Goal: Transaction & Acquisition: Purchase product/service

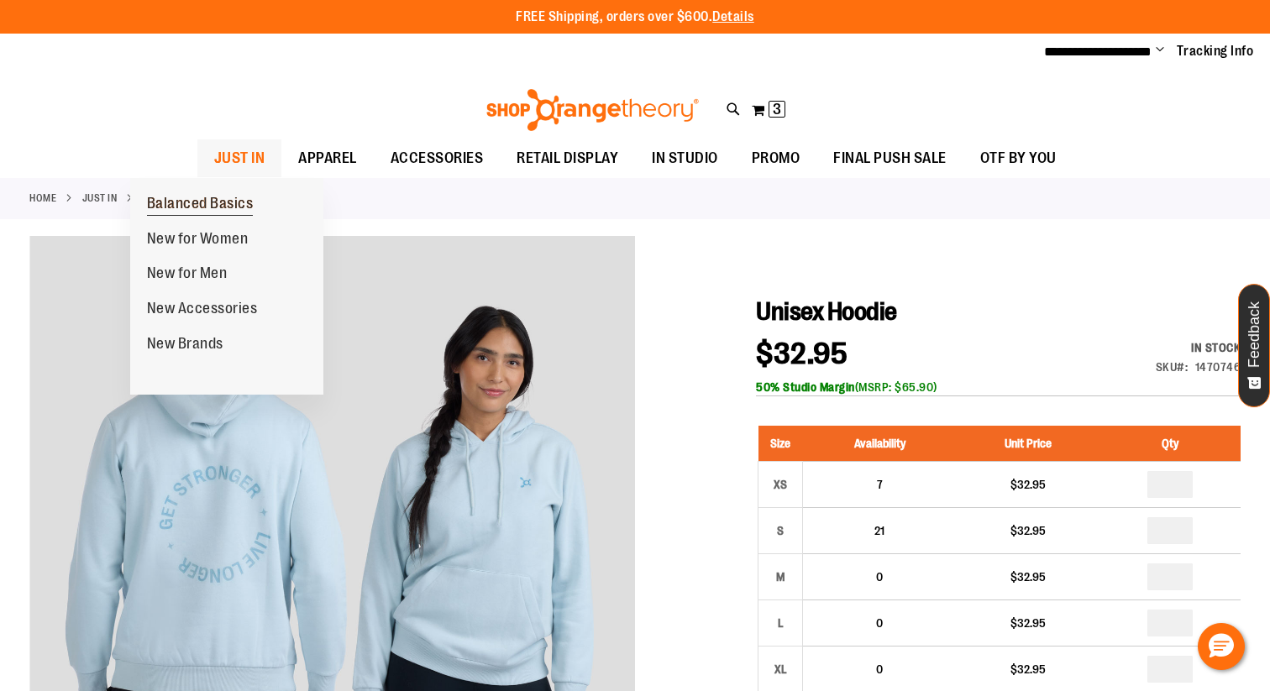
click at [195, 210] on span "Balanced Basics" at bounding box center [200, 205] width 107 height 21
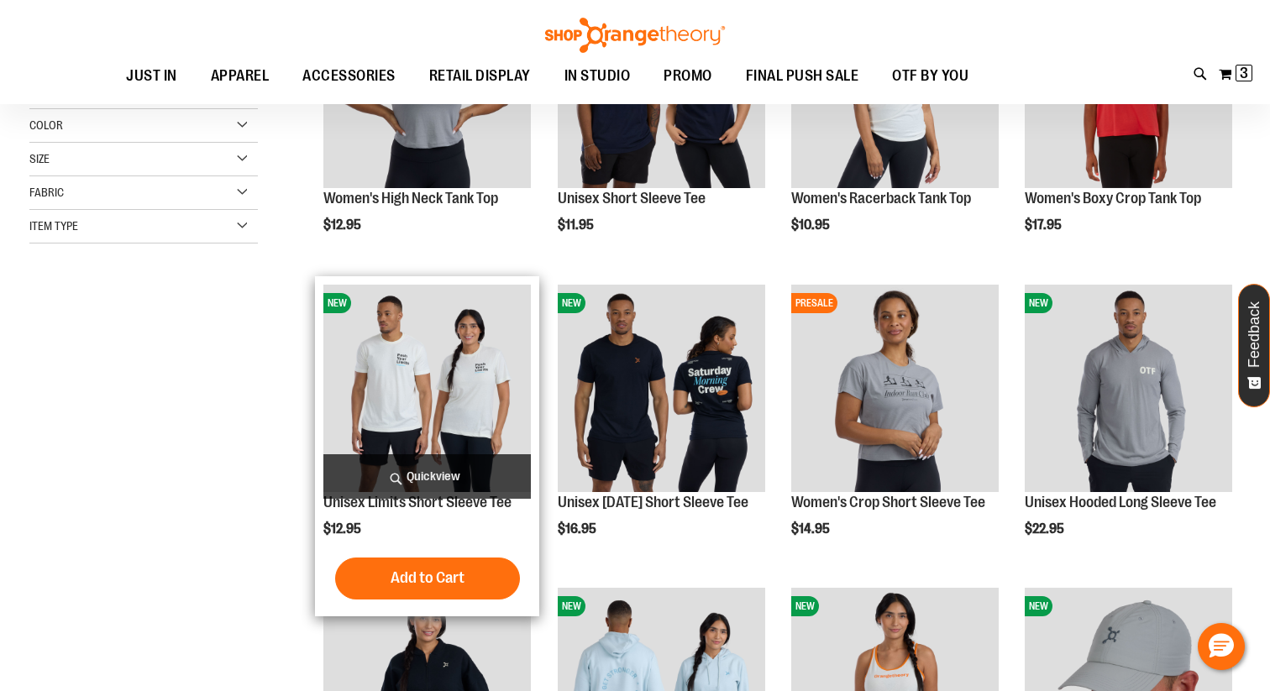
scroll to position [376, 0]
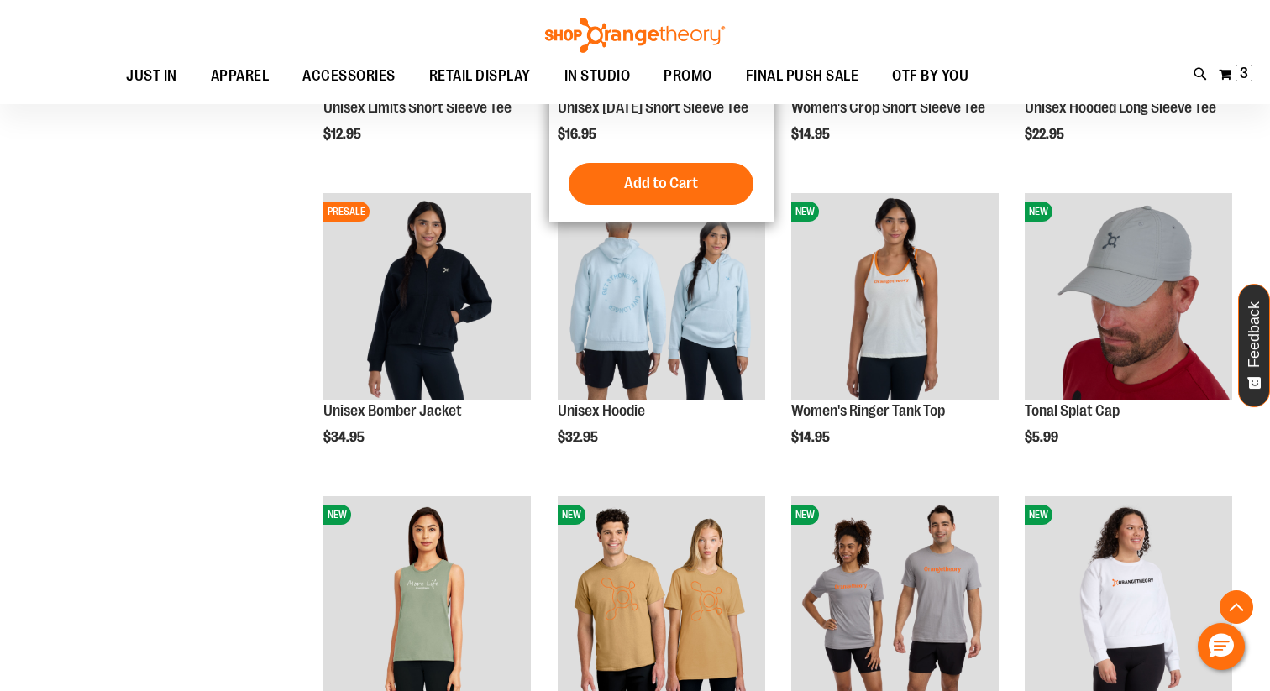
scroll to position [312, 0]
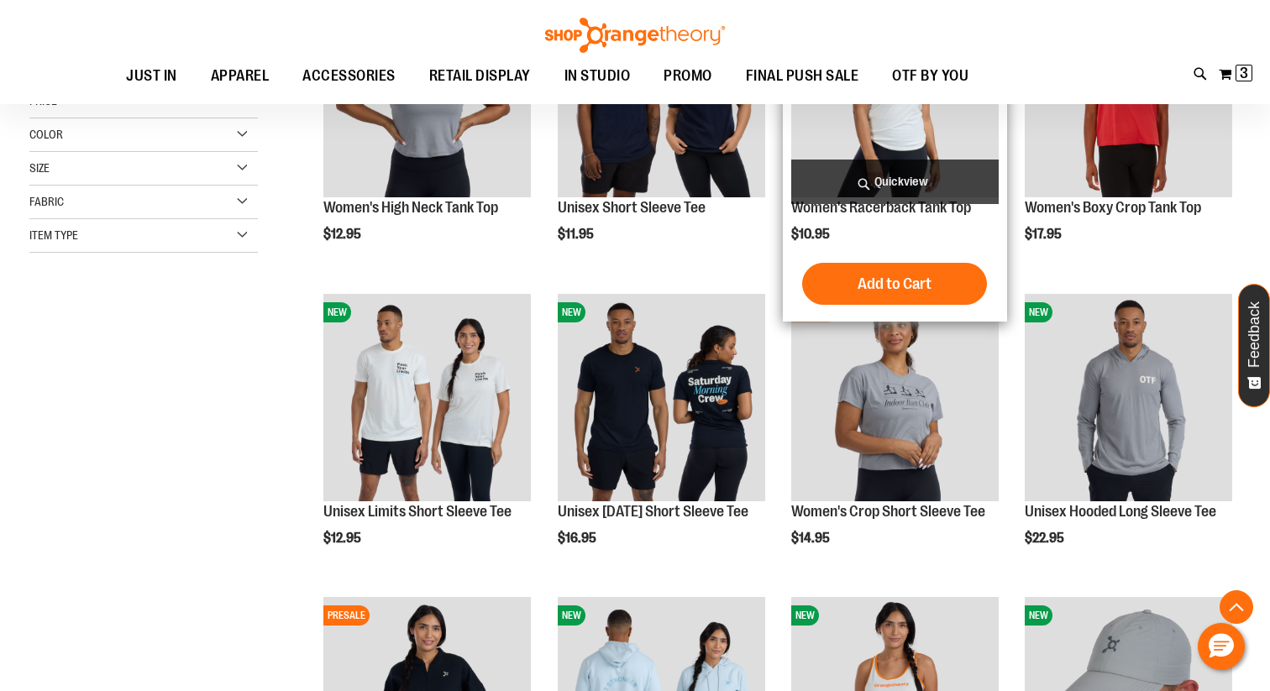
scroll to position [344, 0]
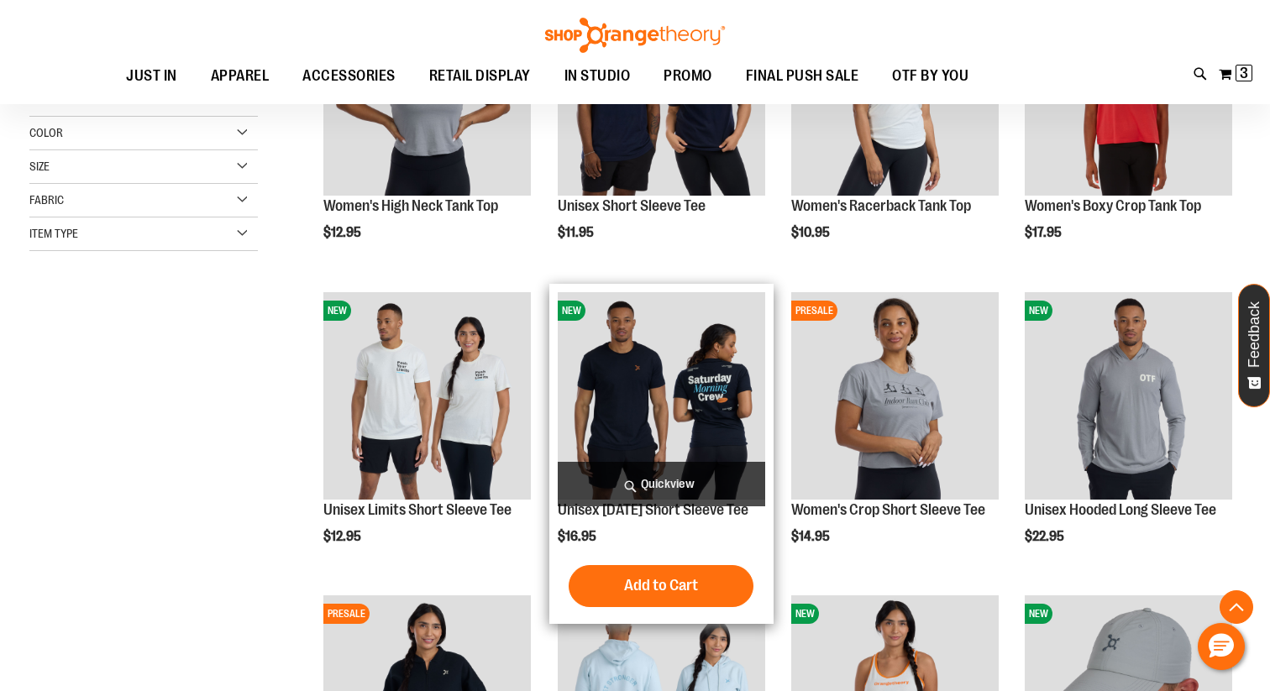
click at [659, 484] on span "Quickview" at bounding box center [662, 484] width 208 height 45
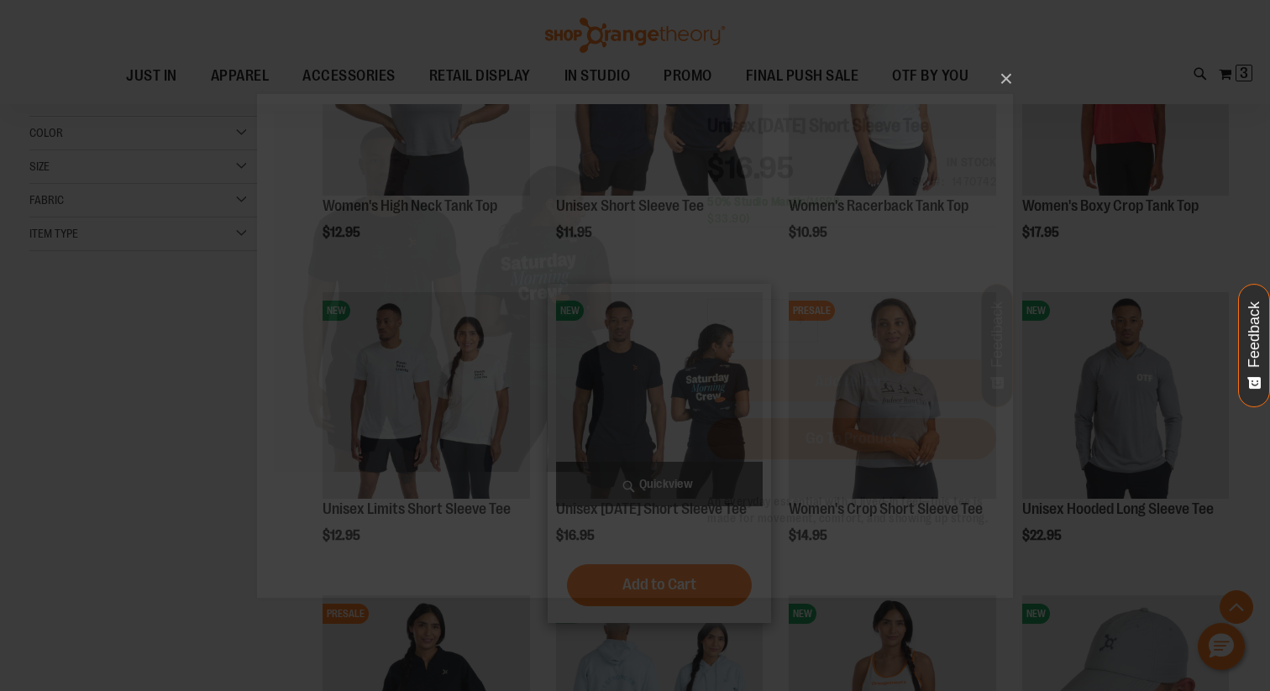
scroll to position [0, 0]
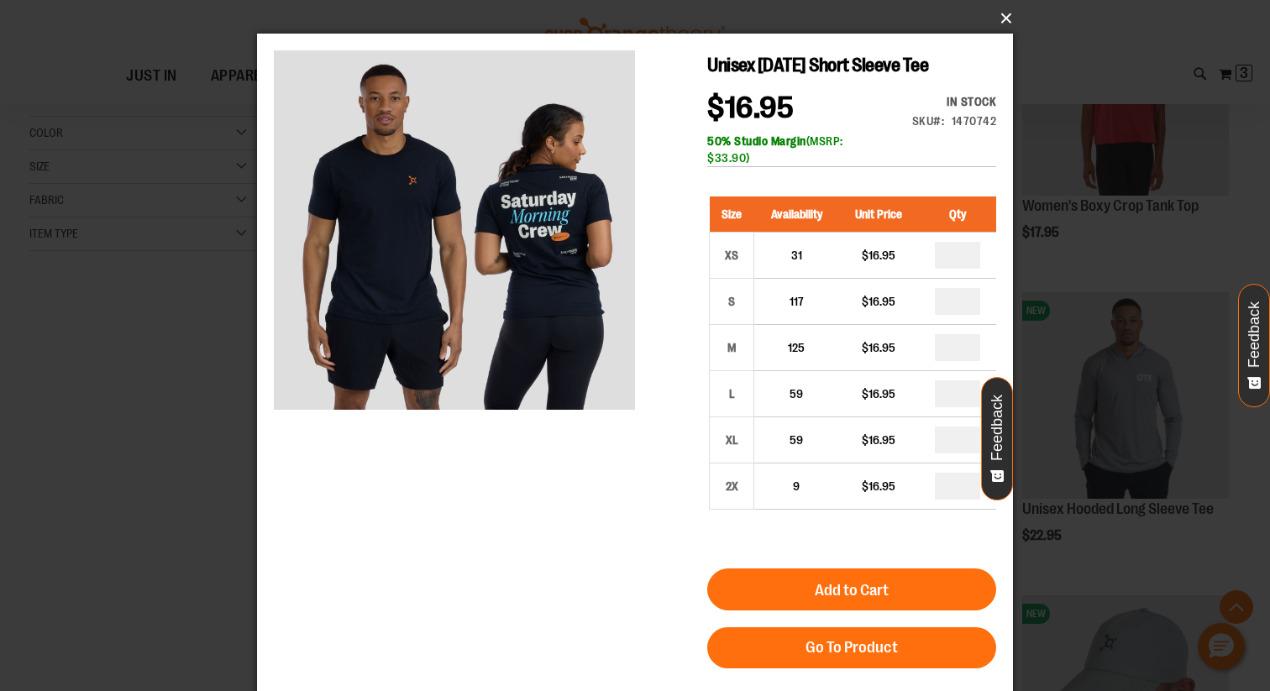
click at [1002, 20] on button "×" at bounding box center [640, 18] width 756 height 37
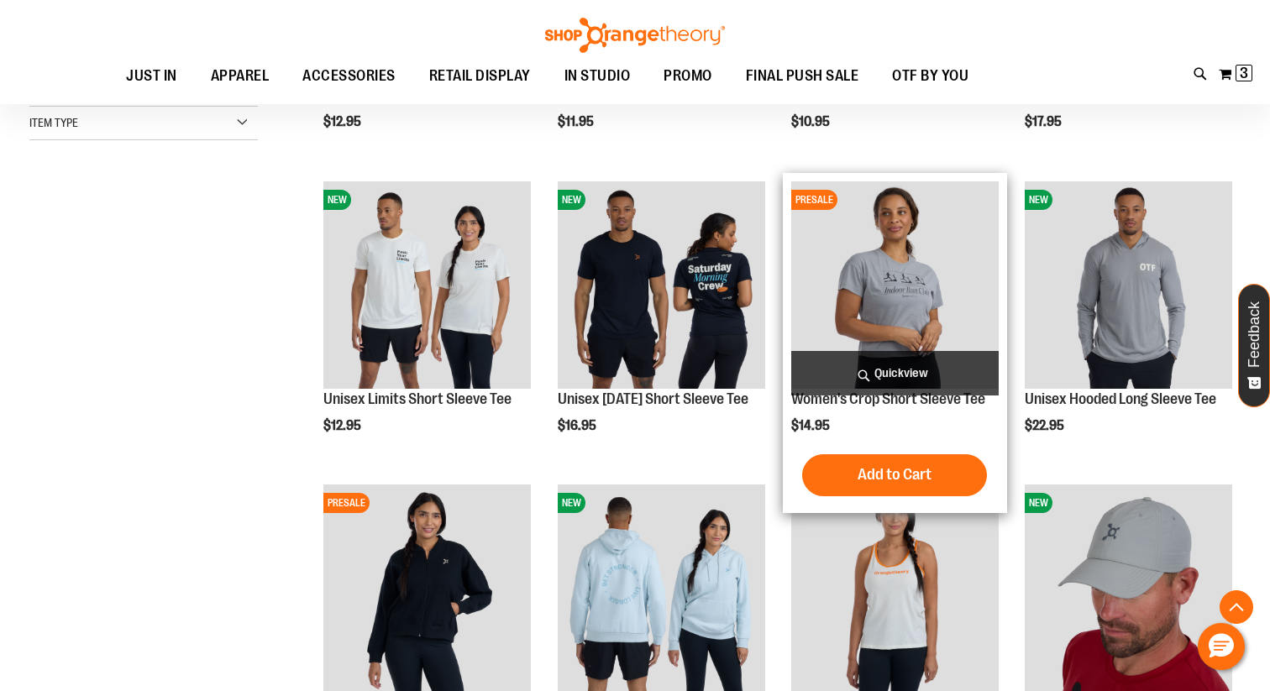
scroll to position [457, 0]
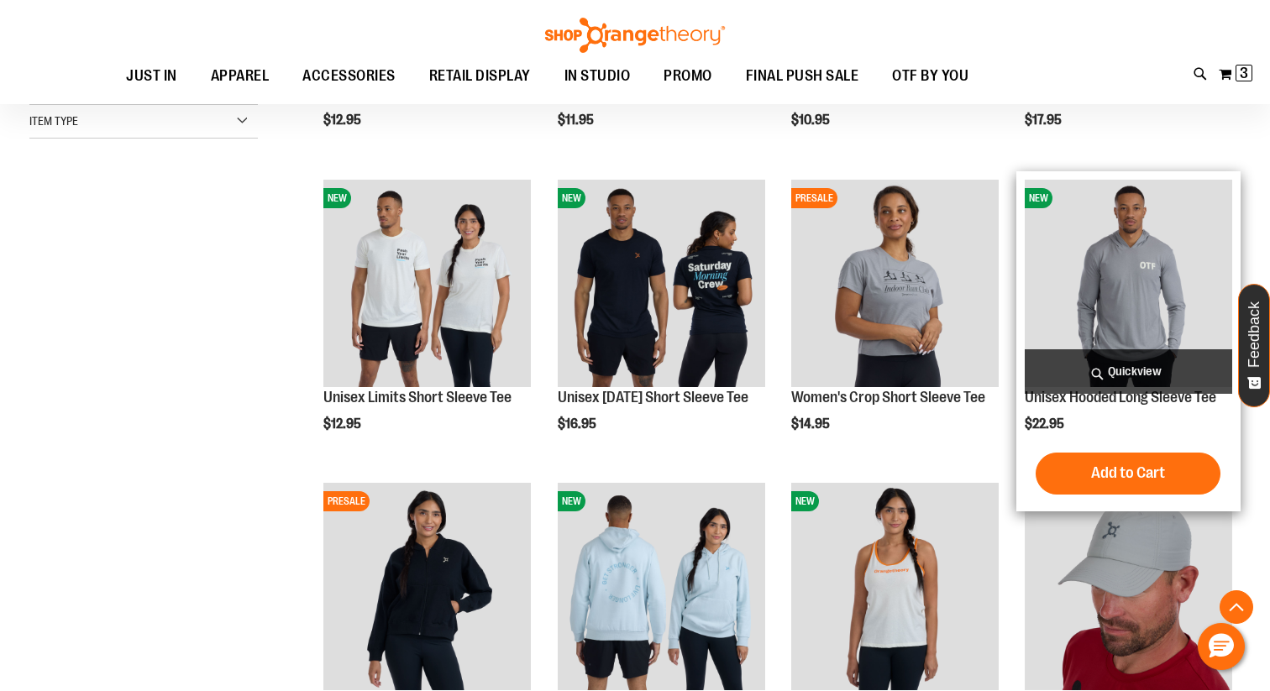
click at [1104, 361] on span "Quickview" at bounding box center [1129, 372] width 208 height 45
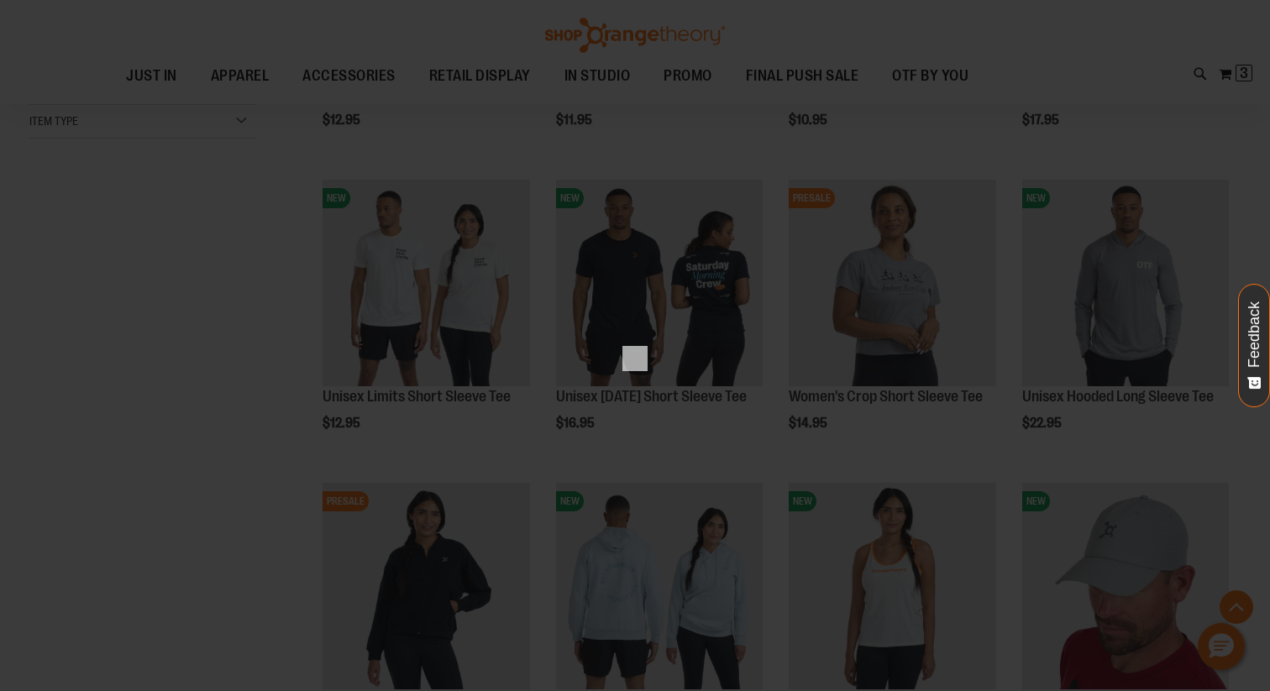
scroll to position [0, 0]
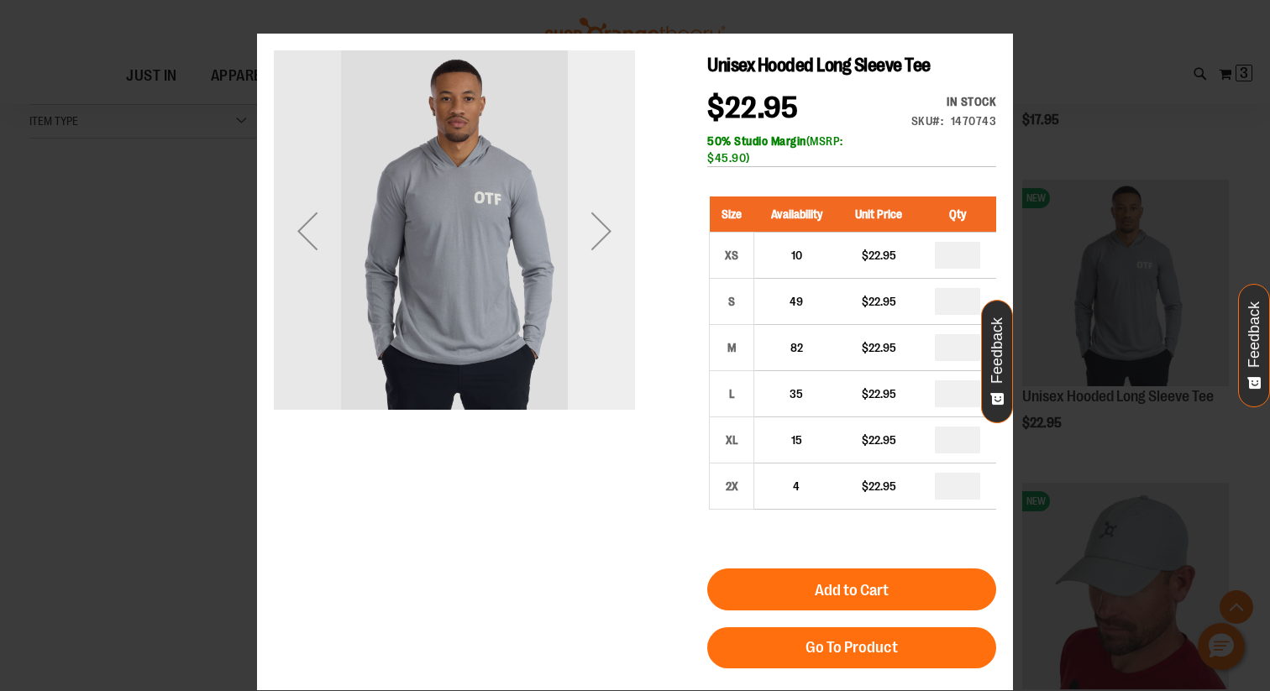
click at [618, 305] on div "Next" at bounding box center [601, 230] width 67 height 361
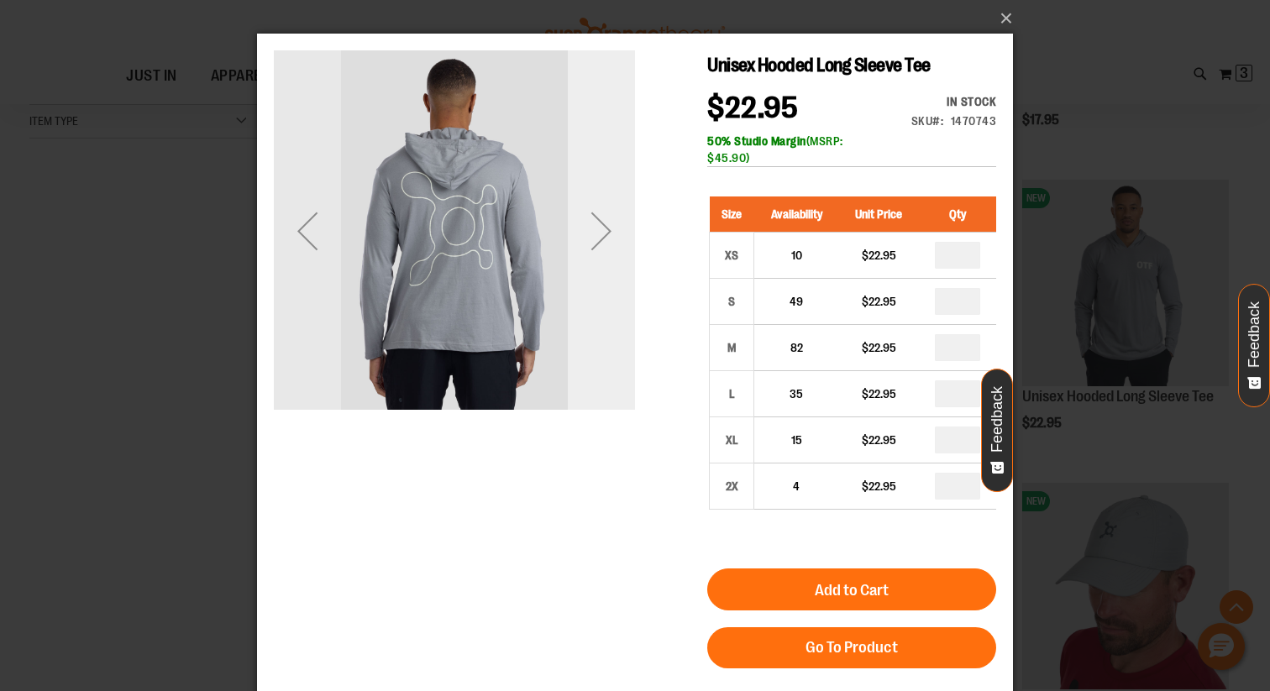
click at [618, 305] on div "Next" at bounding box center [601, 230] width 67 height 361
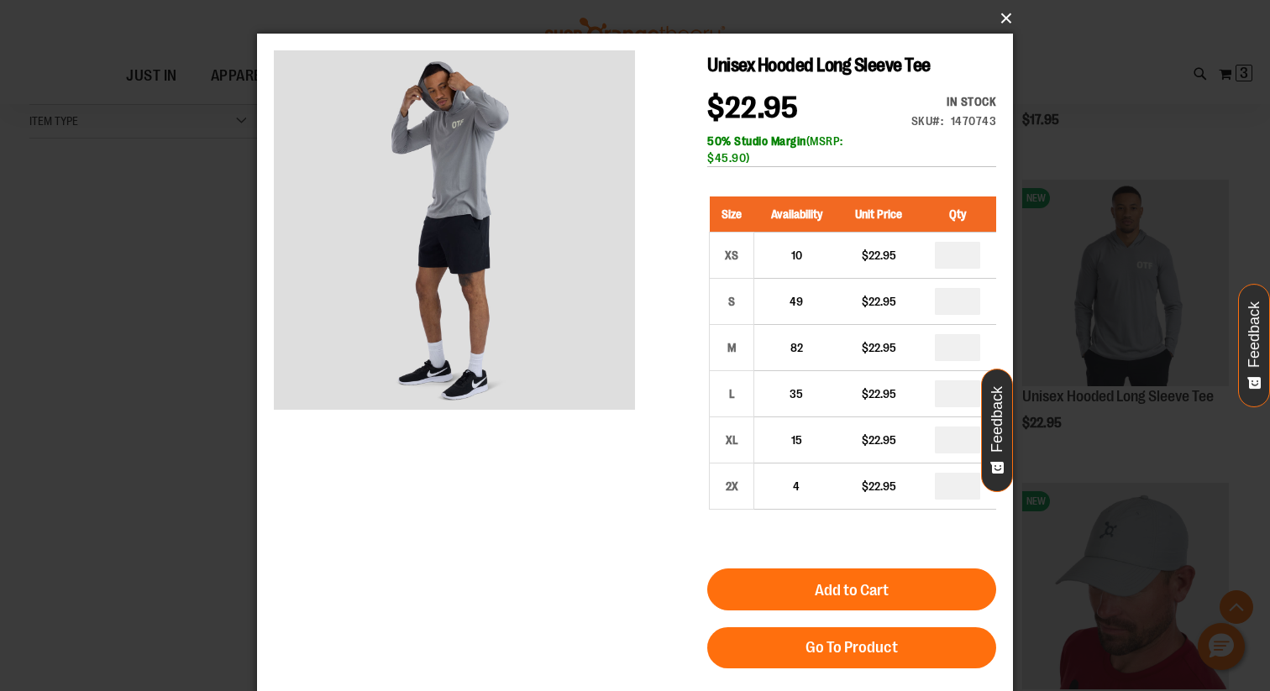
click at [1005, 23] on button "×" at bounding box center [640, 18] width 756 height 37
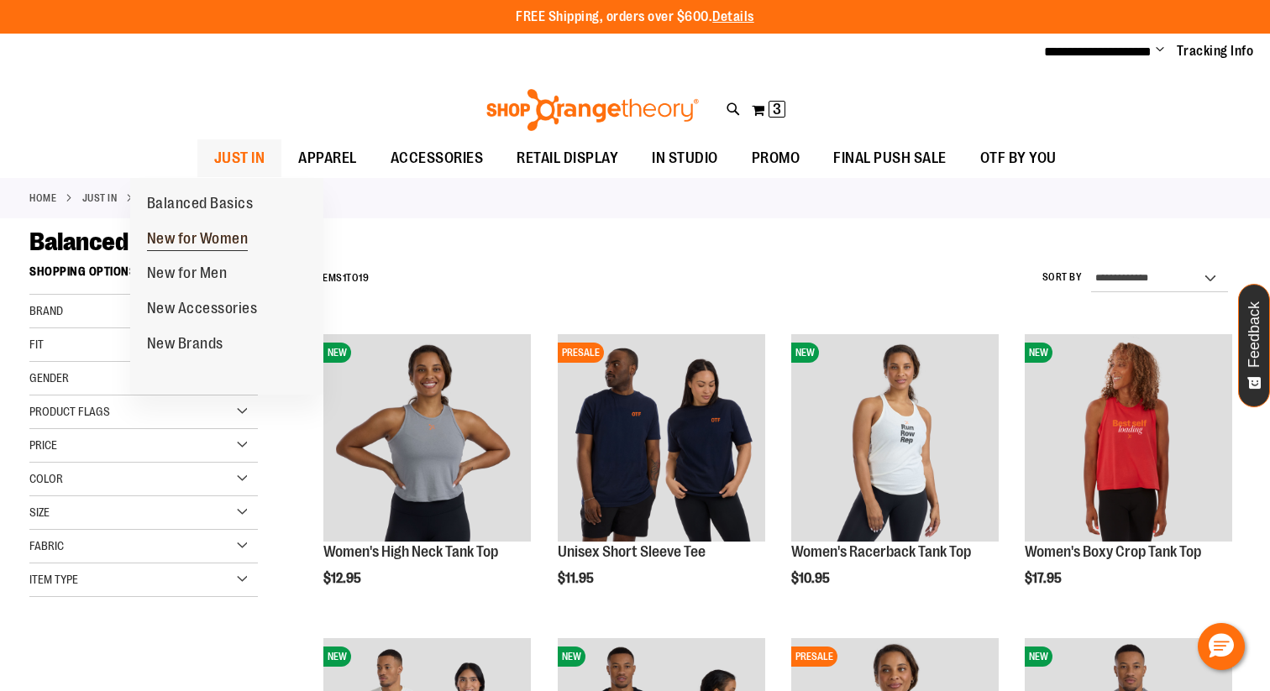
click at [199, 235] on span "New for Women" at bounding box center [198, 240] width 102 height 21
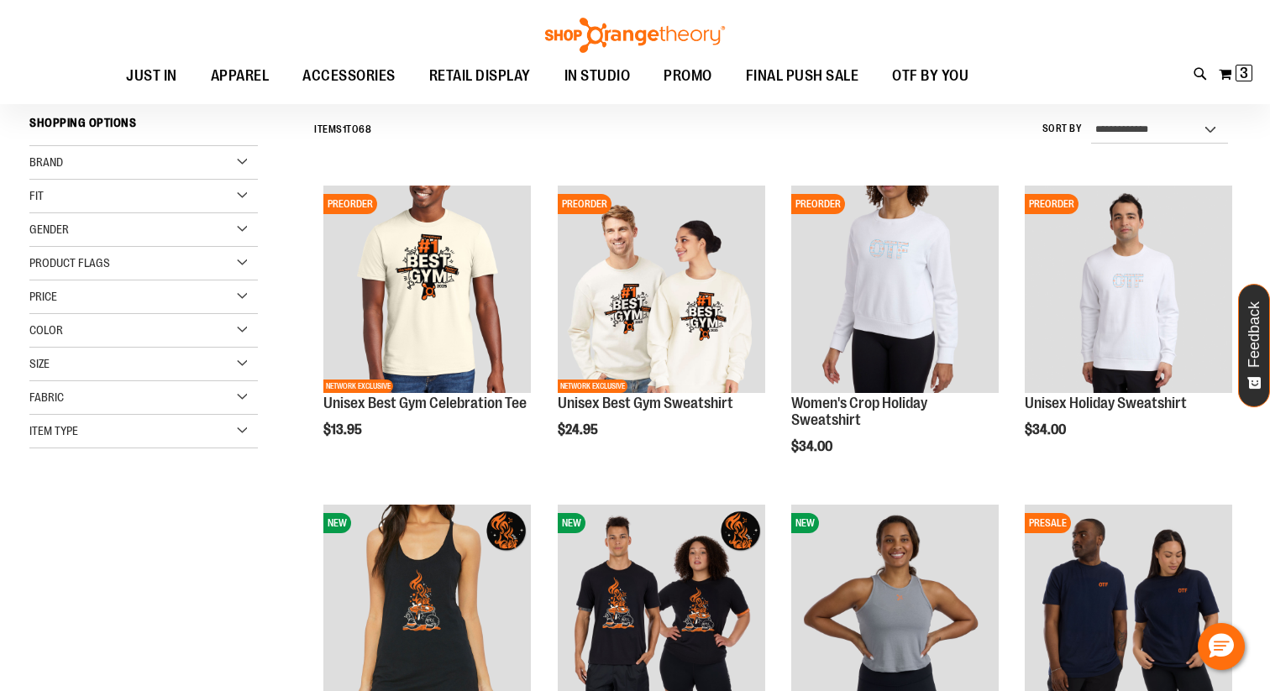
scroll to position [170, 0]
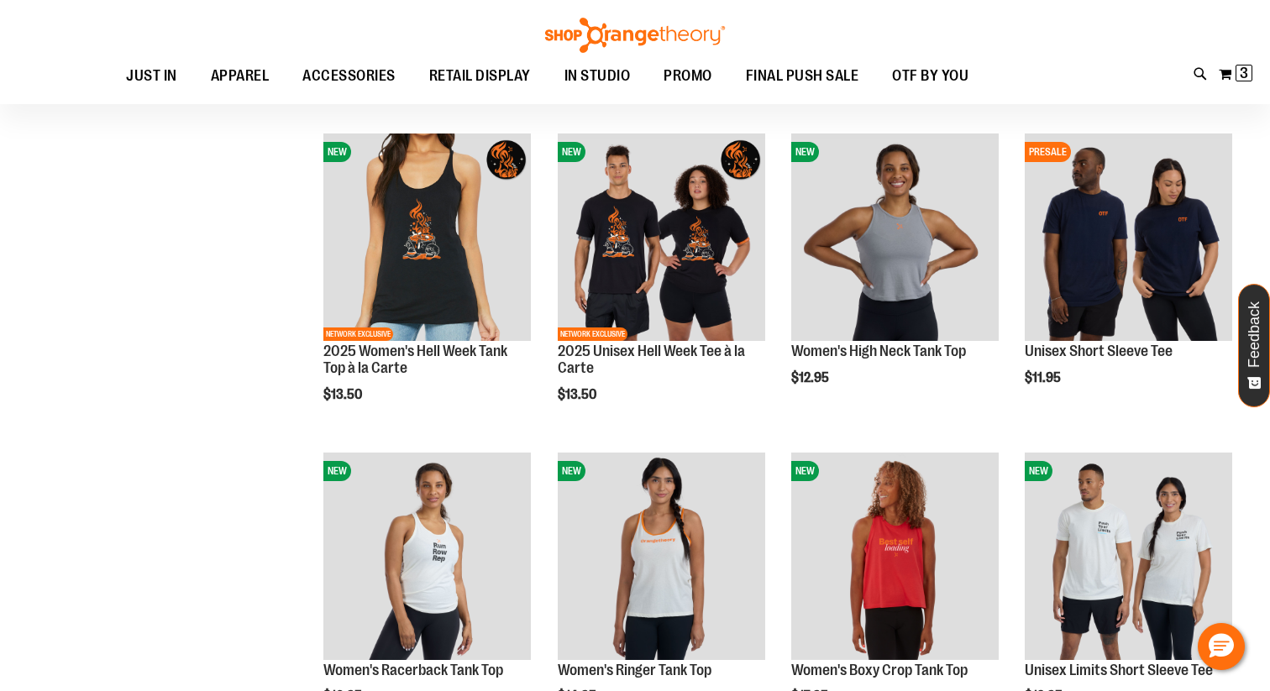
scroll to position [58, 0]
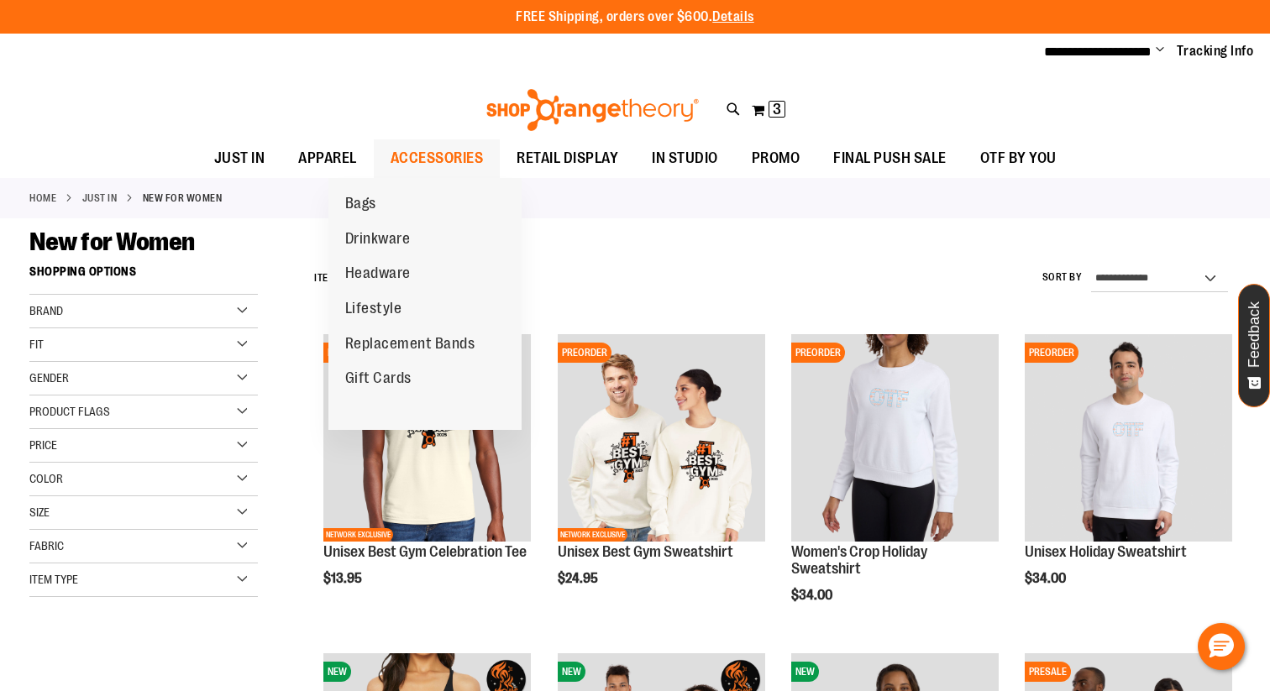
click at [395, 148] on span "ACCESSORIES" at bounding box center [437, 158] width 93 height 38
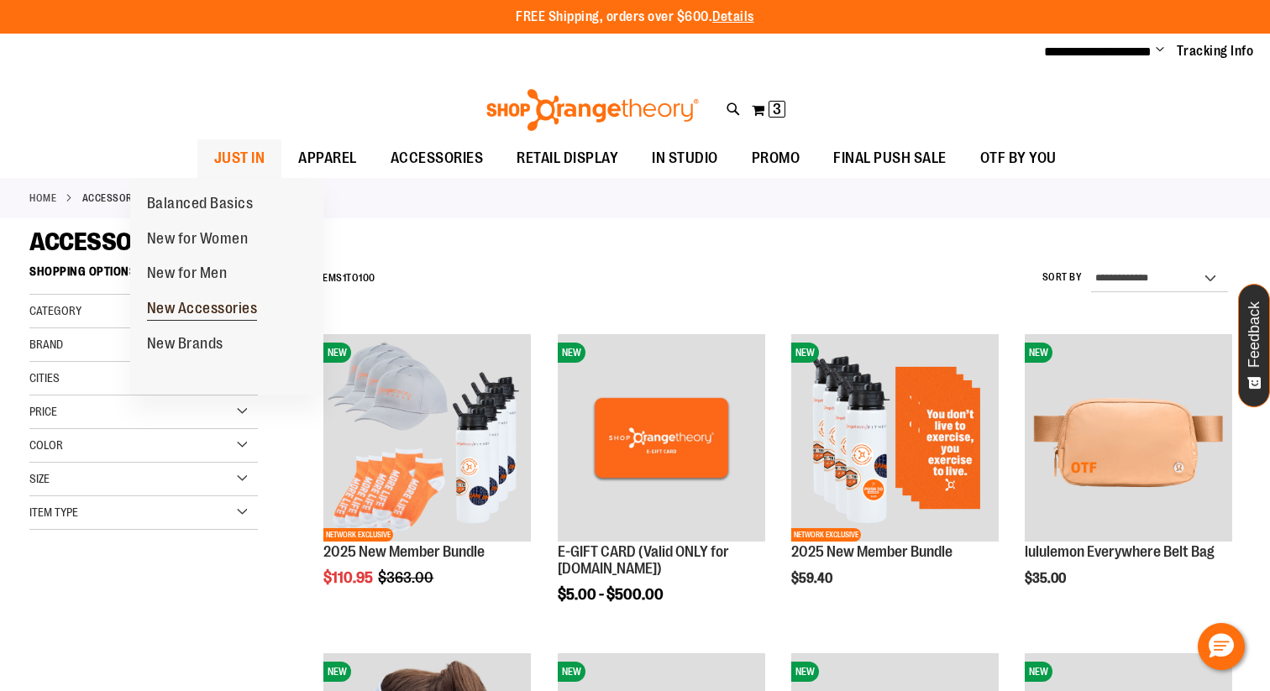
click at [218, 307] on span "New Accessories" at bounding box center [202, 310] width 111 height 21
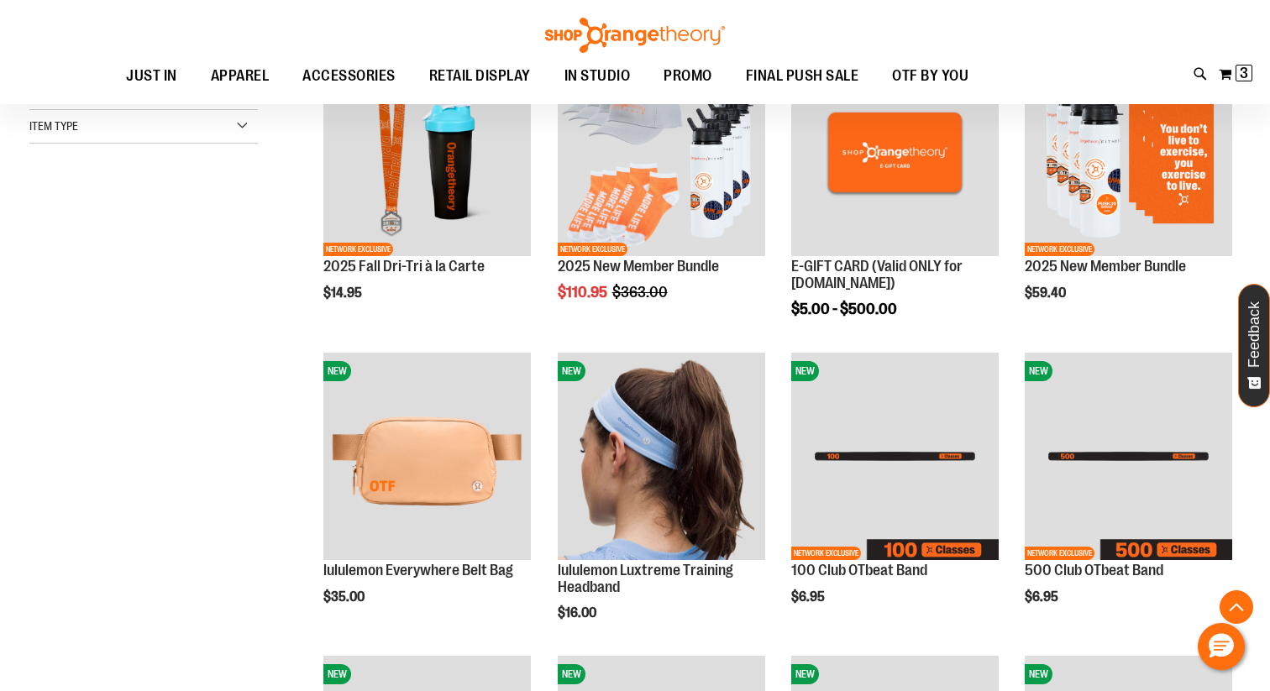
scroll to position [287, 0]
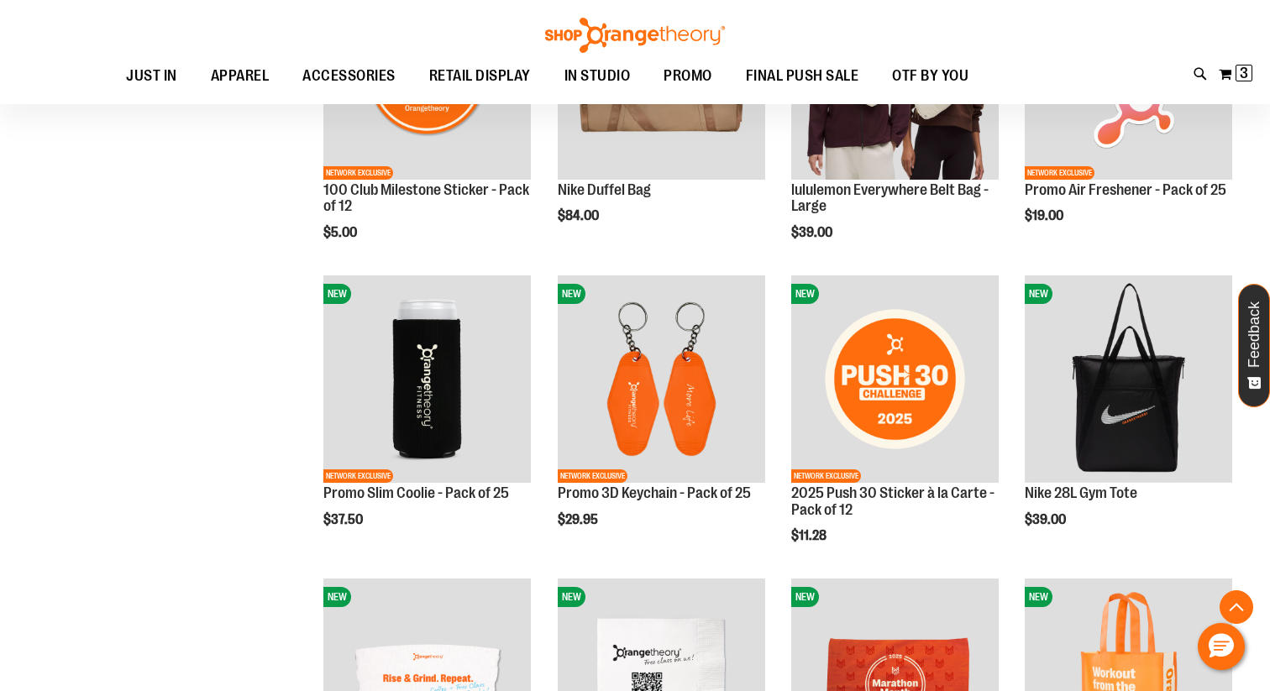
scroll to position [1292, 0]
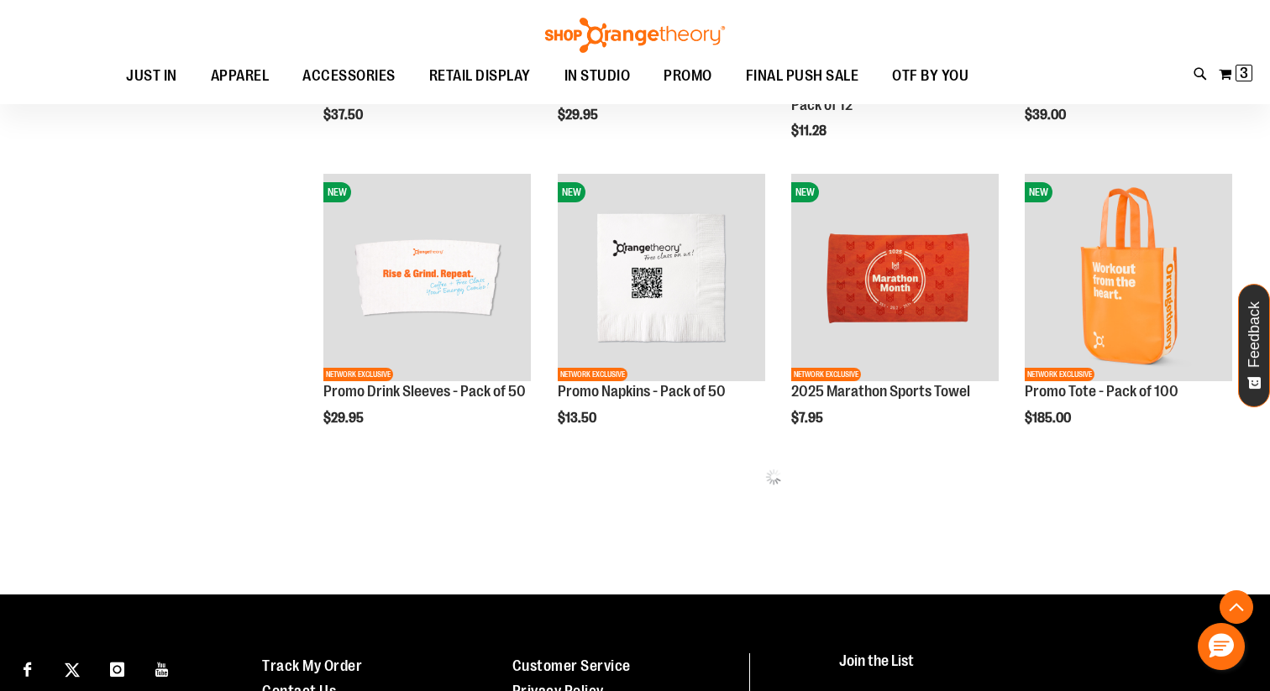
scroll to position [1685, 0]
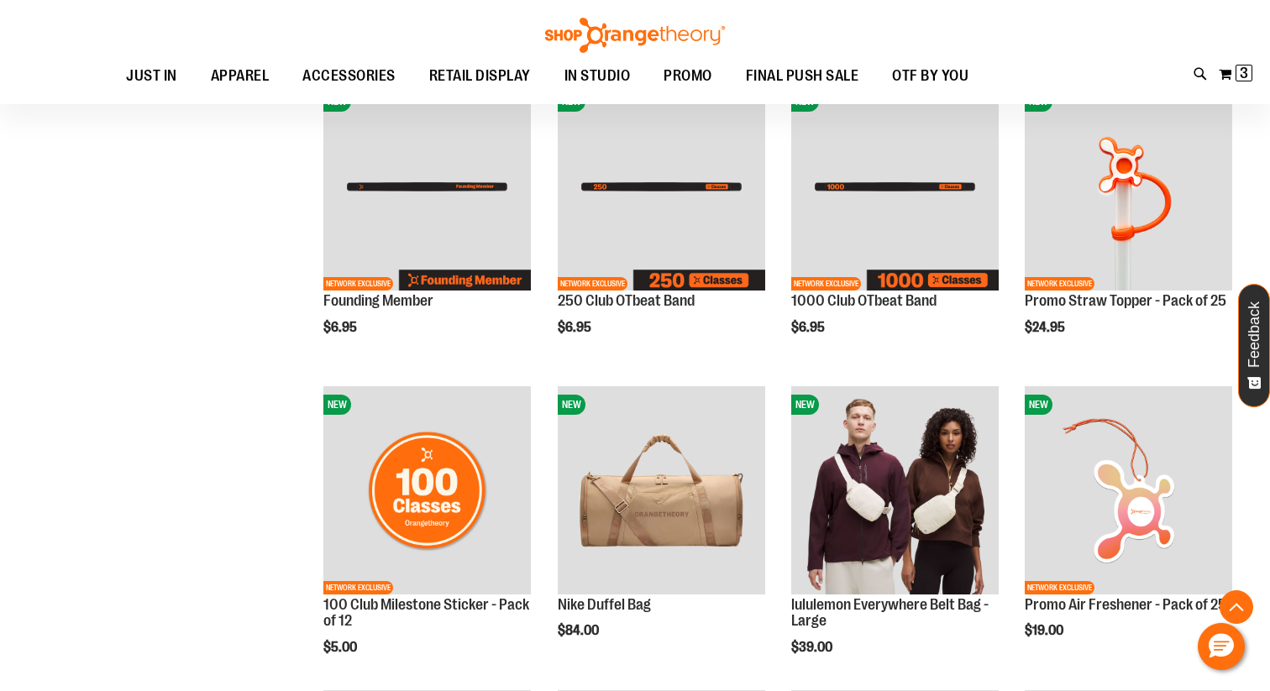
scroll to position [23, 0]
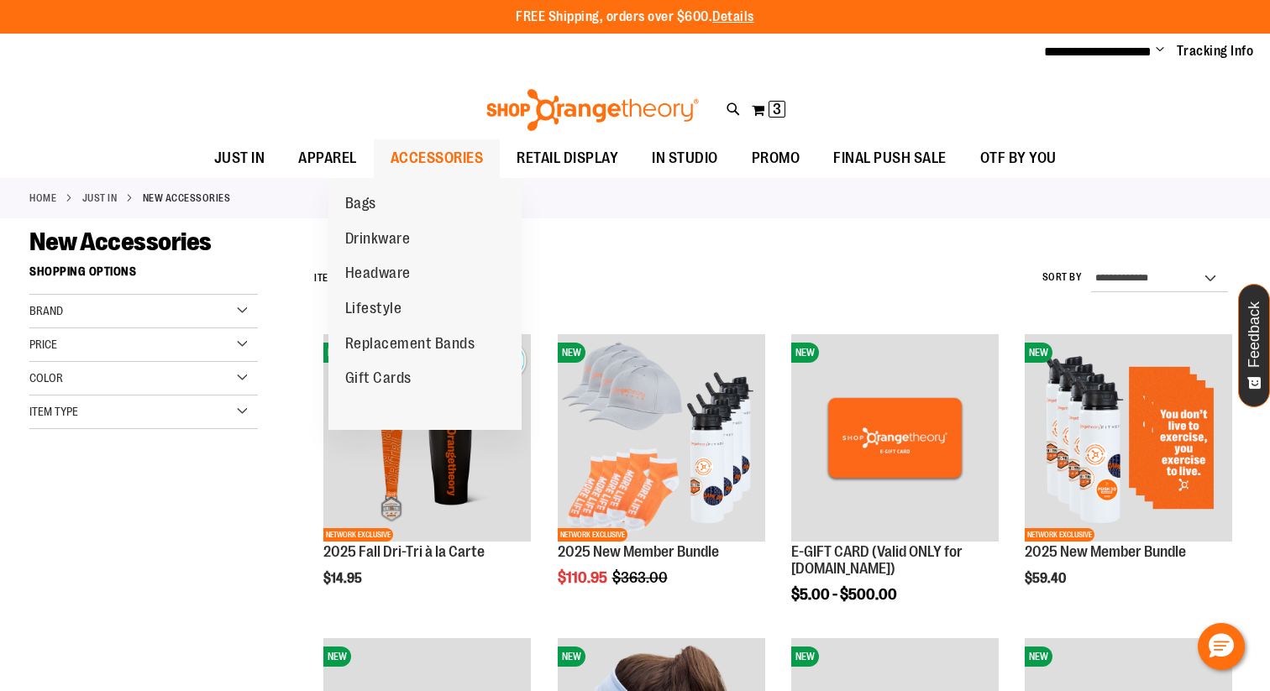
click at [415, 158] on span "ACCESSORIES" at bounding box center [437, 158] width 93 height 38
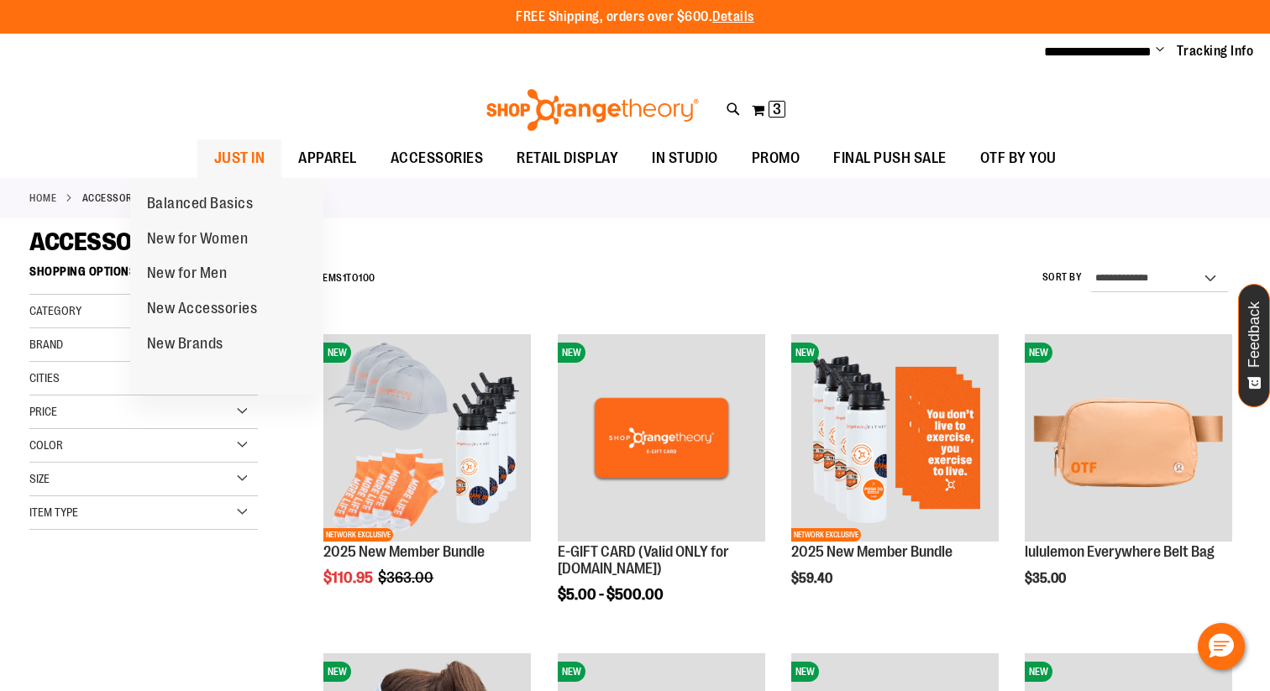
click at [214, 145] on span "JUST IN" at bounding box center [239, 158] width 51 height 38
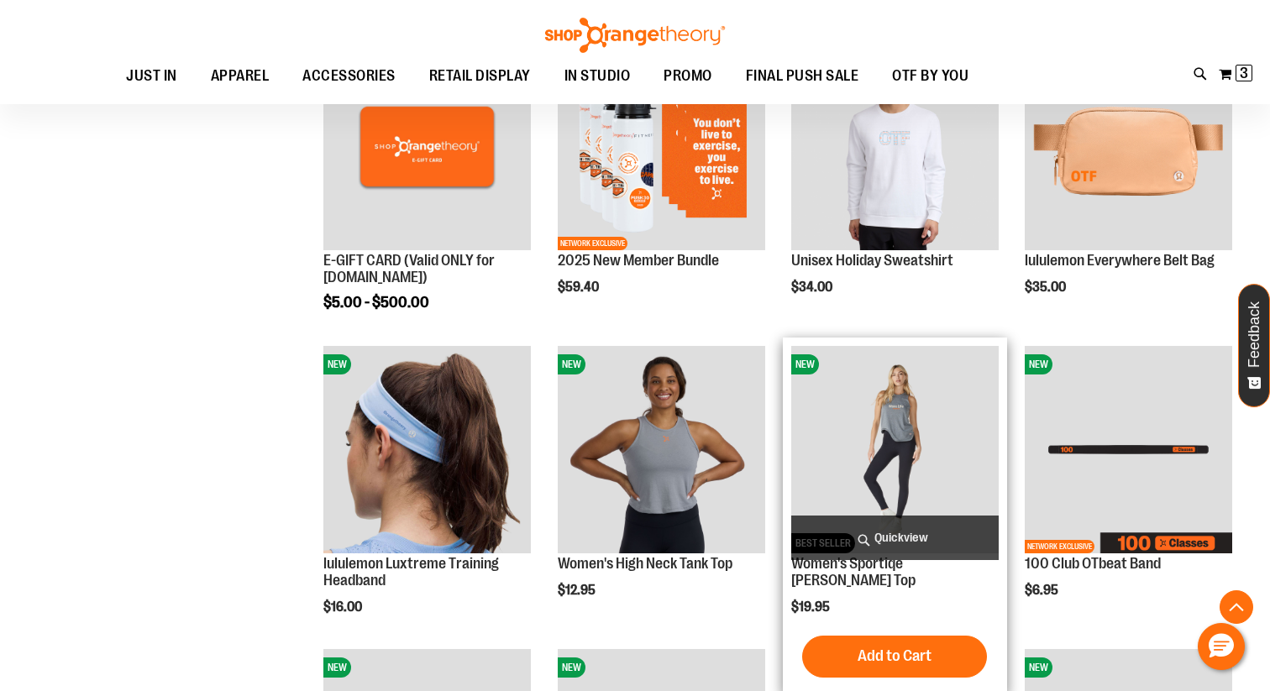
scroll to position [177, 0]
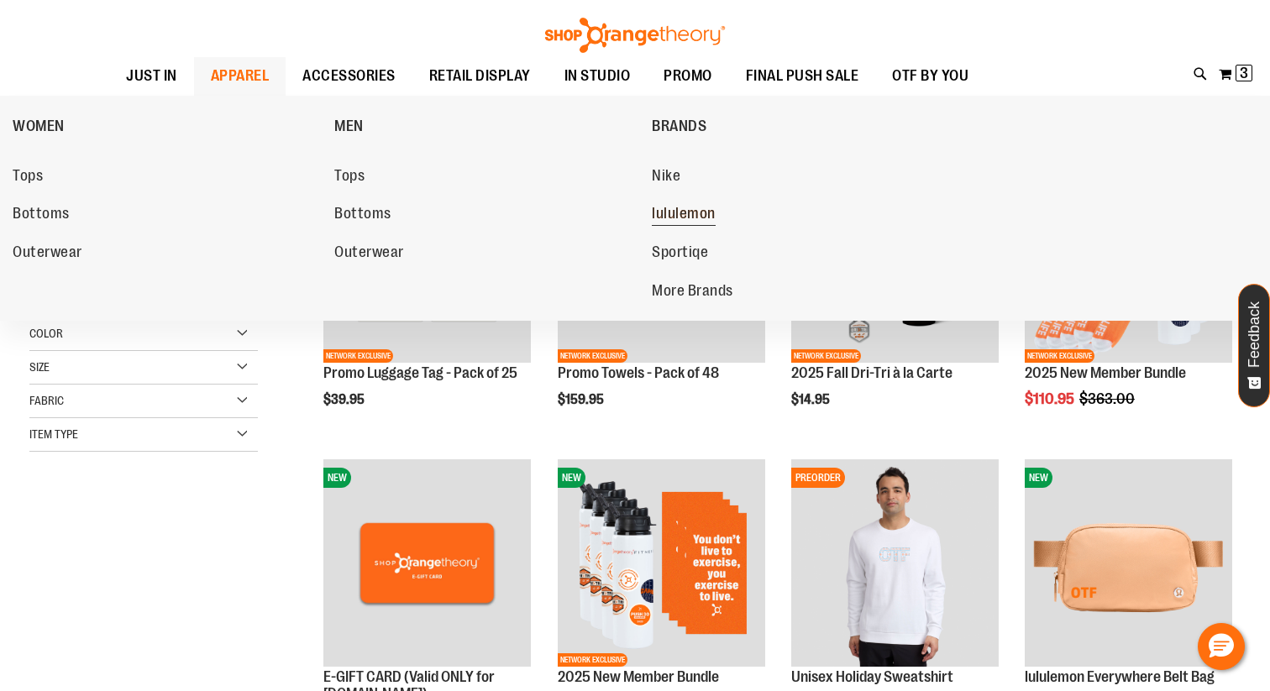
click at [695, 208] on span "lululemon" at bounding box center [684, 215] width 64 height 21
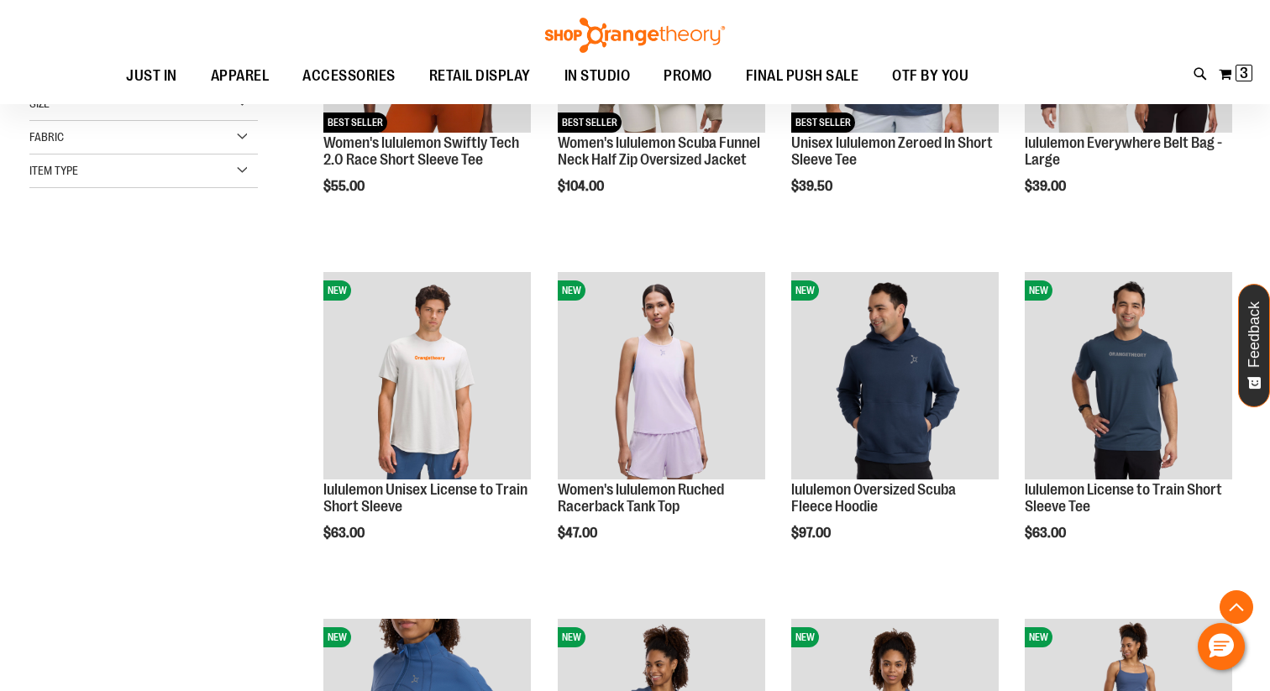
scroll to position [409, 0]
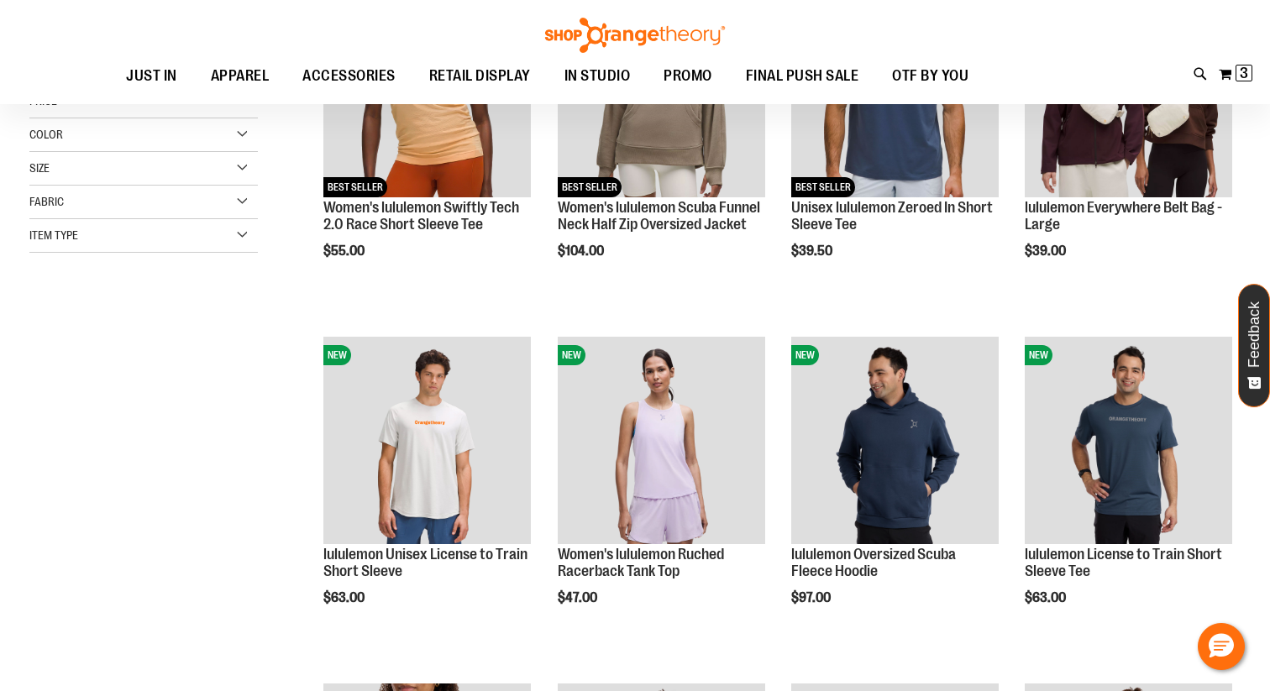
scroll to position [71, 0]
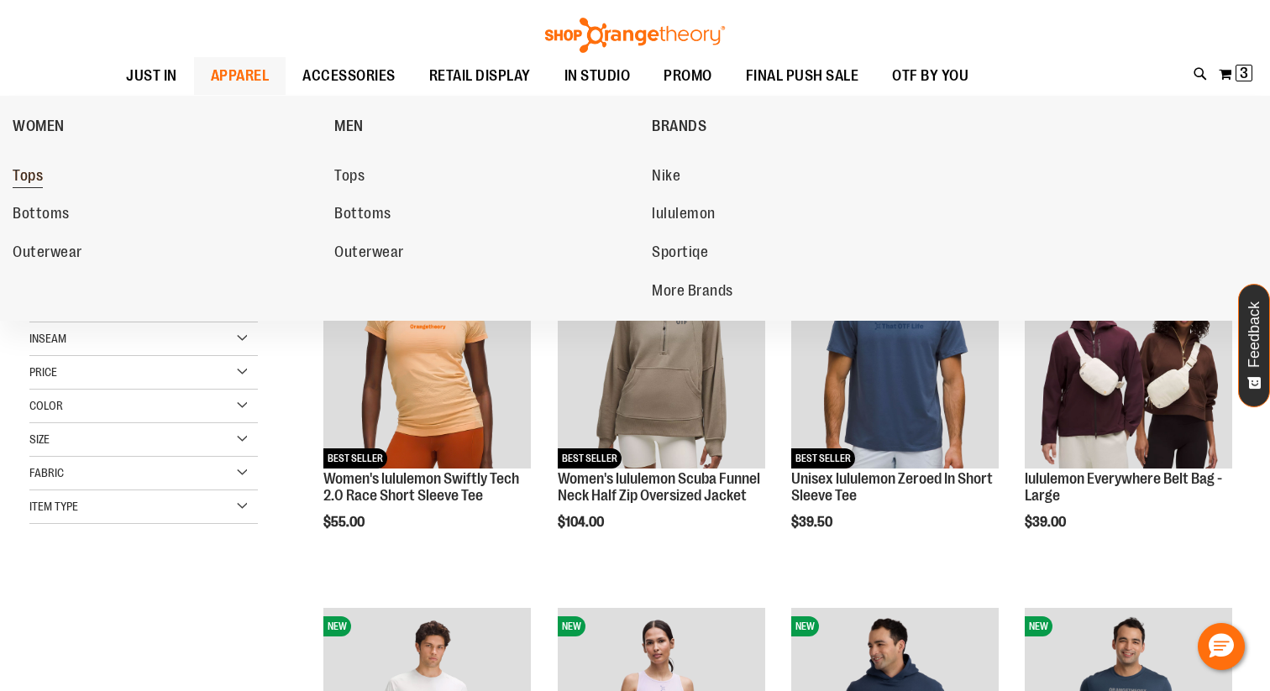
click at [37, 179] on span "Tops" at bounding box center [28, 177] width 30 height 21
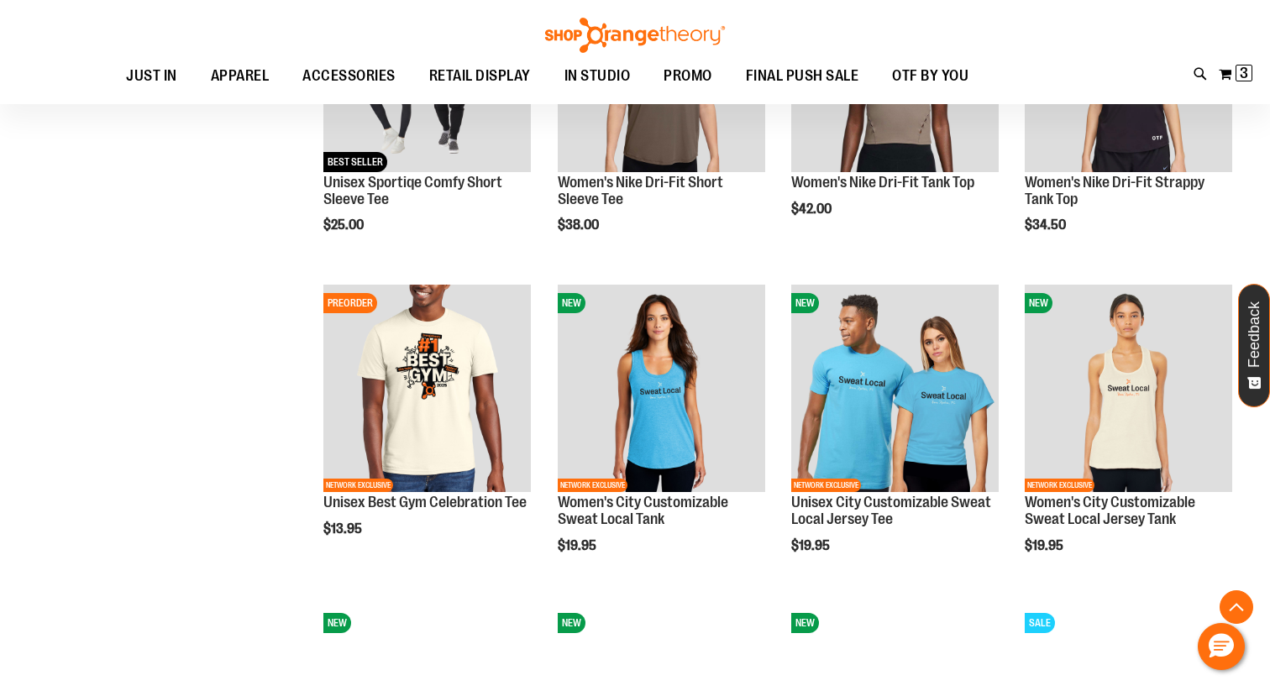
scroll to position [1421, 0]
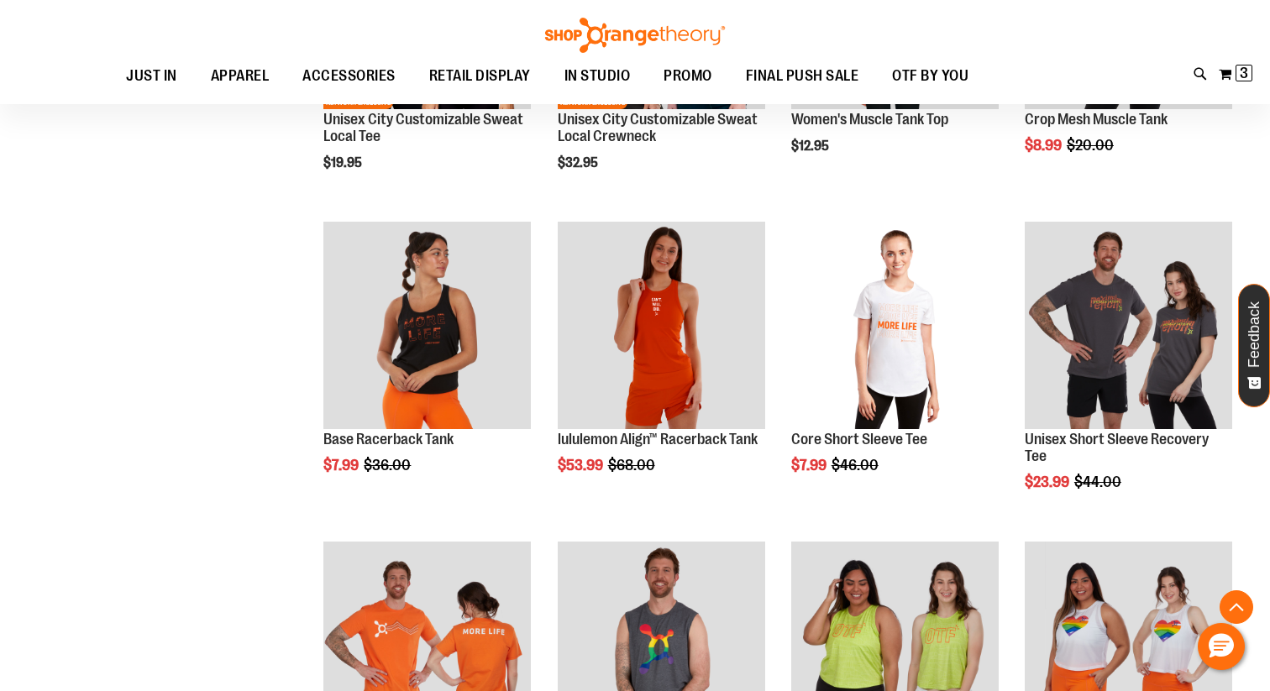
scroll to position [2048, 0]
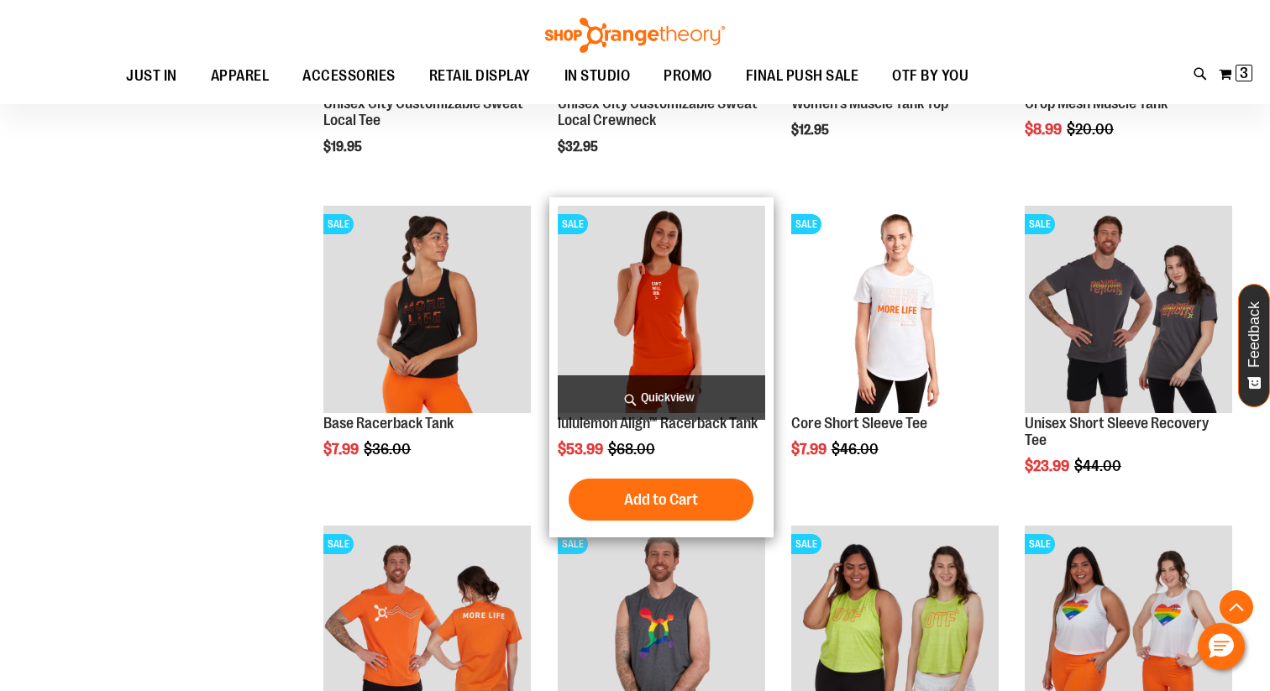
click at [633, 392] on span "Quickview" at bounding box center [662, 398] width 208 height 45
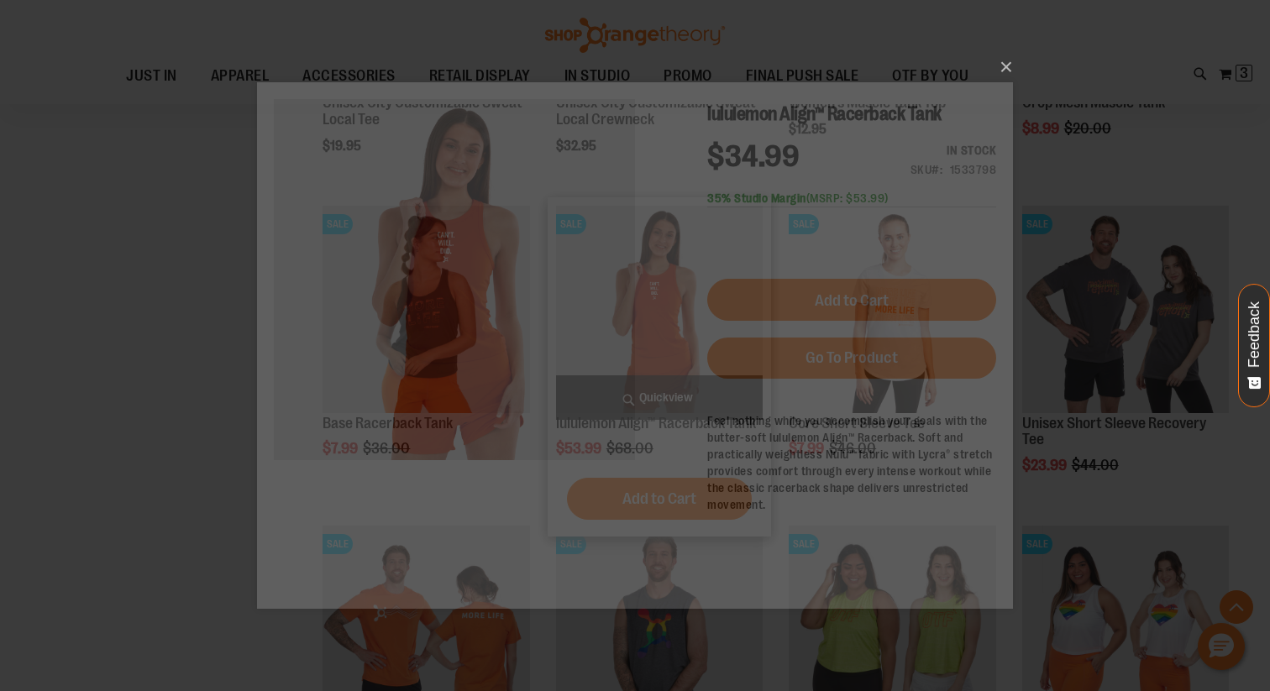
scroll to position [0, 0]
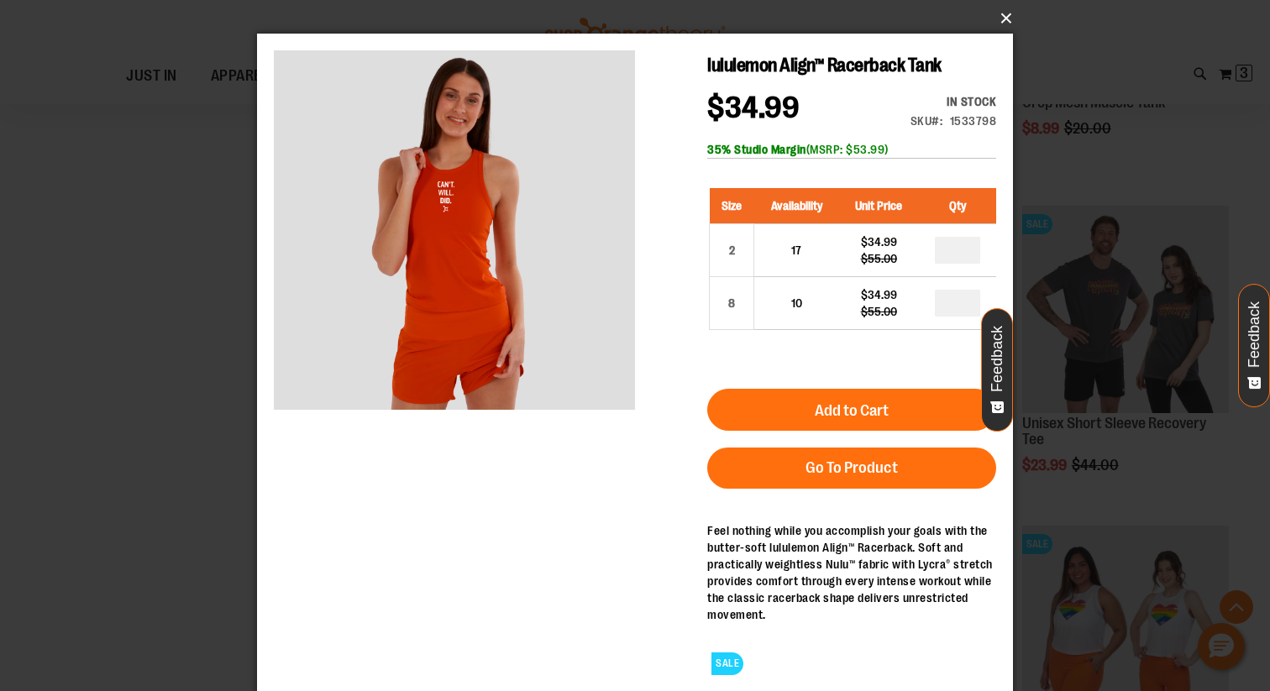
click at [1000, 23] on button "×" at bounding box center [640, 18] width 756 height 37
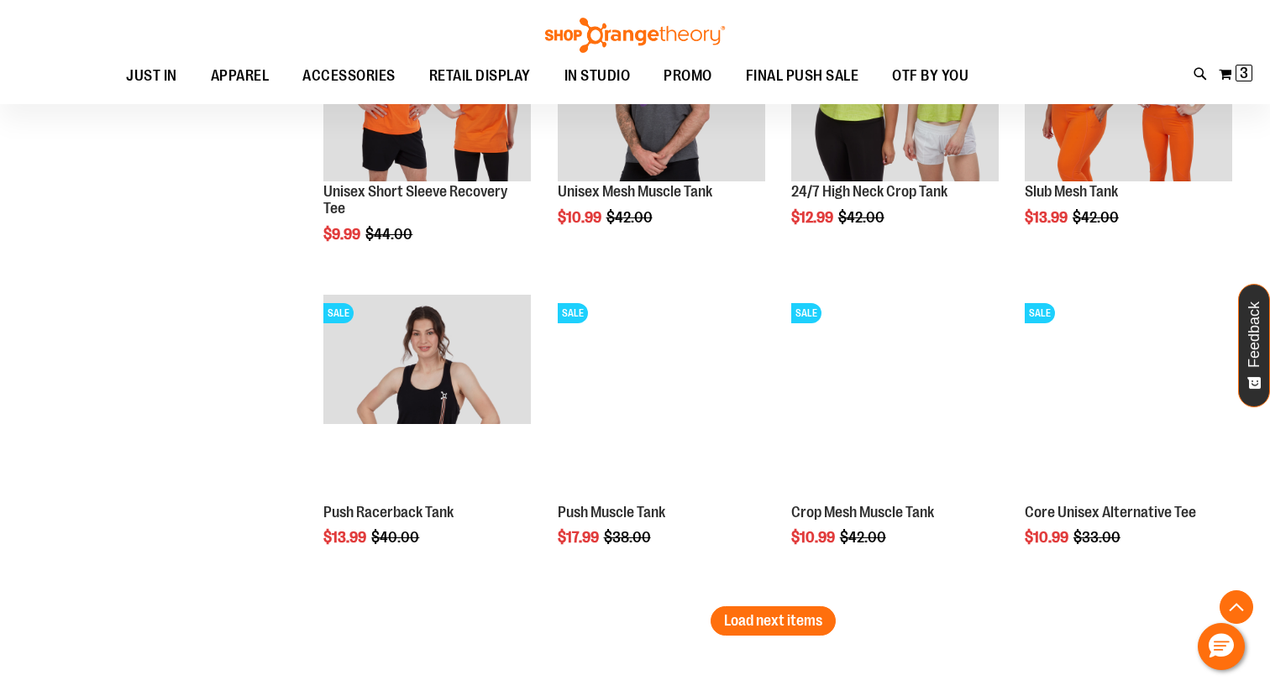
scroll to position [2626, 0]
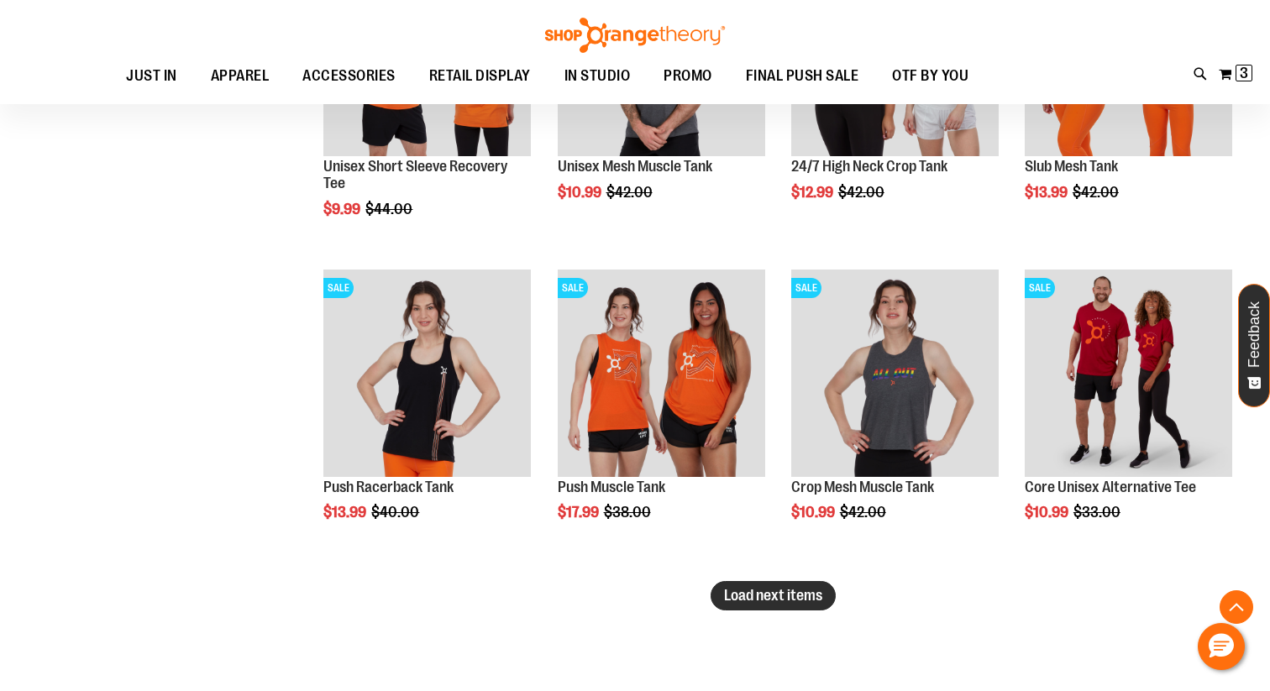
click at [750, 608] on button "Load next items" at bounding box center [773, 595] width 125 height 29
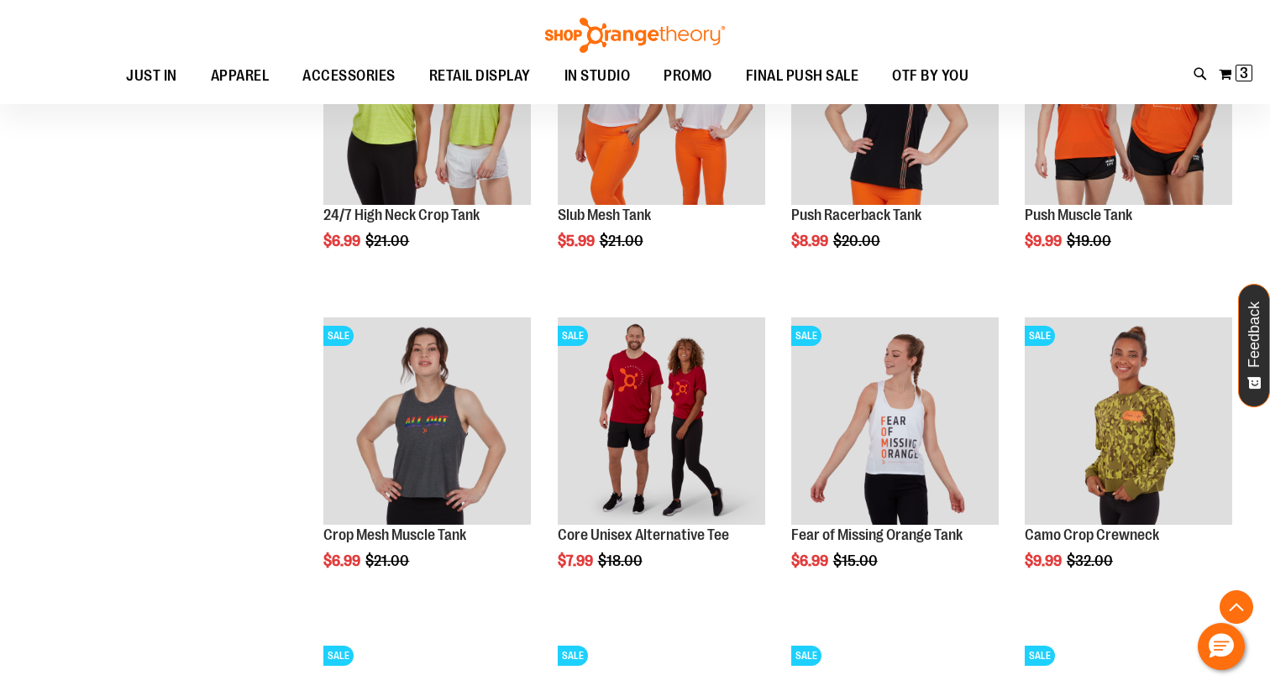
scroll to position [3226, 0]
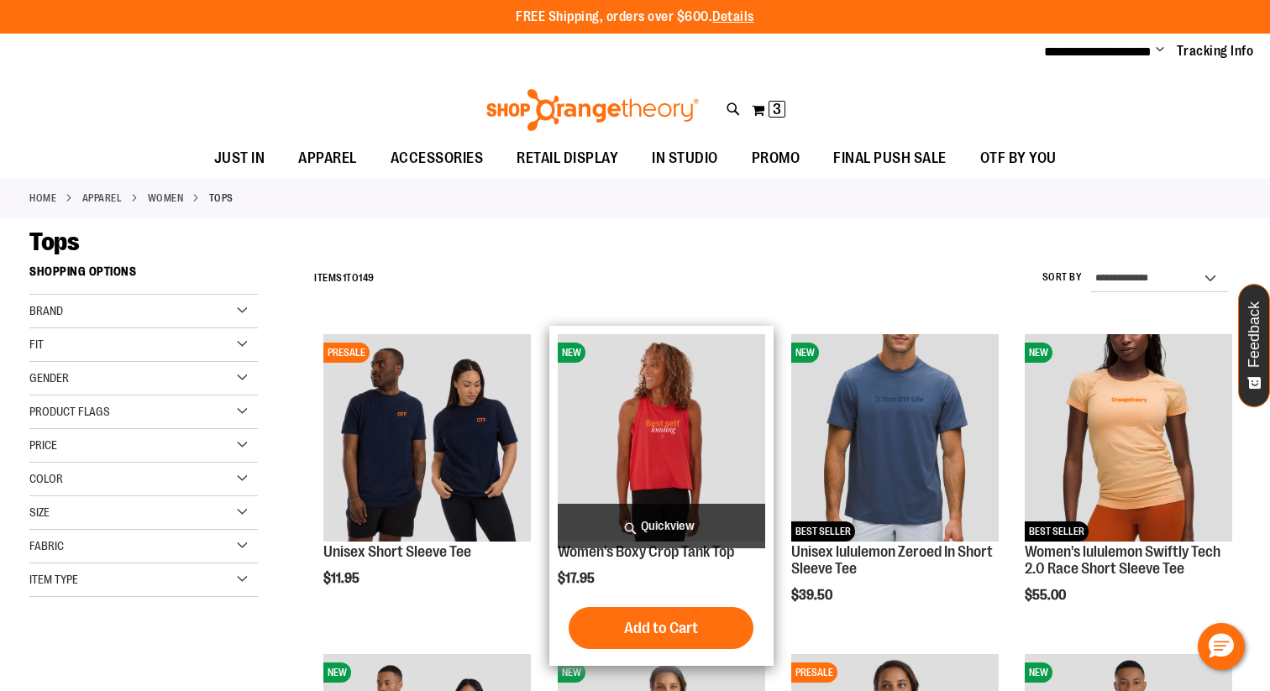
click at [675, 532] on span "Quickview" at bounding box center [662, 526] width 208 height 45
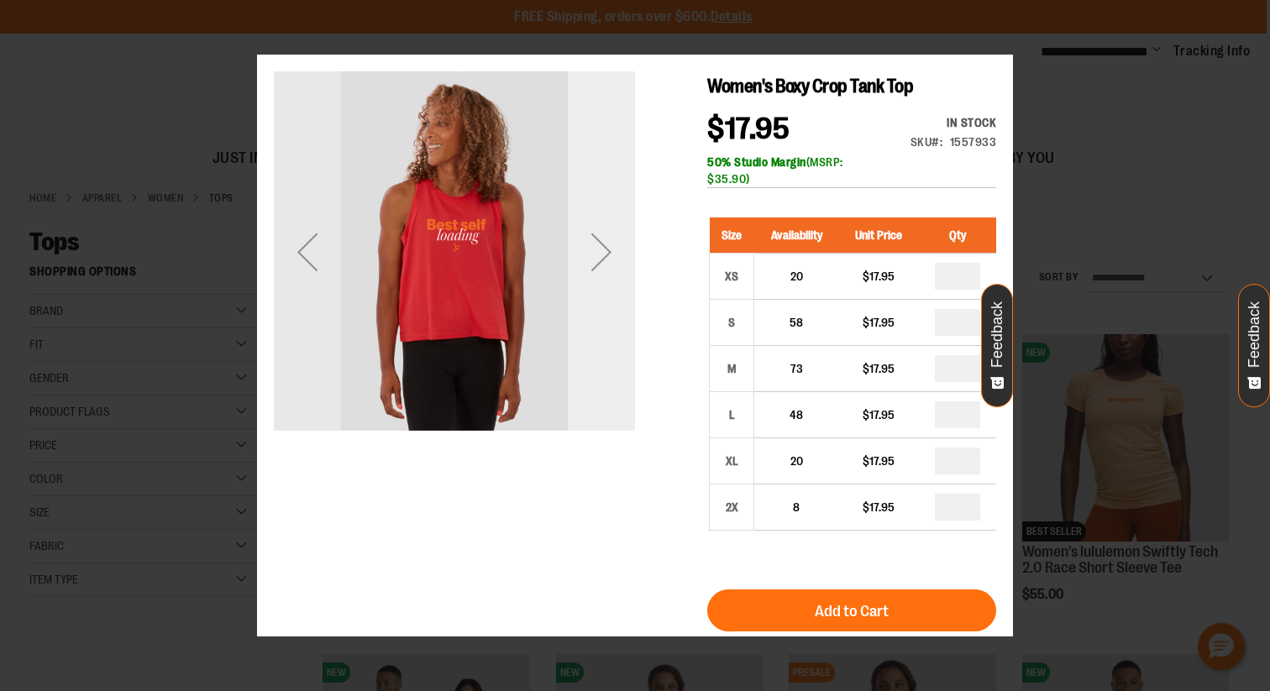
click at [606, 300] on div "Next" at bounding box center [601, 251] width 67 height 361
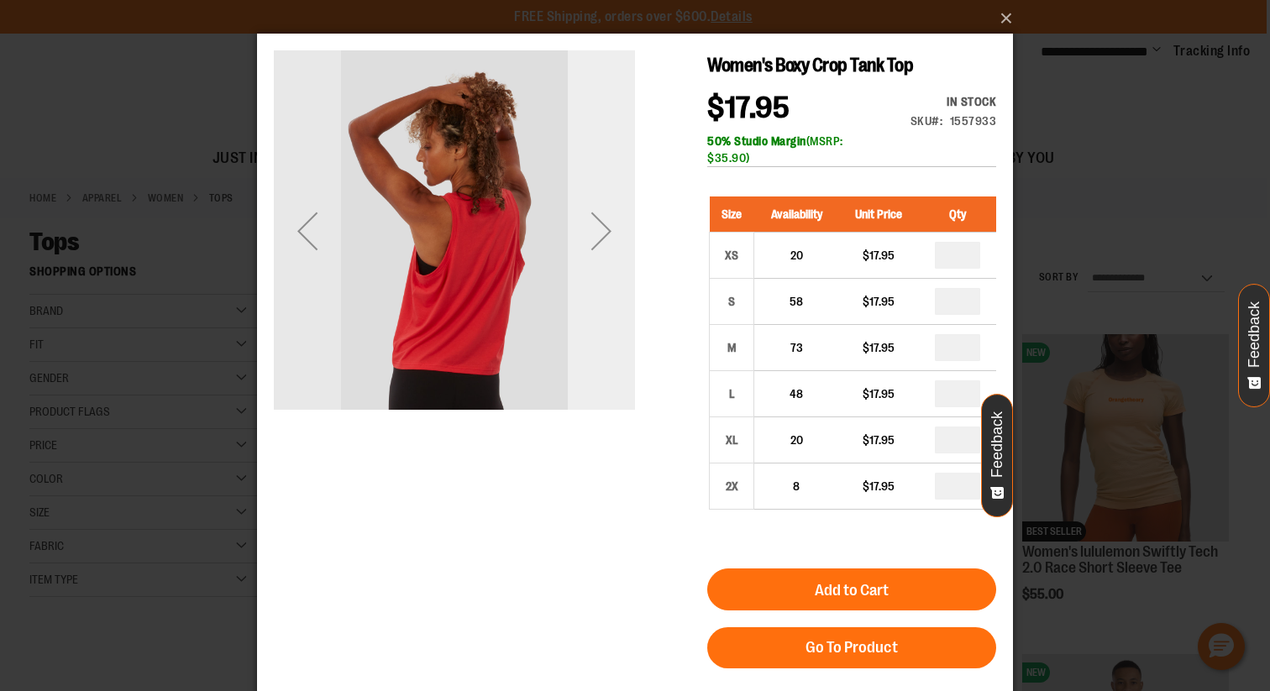
click at [606, 279] on div "Next" at bounding box center [601, 230] width 67 height 361
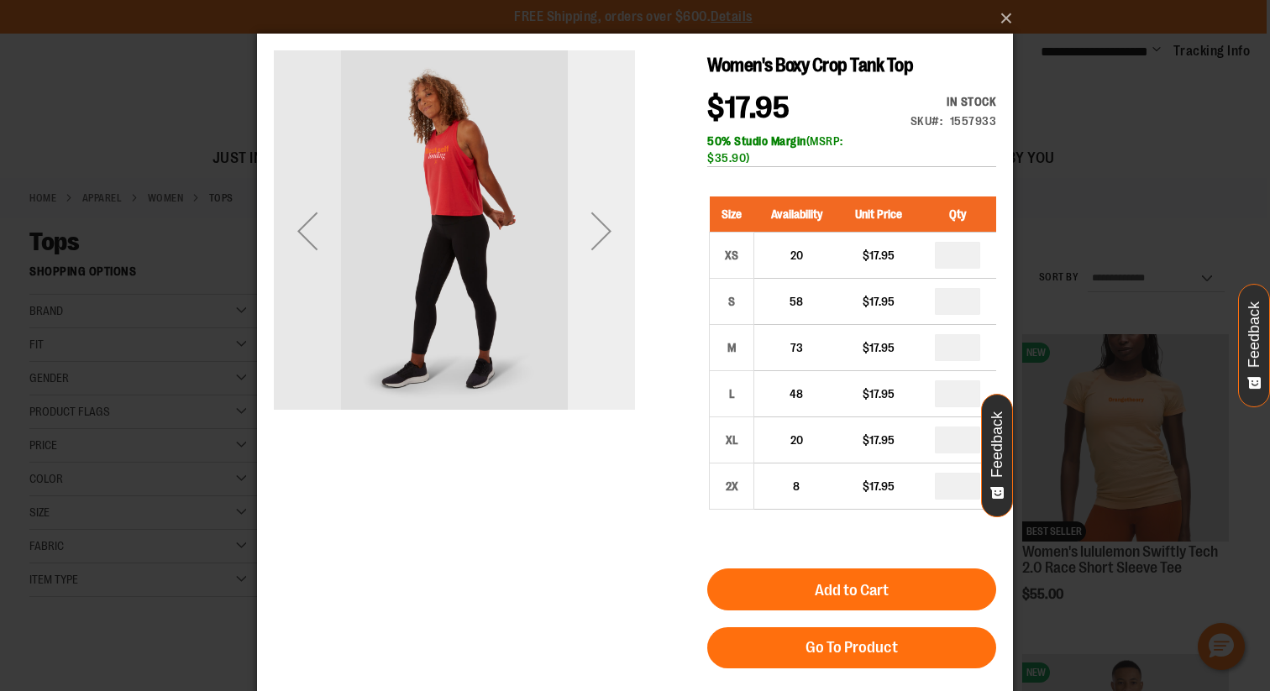
click at [606, 279] on div "Next" at bounding box center [601, 230] width 67 height 361
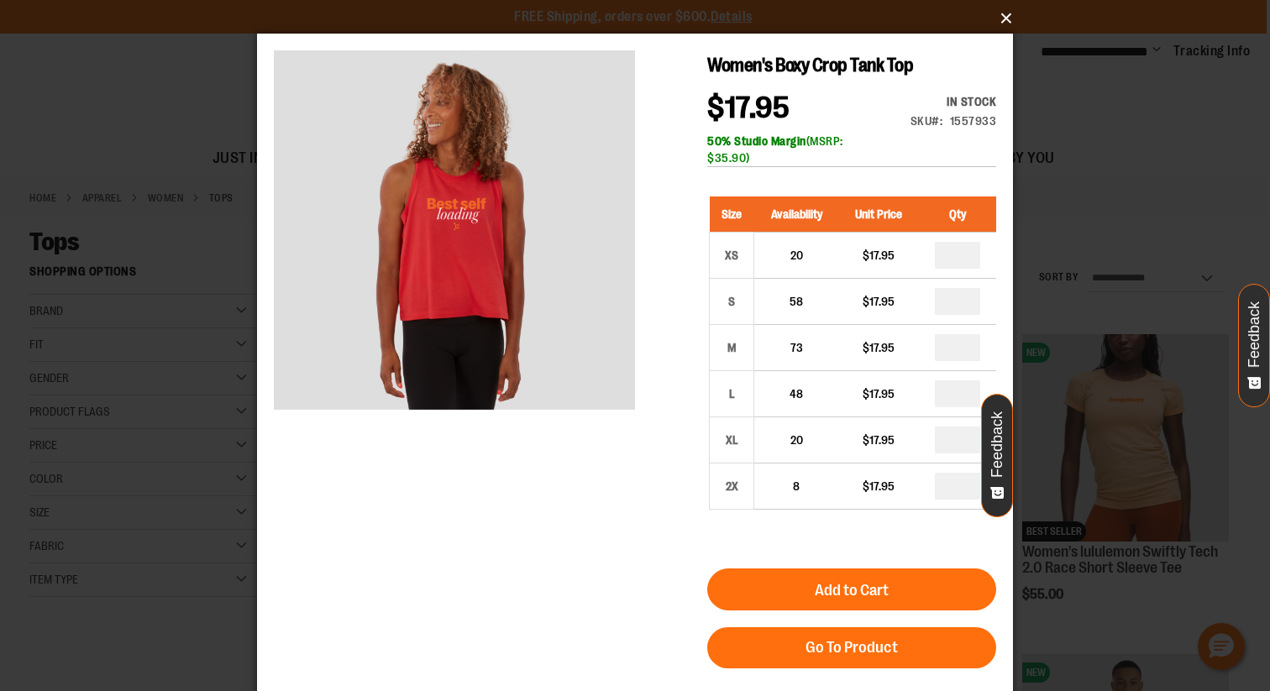
click at [1007, 18] on button "×" at bounding box center [640, 18] width 756 height 37
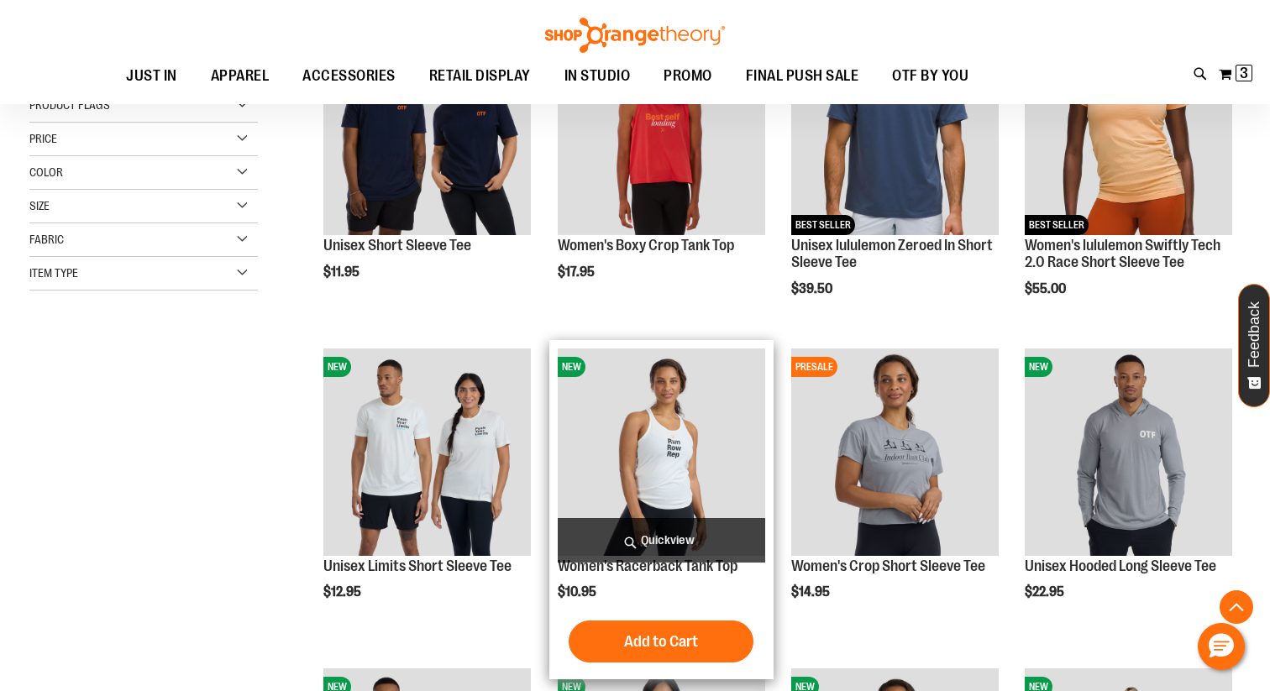
scroll to position [346, 0]
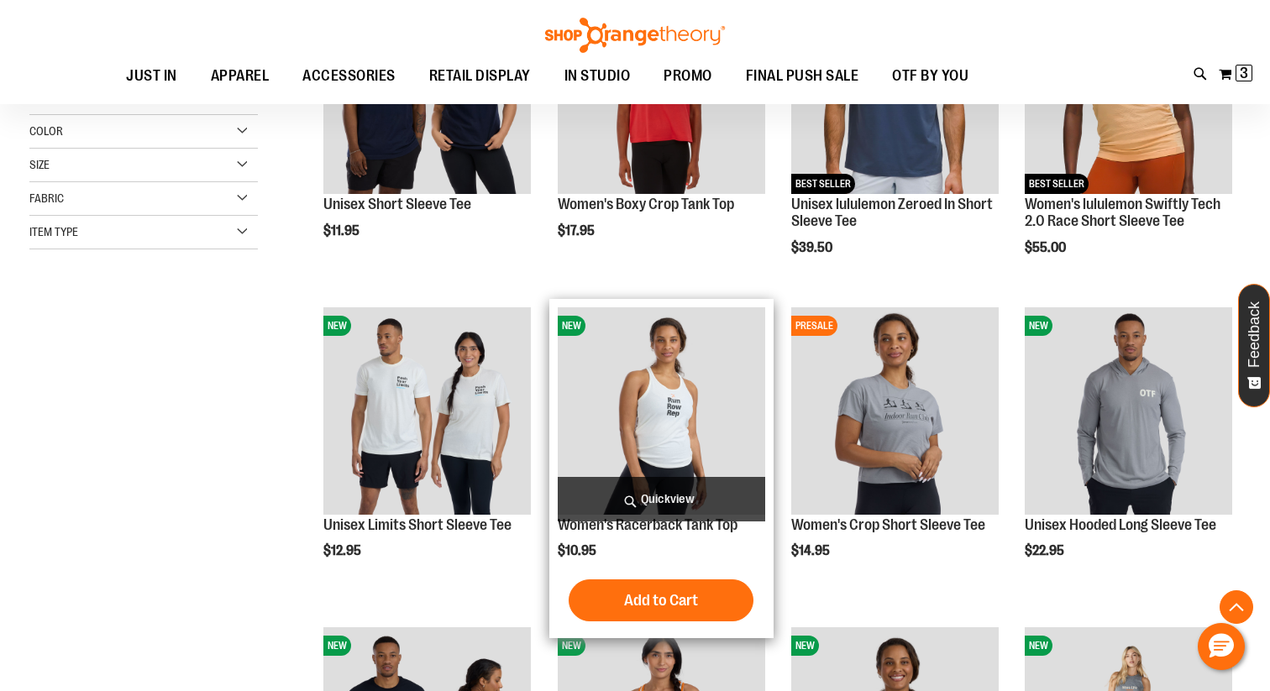
click at [682, 505] on span "Quickview" at bounding box center [662, 499] width 208 height 45
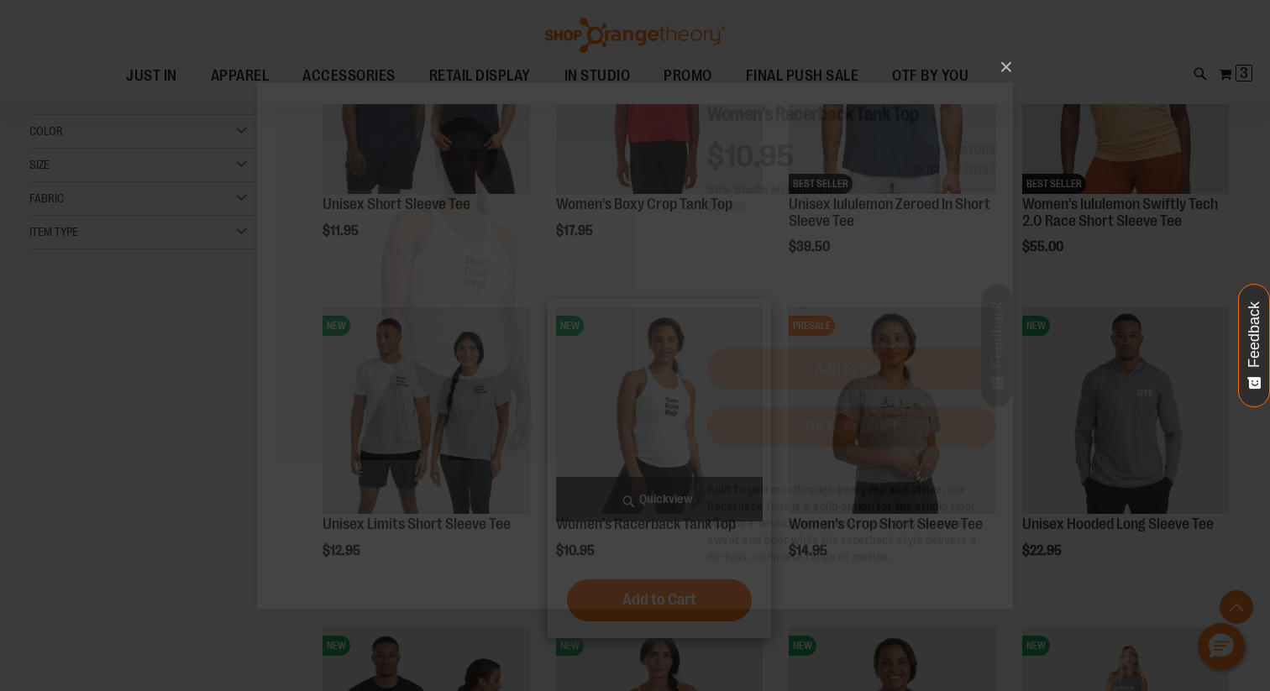
scroll to position [0, 0]
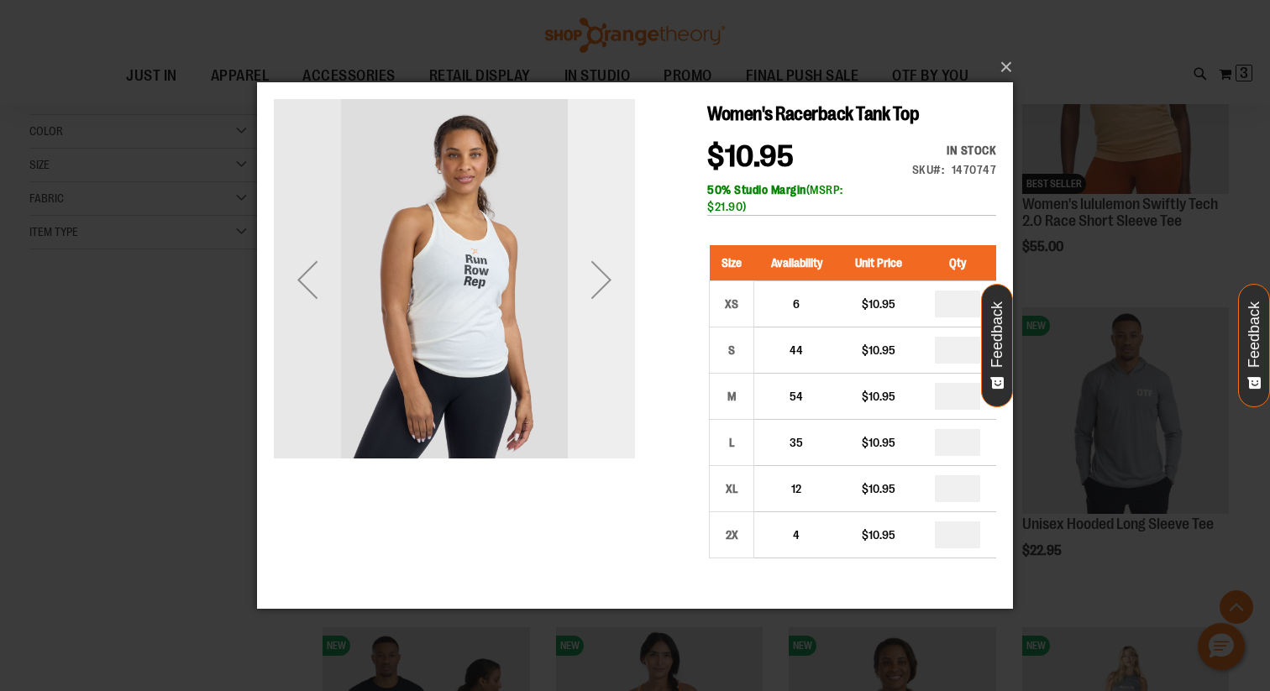
click at [618, 313] on div "Next" at bounding box center [601, 279] width 67 height 67
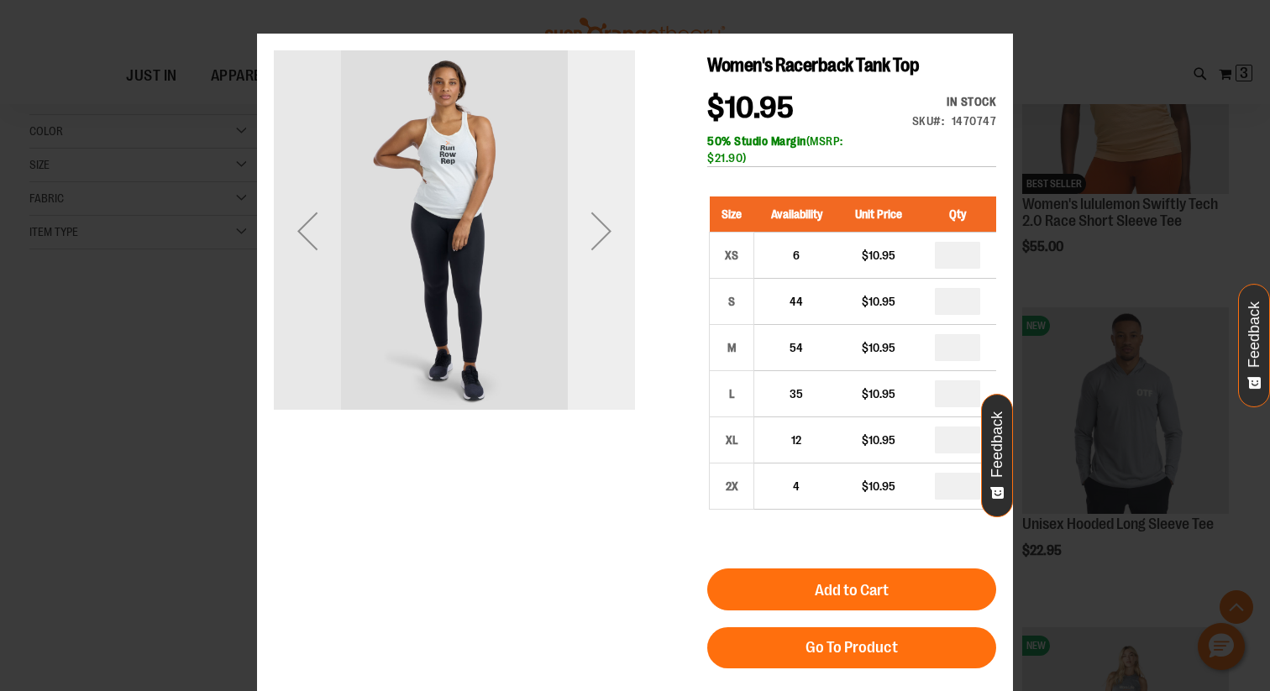
click at [620, 293] on div "Next" at bounding box center [601, 230] width 67 height 361
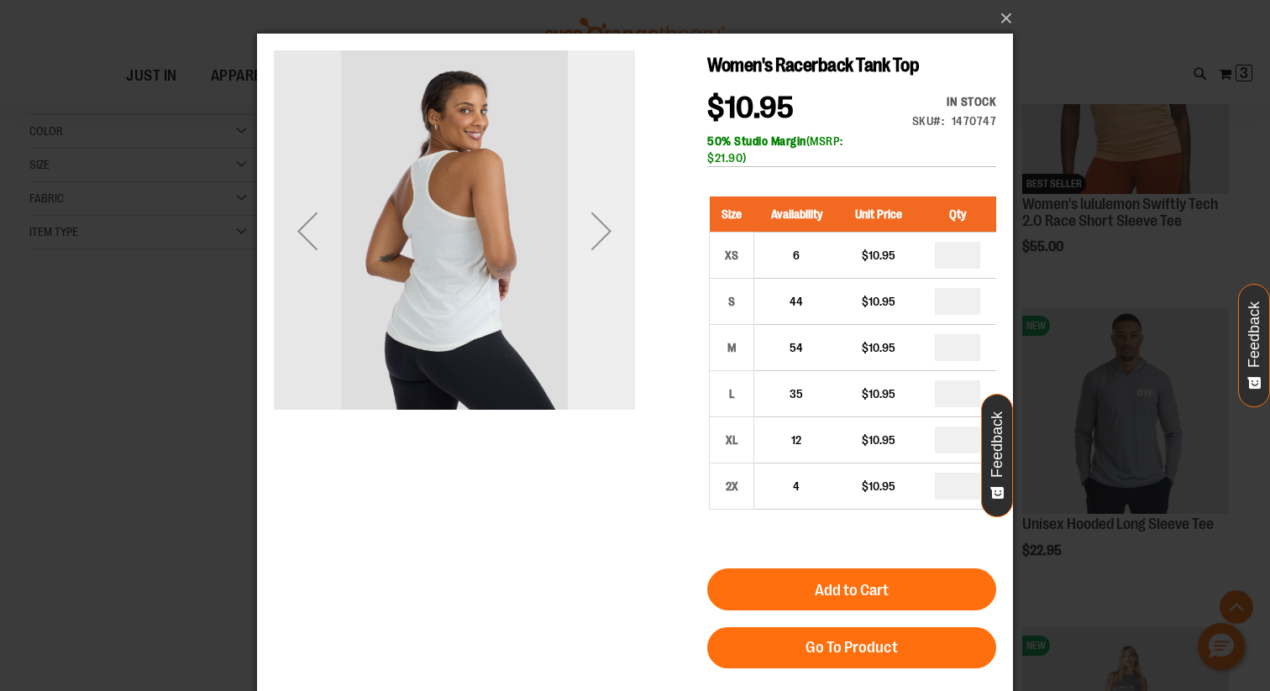
click at [620, 293] on div "Next" at bounding box center [601, 230] width 67 height 361
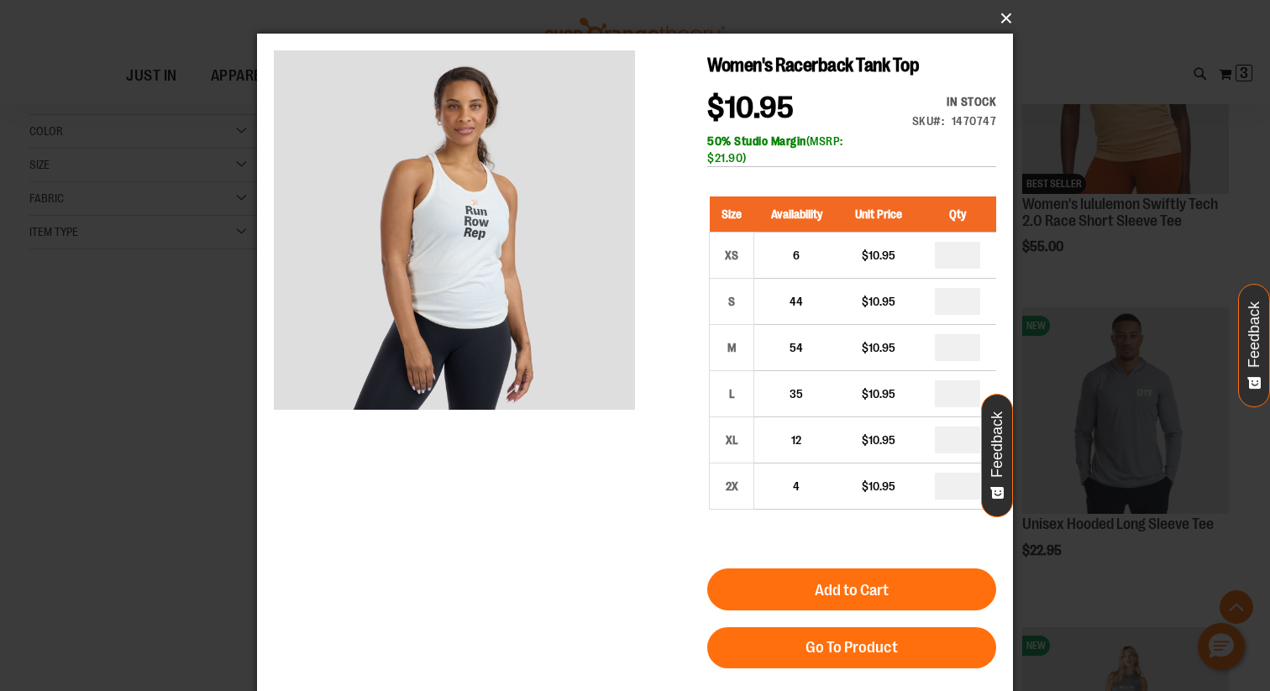
click at [1005, 25] on button "×" at bounding box center [640, 18] width 756 height 37
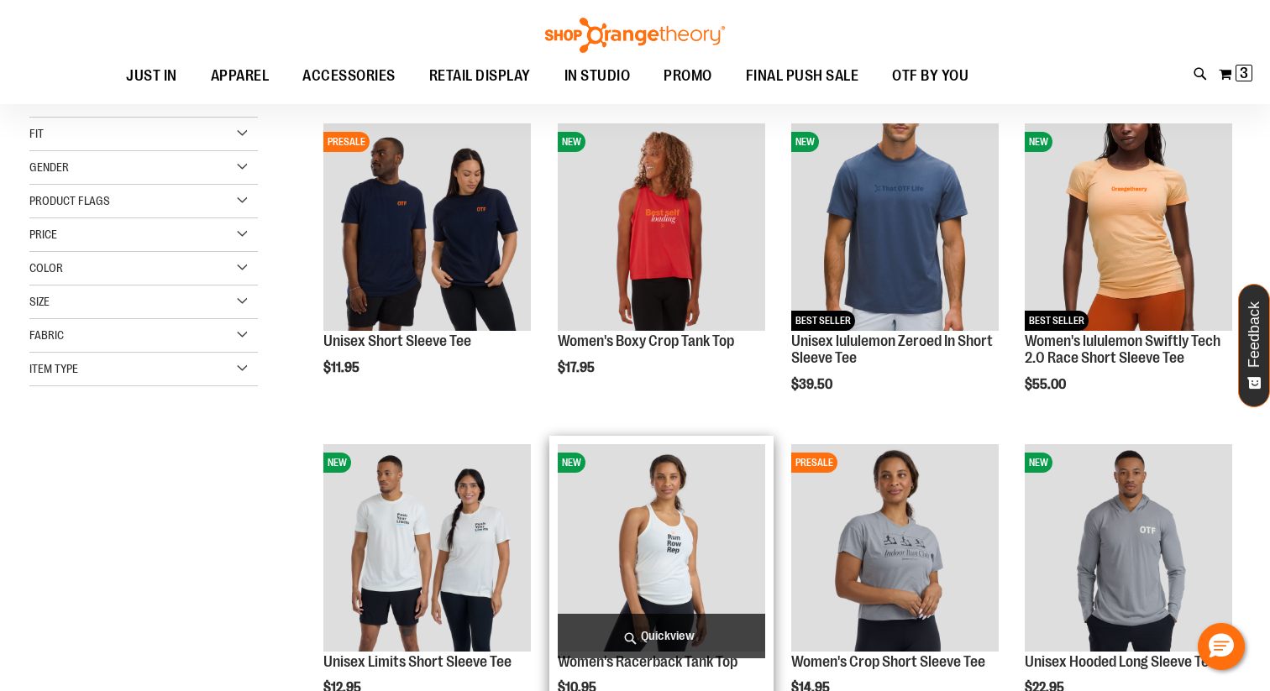
scroll to position [201, 0]
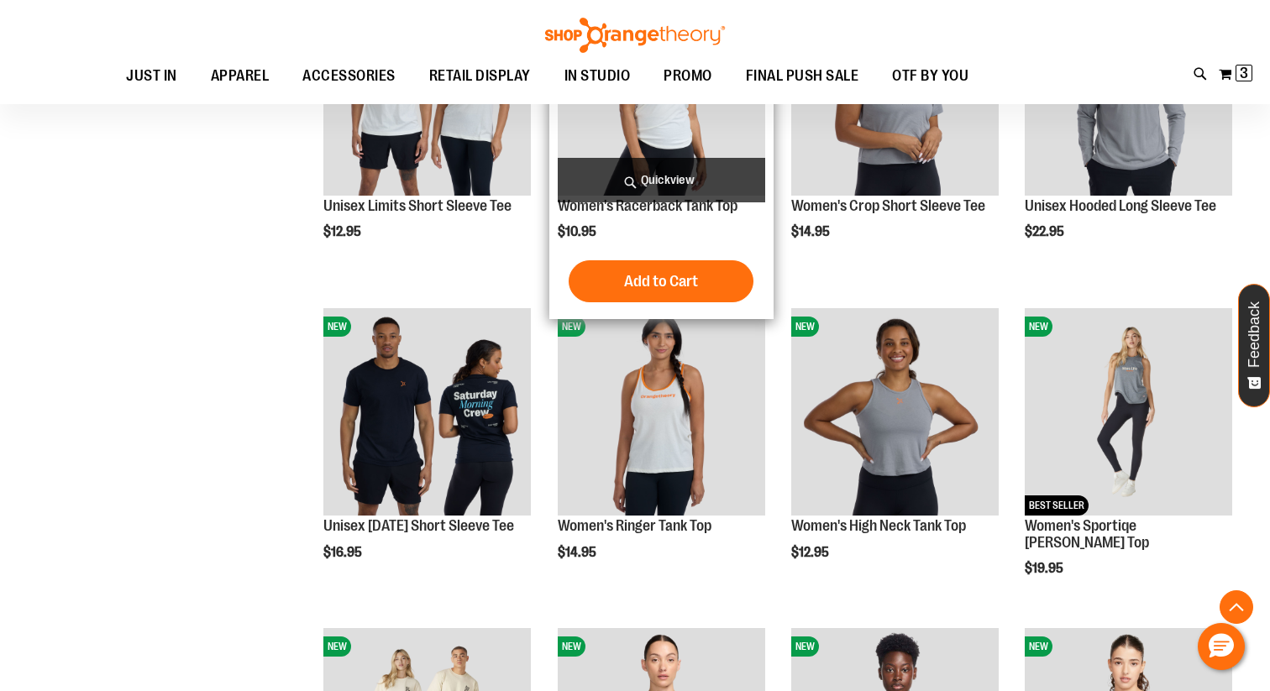
scroll to position [666, 0]
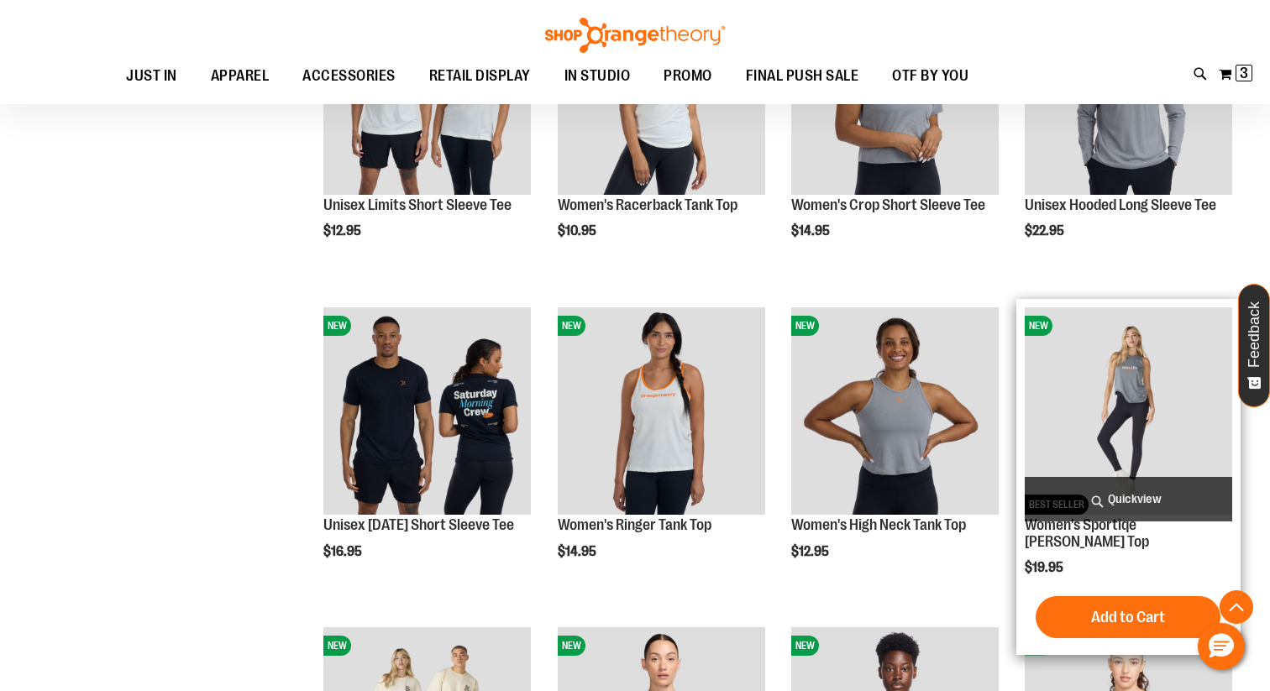
click at [1125, 488] on span "Quickview" at bounding box center [1129, 499] width 208 height 45
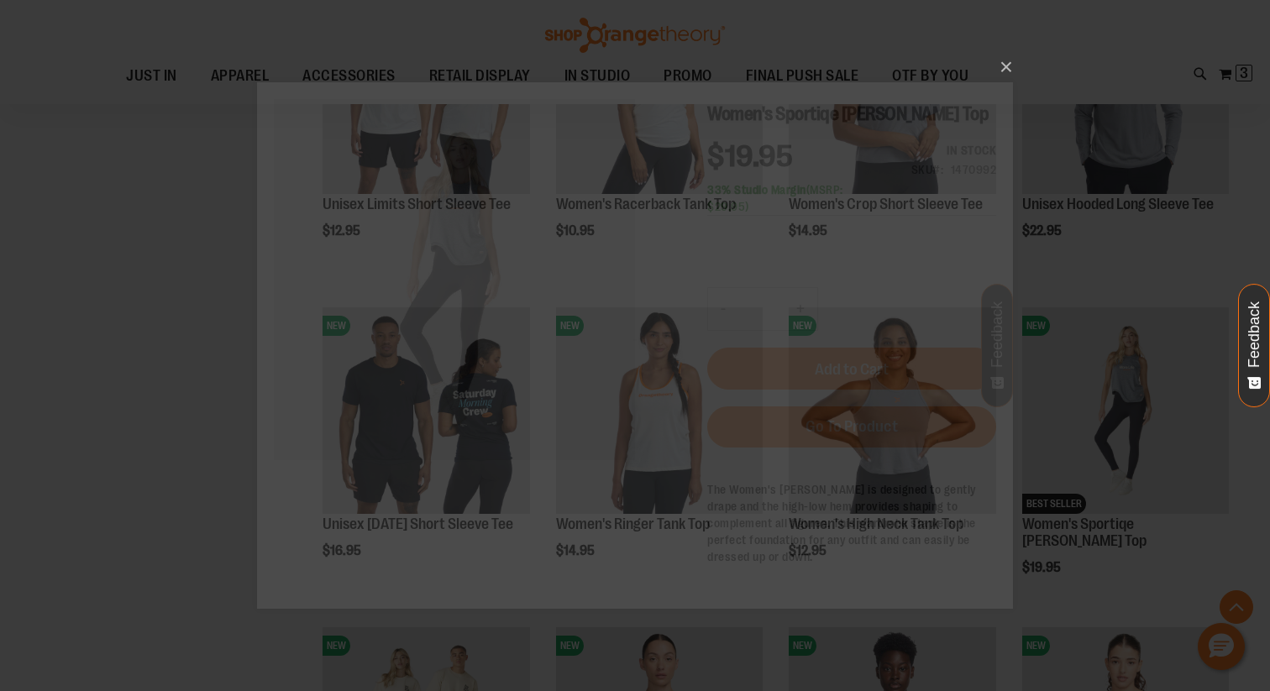
scroll to position [0, 0]
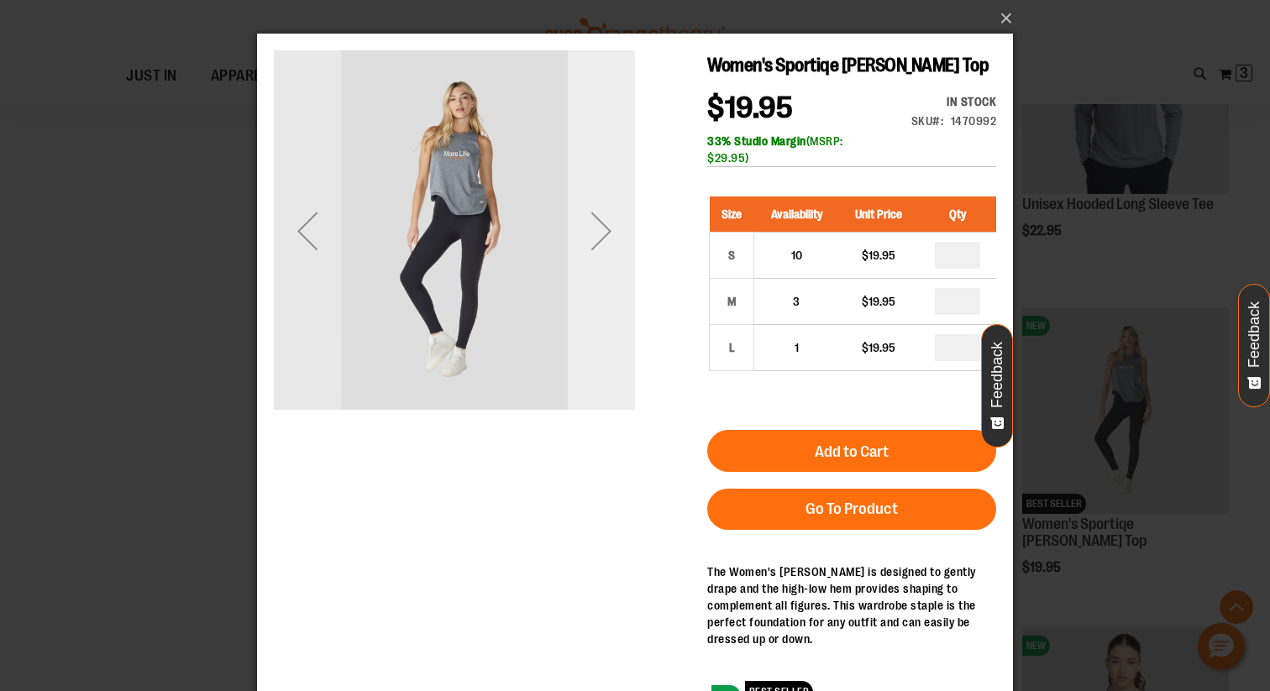
click at [610, 267] on div "Next" at bounding box center [601, 230] width 67 height 361
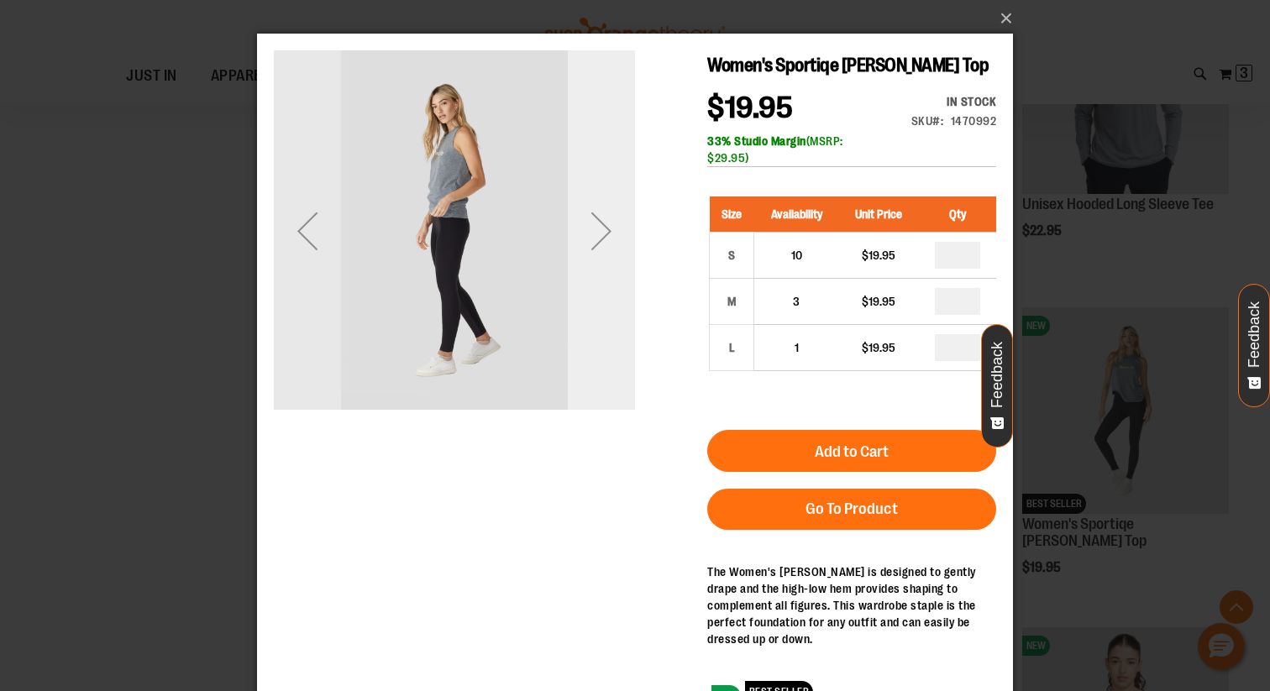
click at [610, 267] on div "Next" at bounding box center [601, 230] width 67 height 361
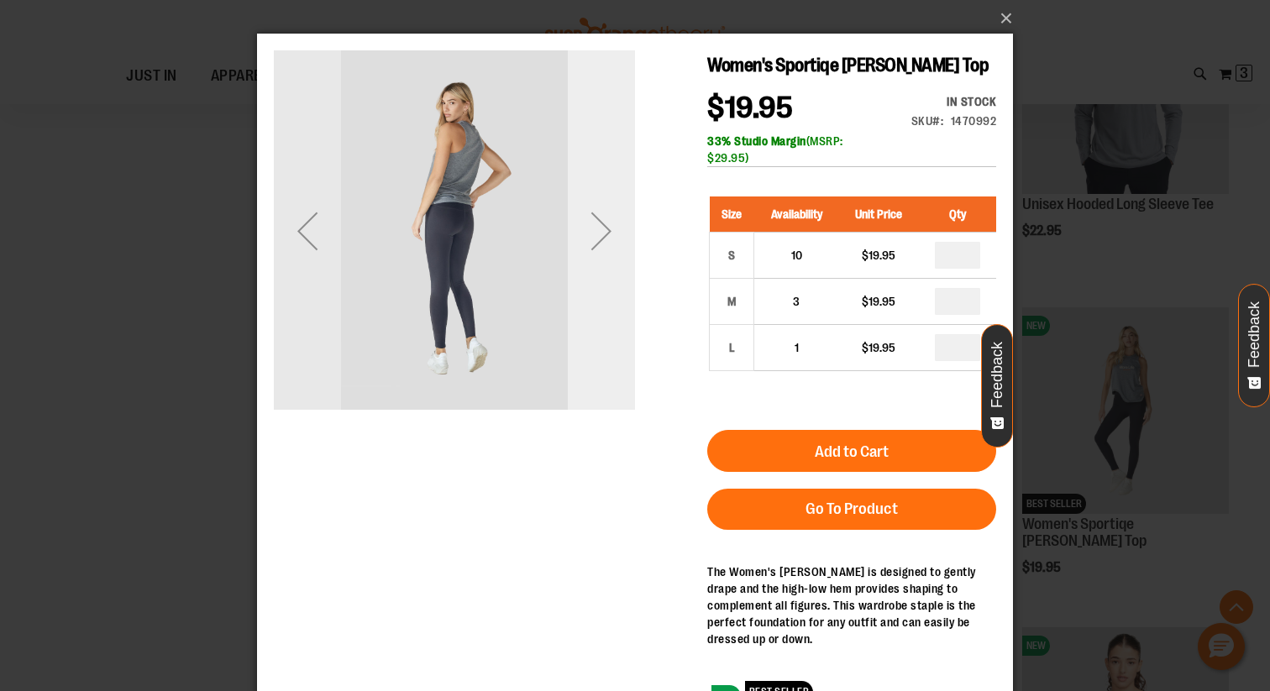
click at [610, 267] on div "Next" at bounding box center [601, 230] width 67 height 361
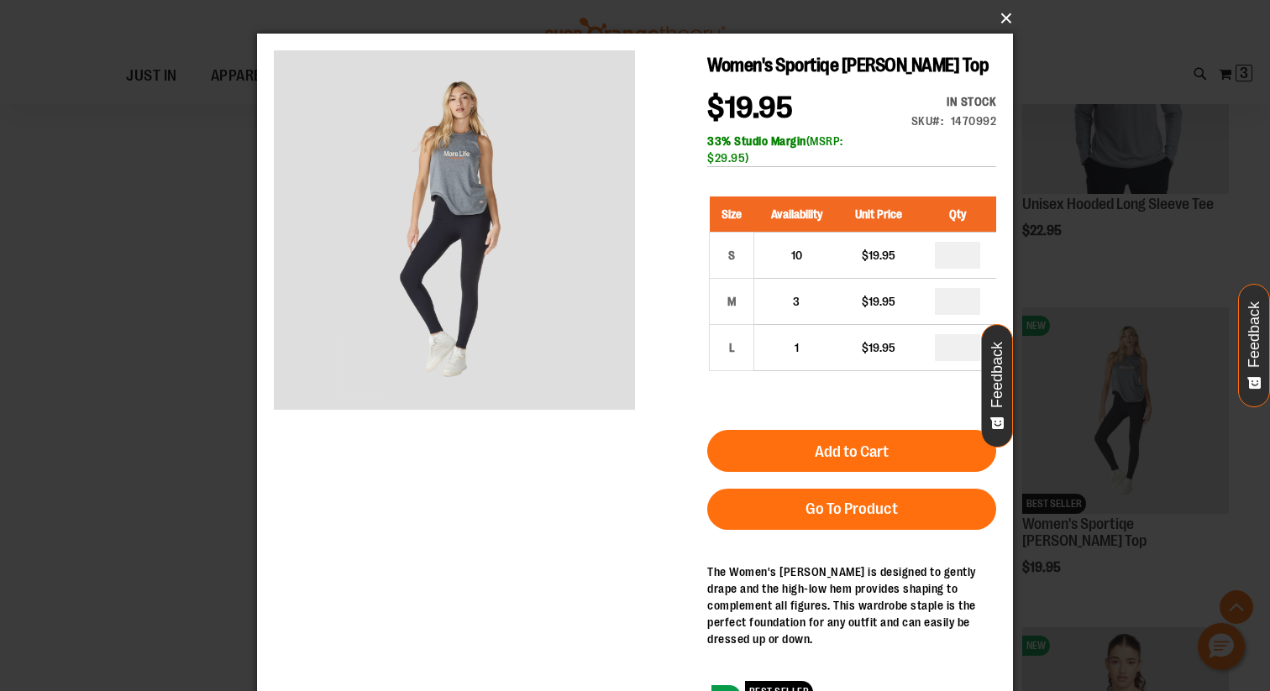
click at [1004, 34] on button "×" at bounding box center [640, 18] width 756 height 37
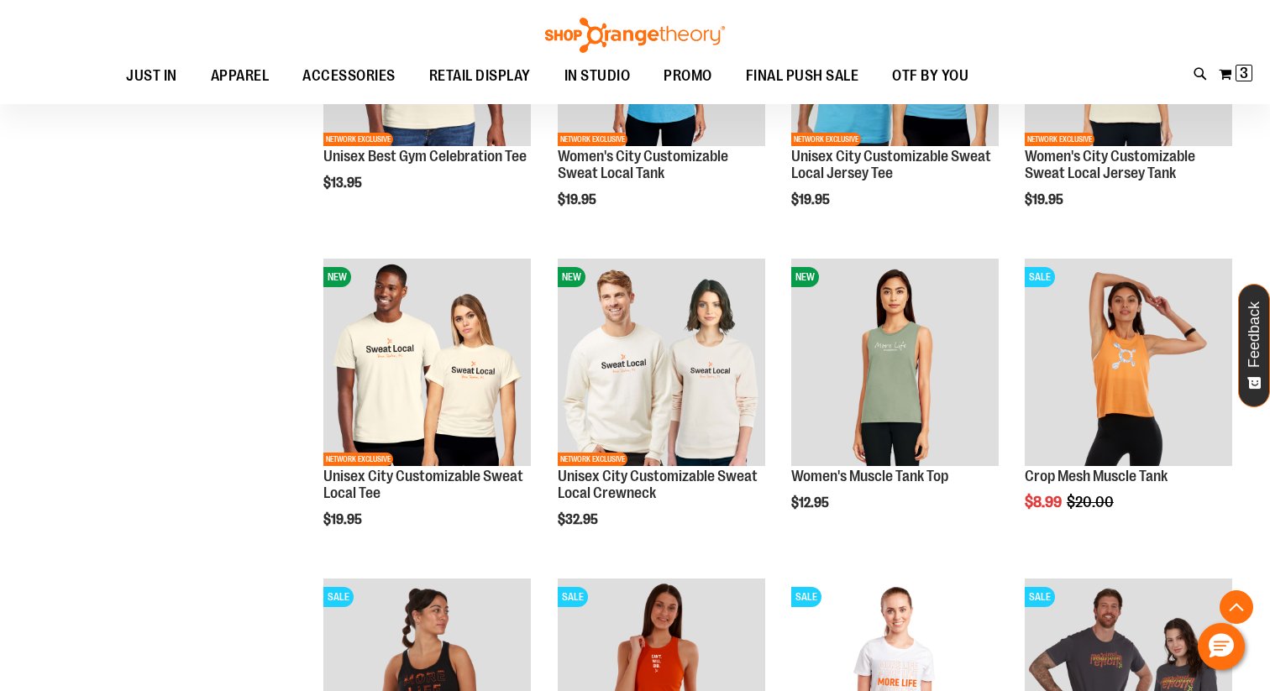
scroll to position [1719, 0]
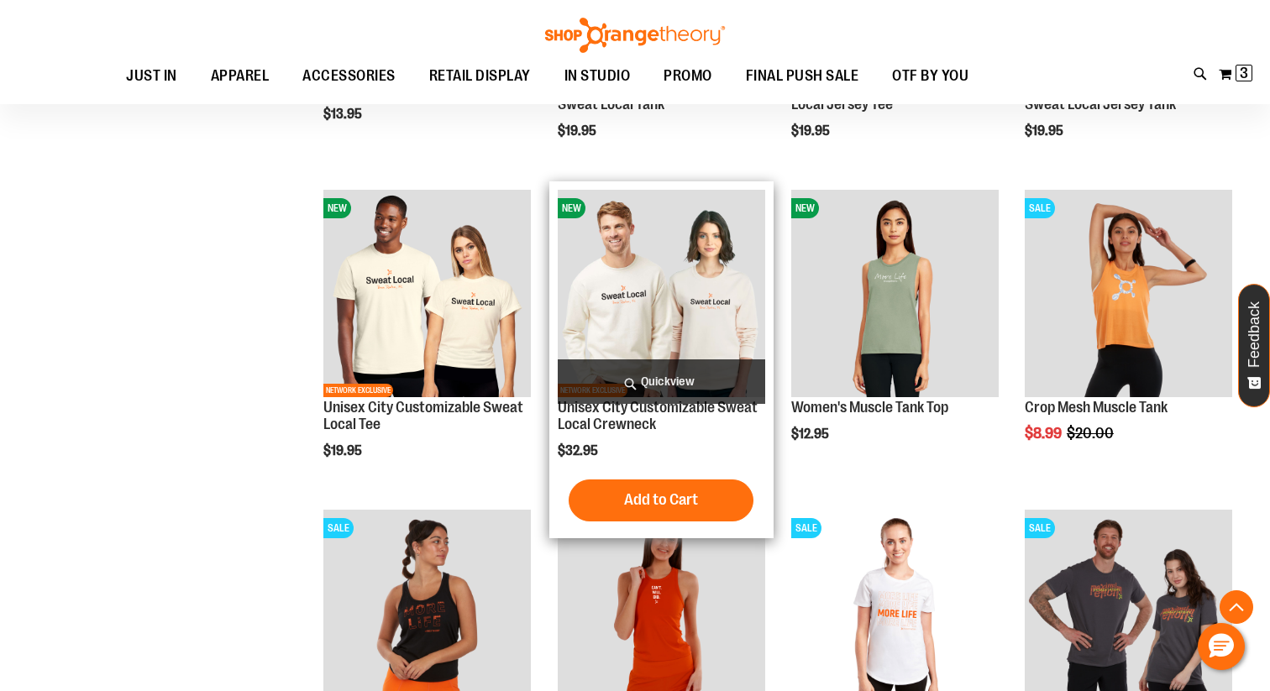
scroll to position [1748, 0]
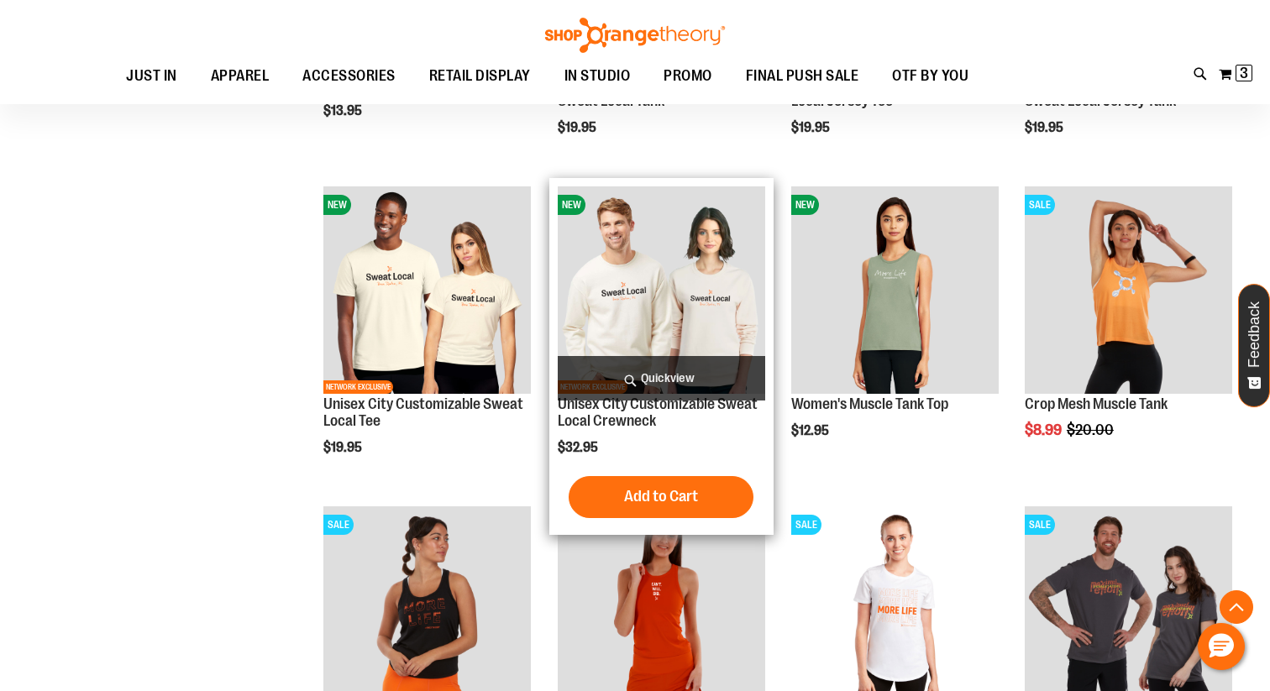
click at [660, 377] on span "Quickview" at bounding box center [662, 378] width 208 height 45
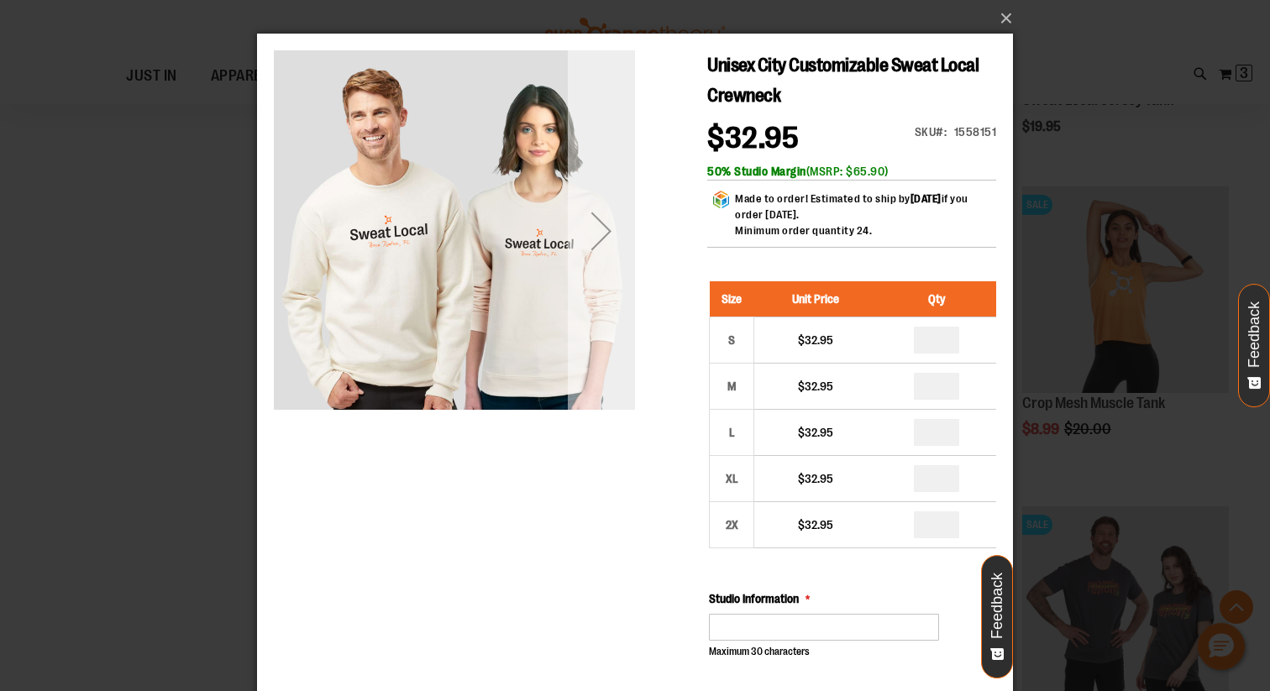
click at [616, 260] on div "Next" at bounding box center [601, 230] width 67 height 67
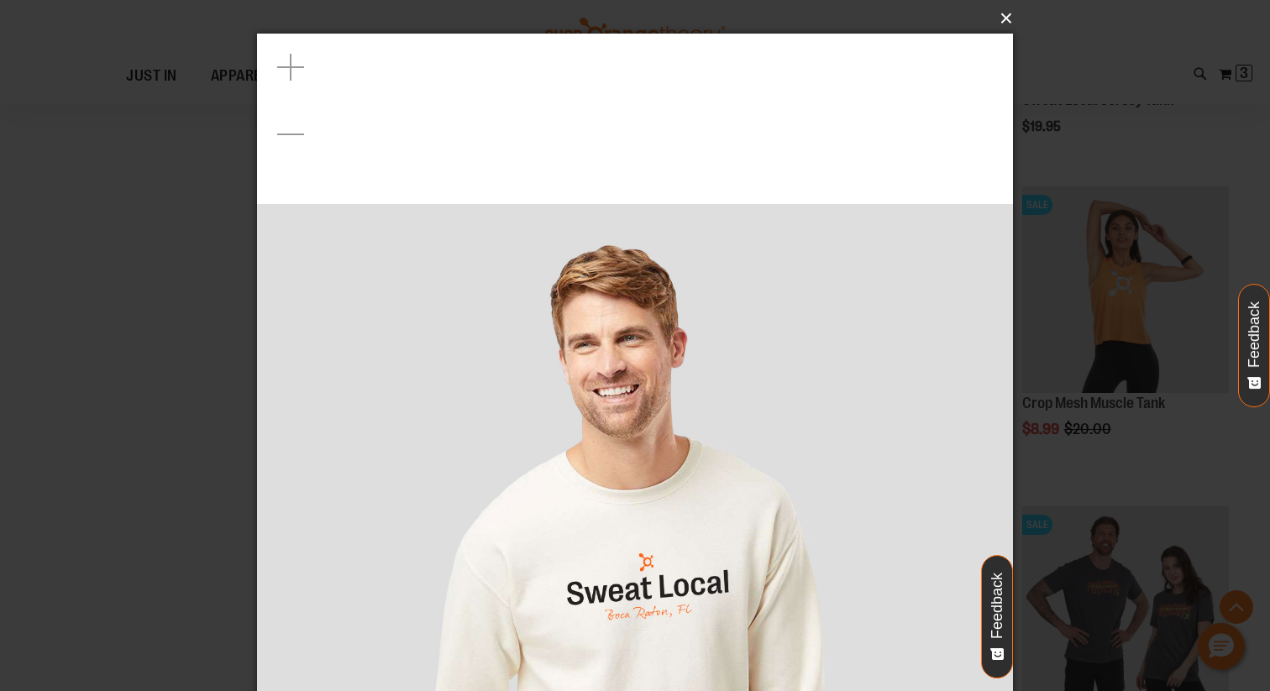
click at [1014, 9] on button "×" at bounding box center [640, 18] width 756 height 37
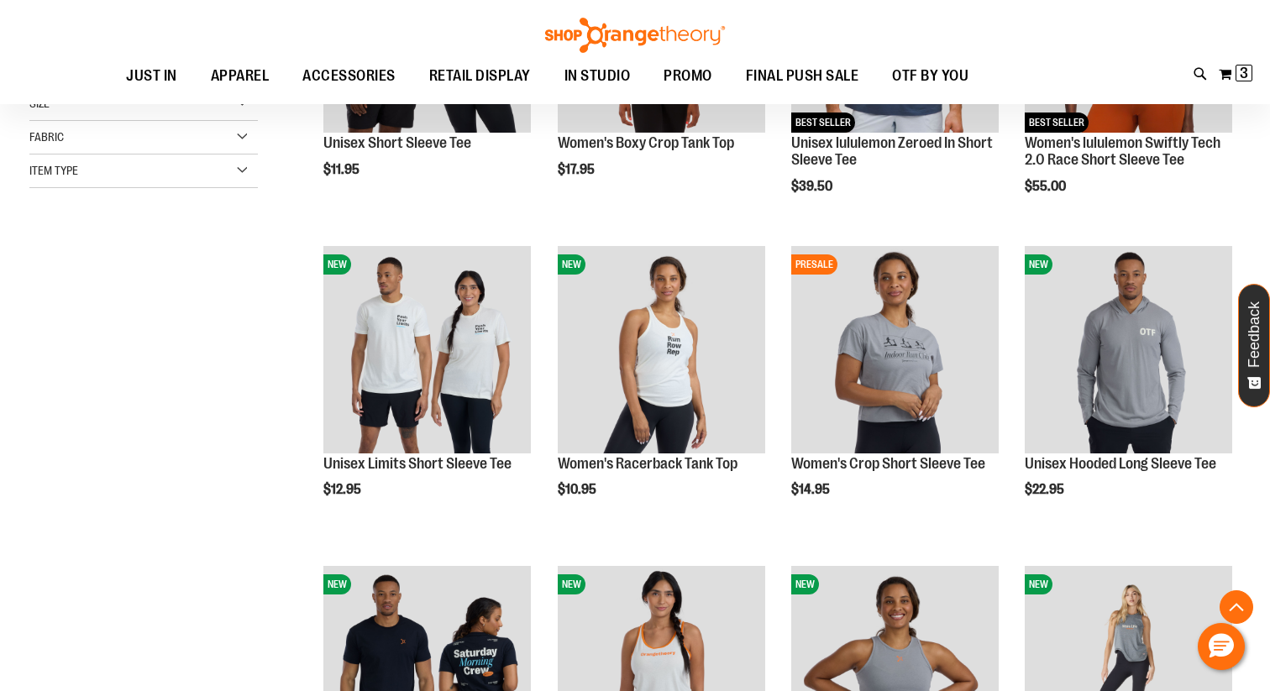
scroll to position [223, 0]
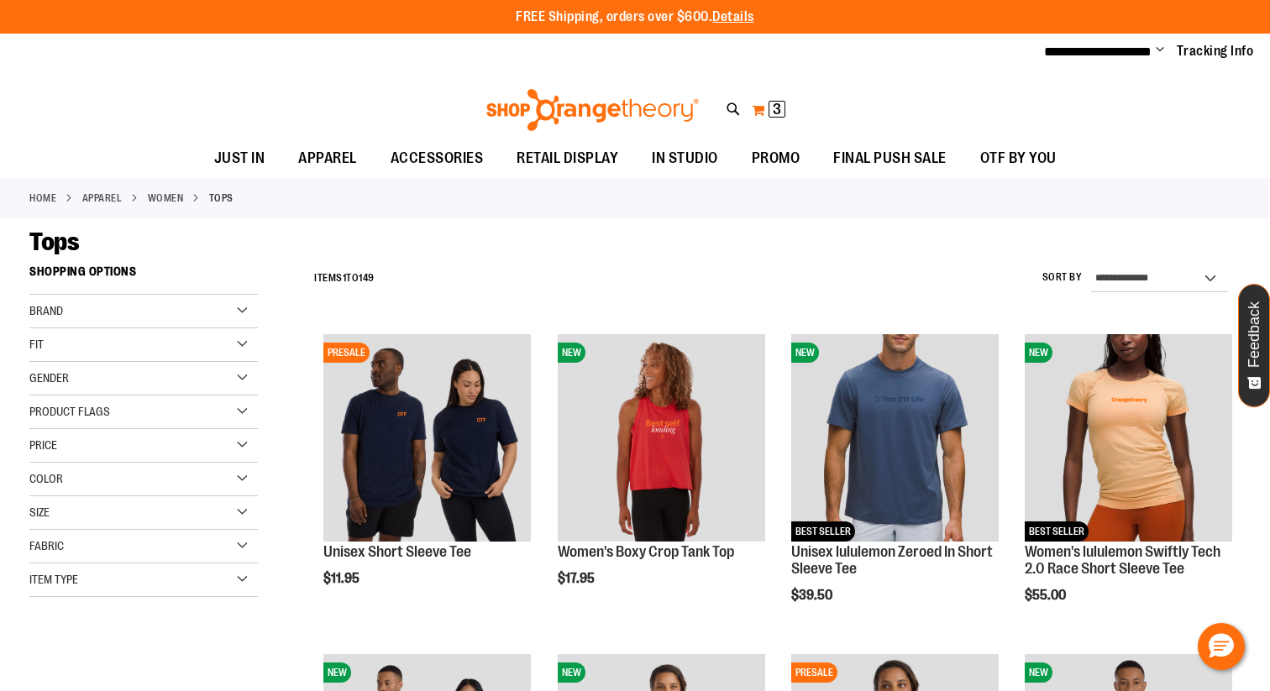
click at [780, 104] on span "3" at bounding box center [777, 109] width 8 height 17
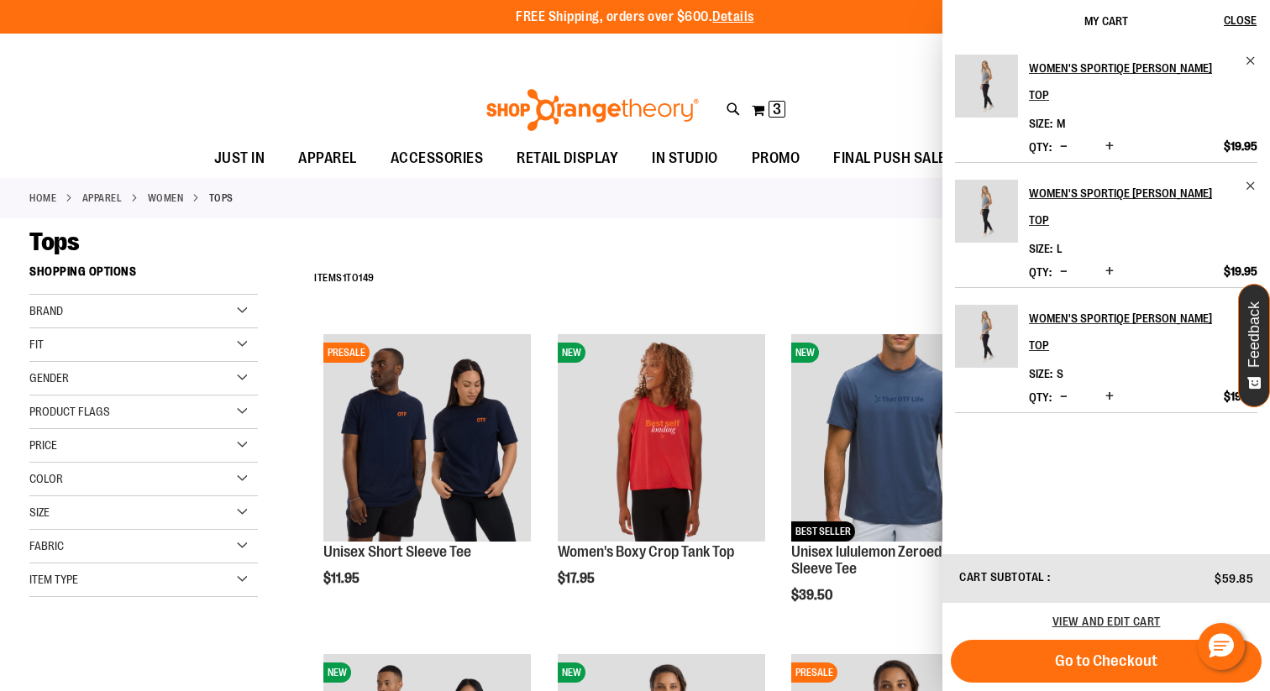
click at [513, 234] on div "Tops" at bounding box center [635, 242] width 1212 height 30
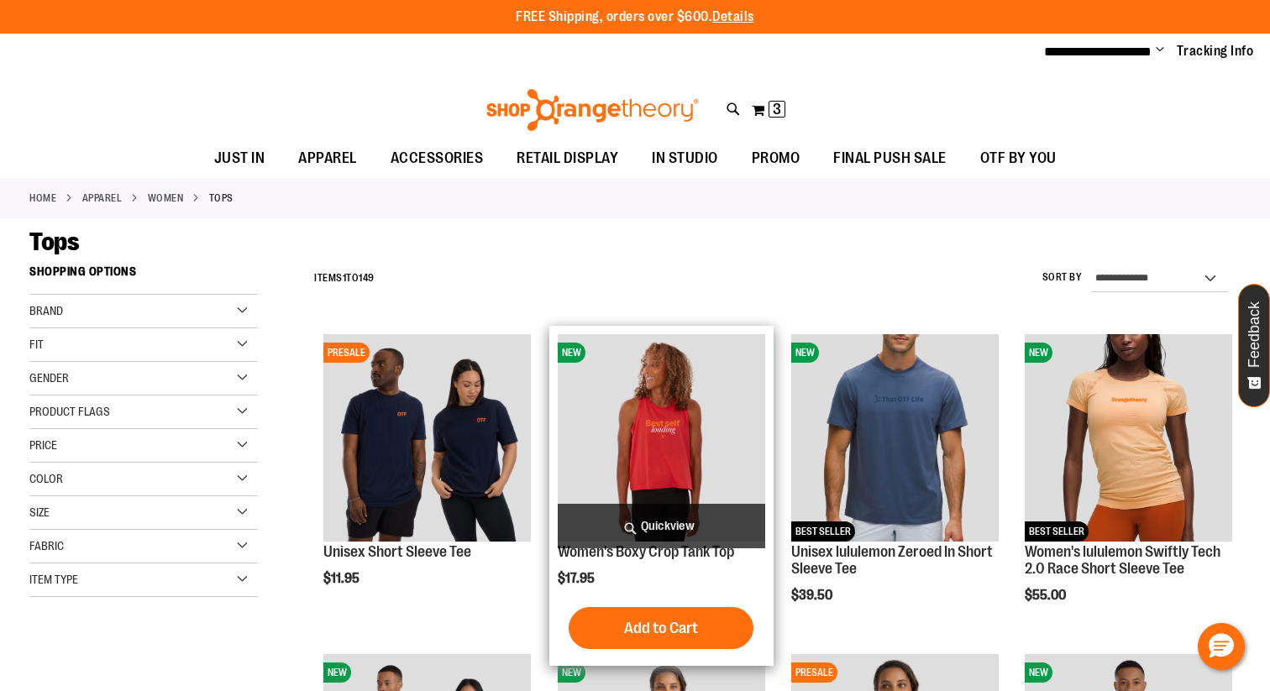
click at [668, 521] on span "Quickview" at bounding box center [662, 526] width 208 height 45
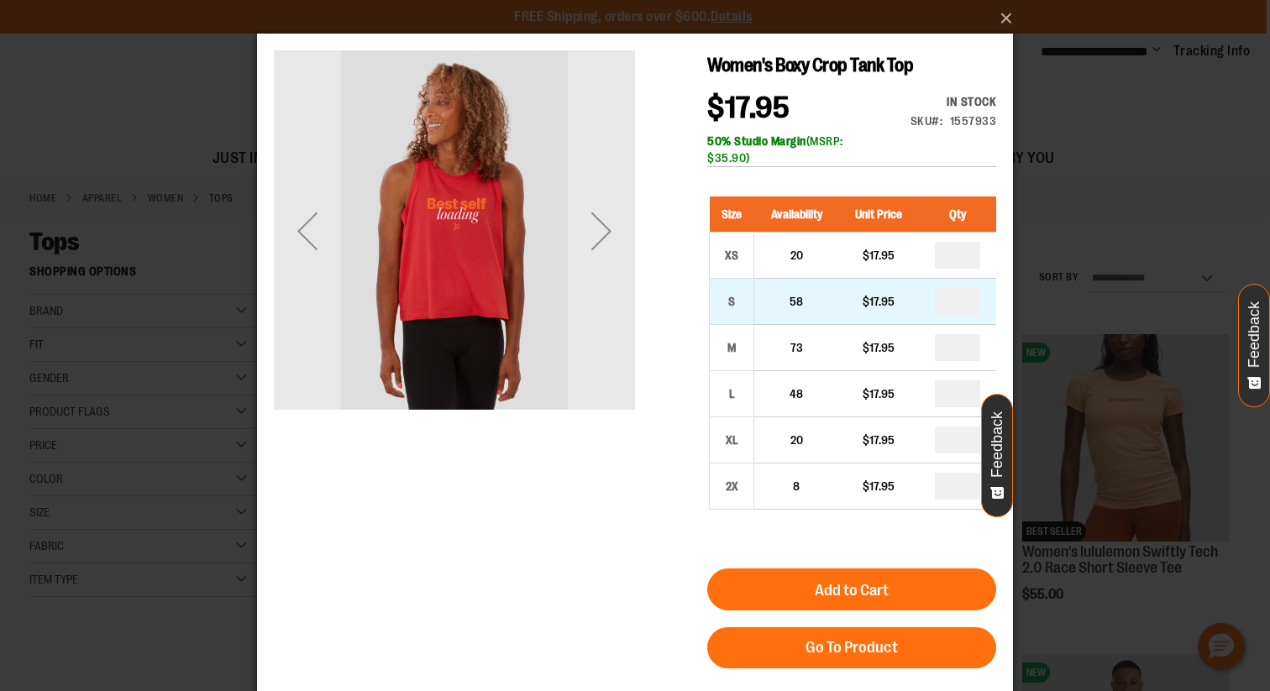
click at [974, 306] on input "number" at bounding box center [957, 301] width 45 height 27
type input "*"
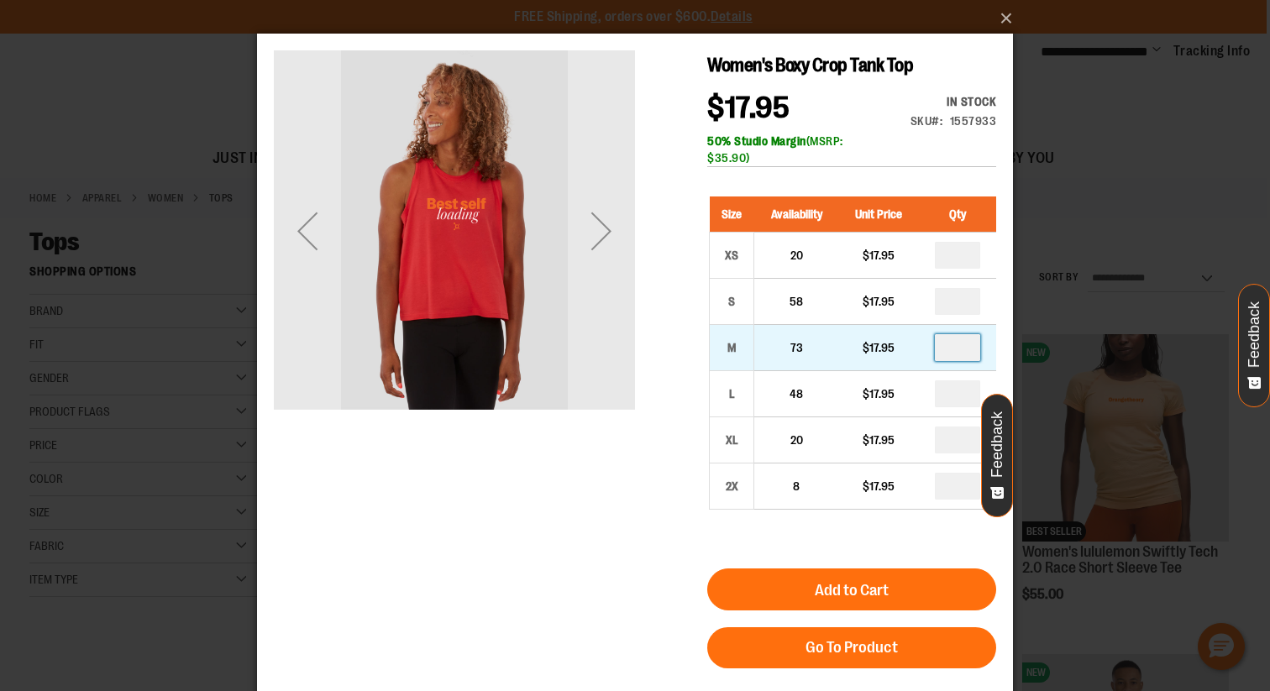
click at [971, 346] on input "number" at bounding box center [957, 347] width 45 height 27
type input "*"
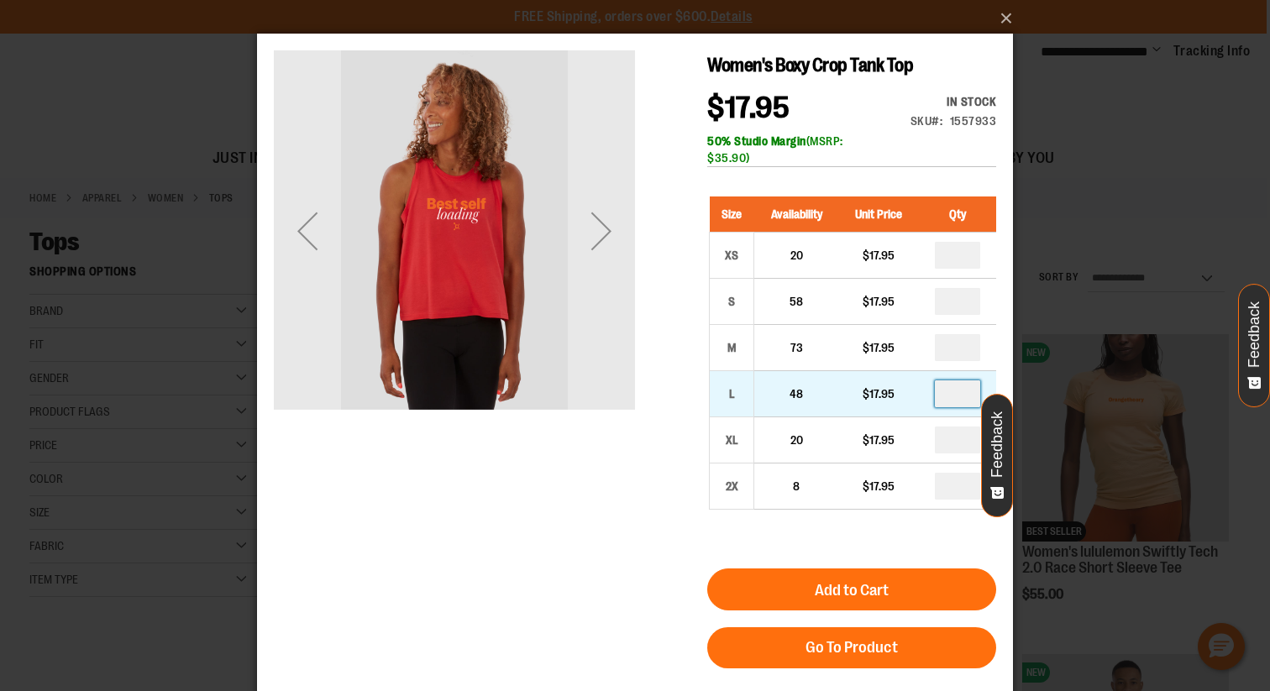
click at [967, 397] on input "number" at bounding box center [957, 394] width 45 height 27
type input "*"
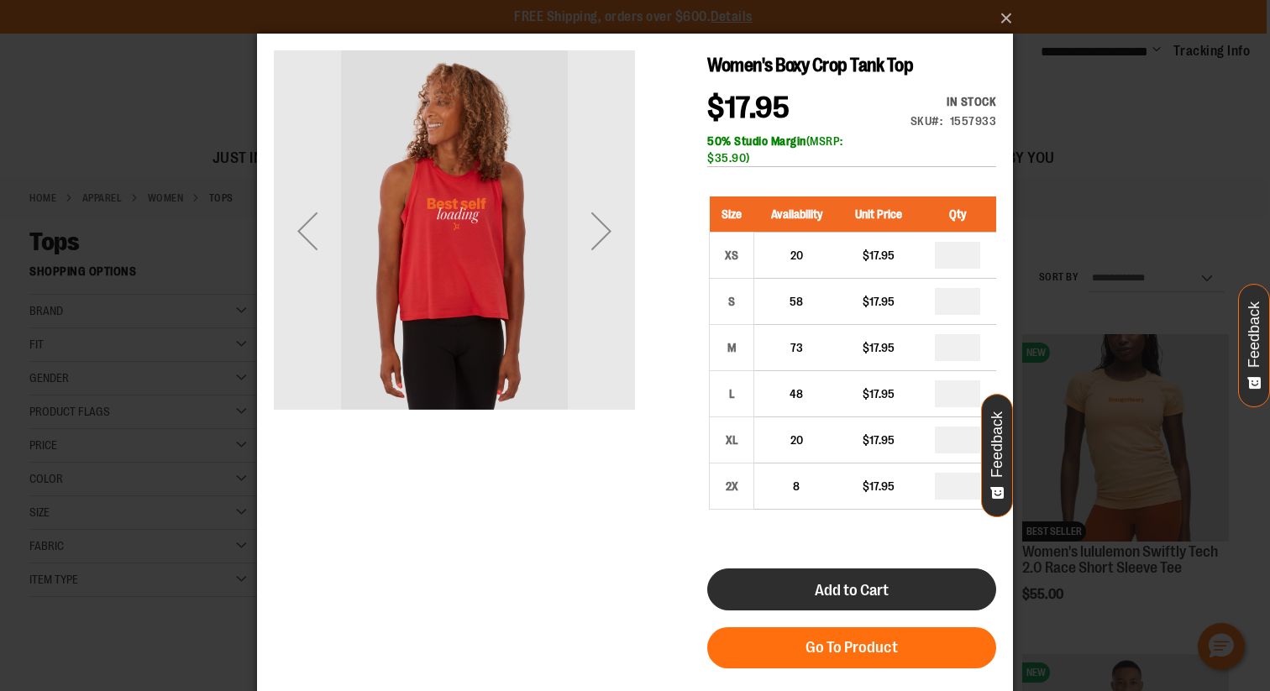
click at [887, 587] on span "Add to Cart" at bounding box center [852, 590] width 74 height 18
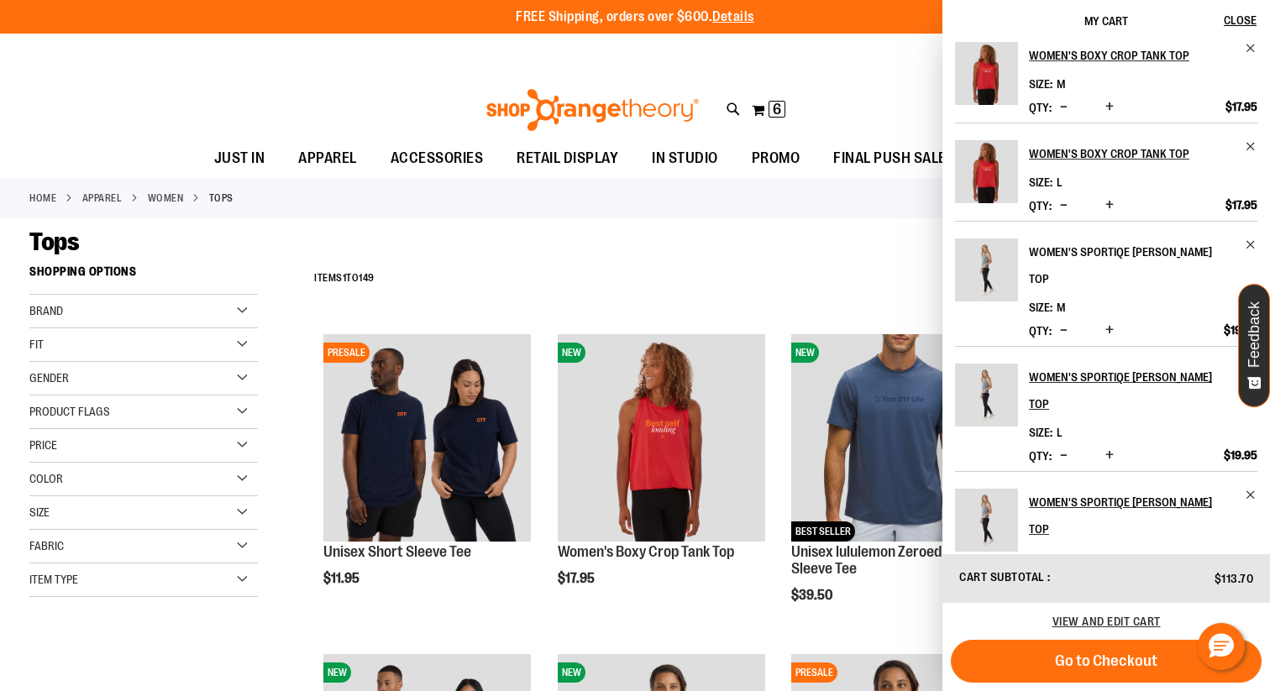
scroll to position [168, 0]
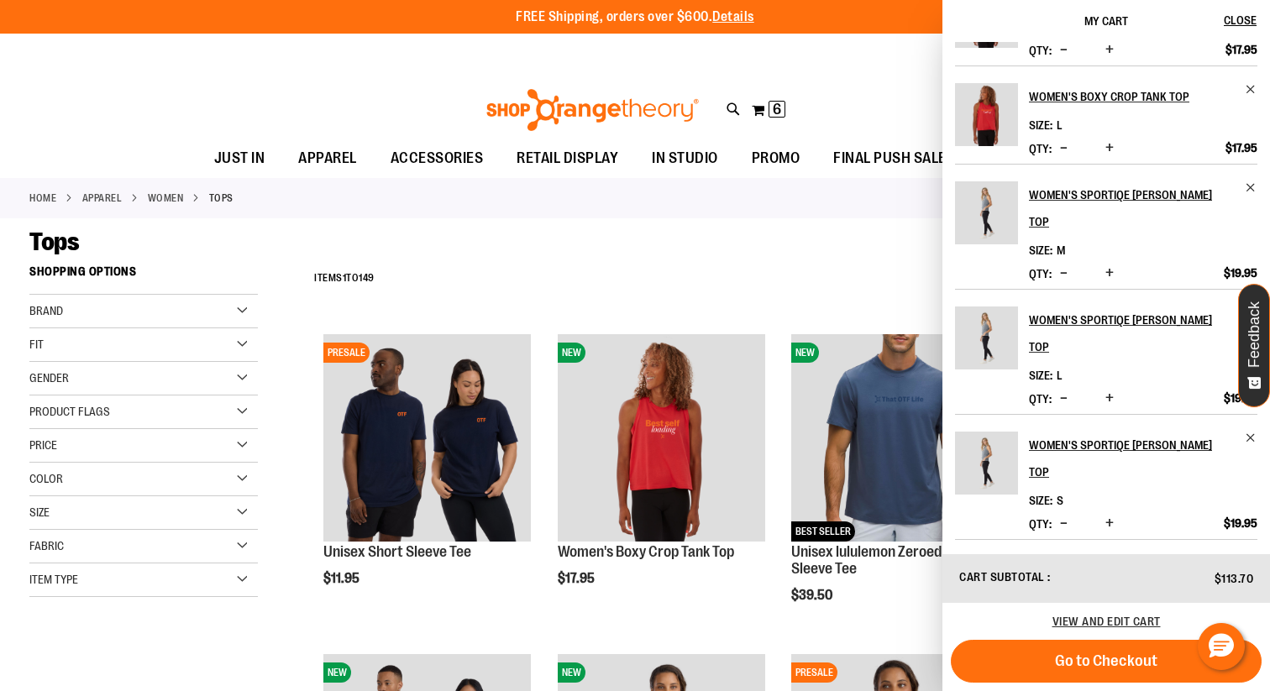
click at [879, 211] on div "Home APPAREL WOMEN Tops" at bounding box center [635, 198] width 1270 height 40
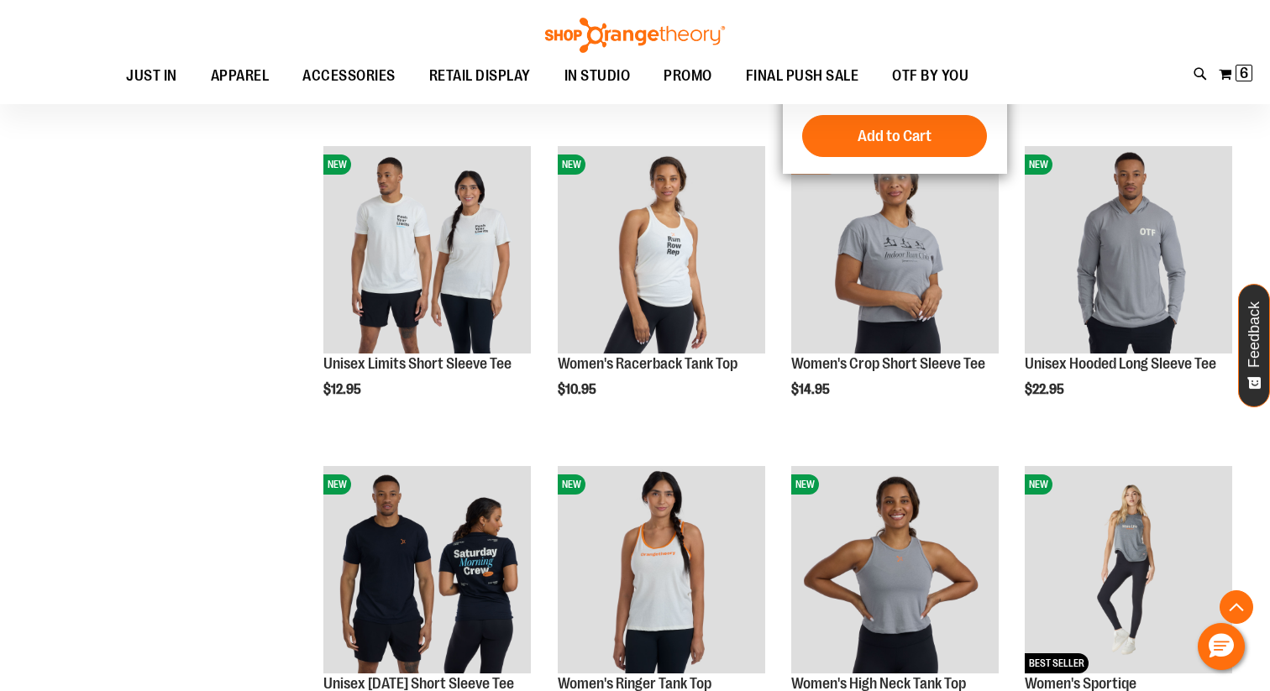
scroll to position [513, 0]
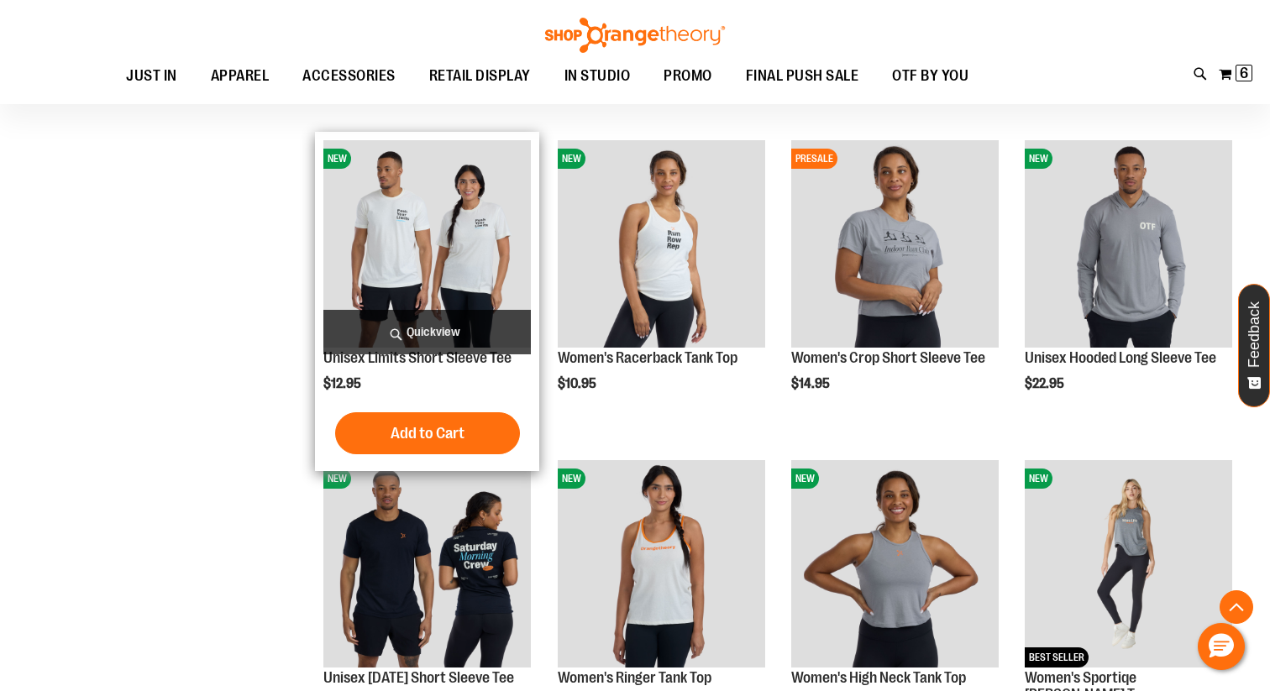
click at [465, 322] on span "Quickview" at bounding box center [427, 332] width 208 height 45
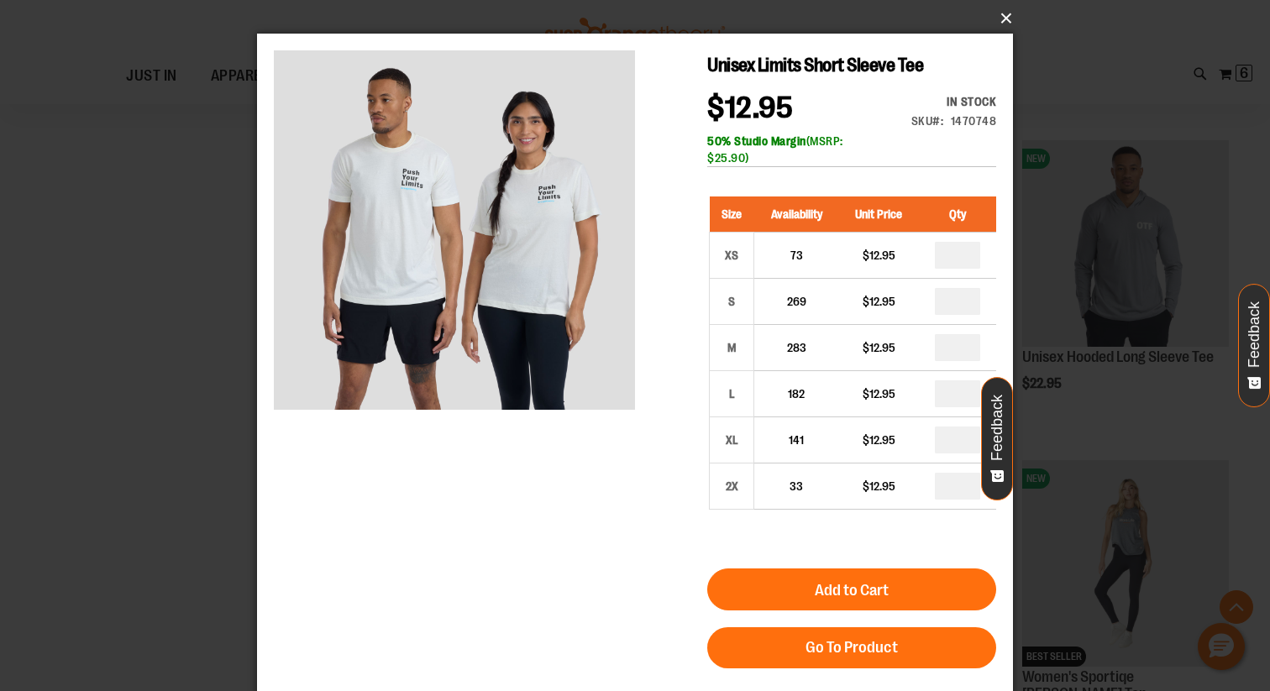
click at [1008, 19] on button "×" at bounding box center [640, 18] width 756 height 37
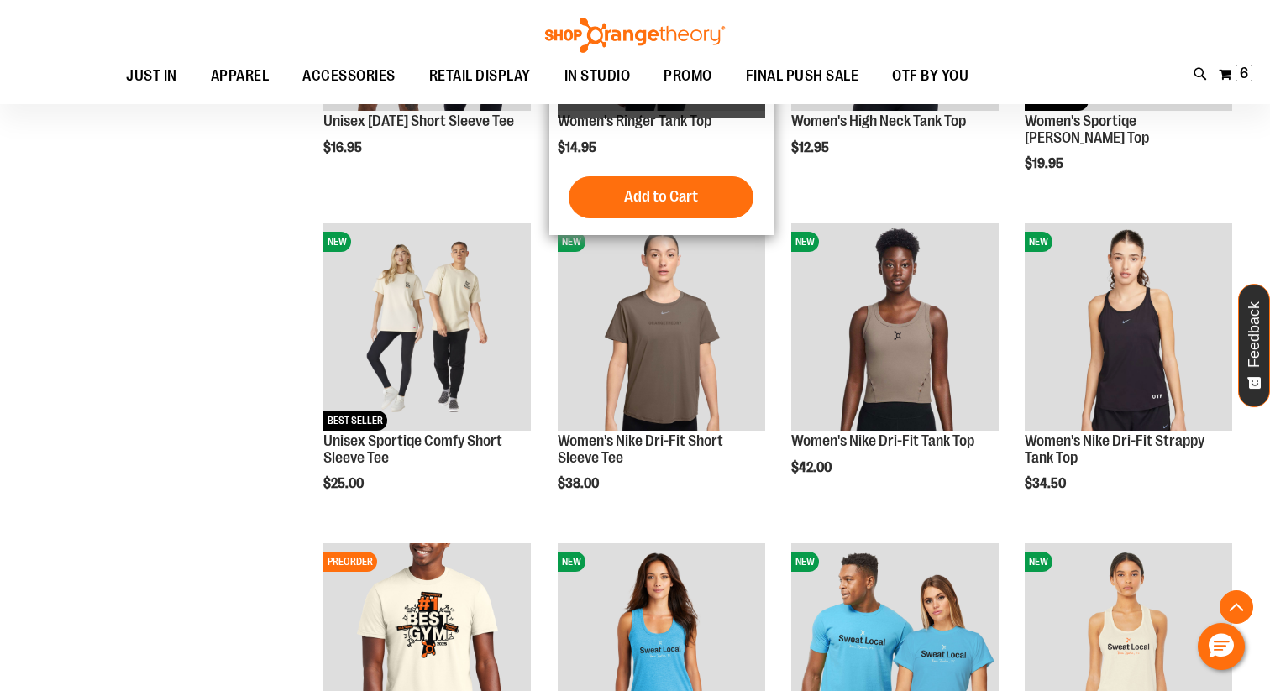
scroll to position [1075, 0]
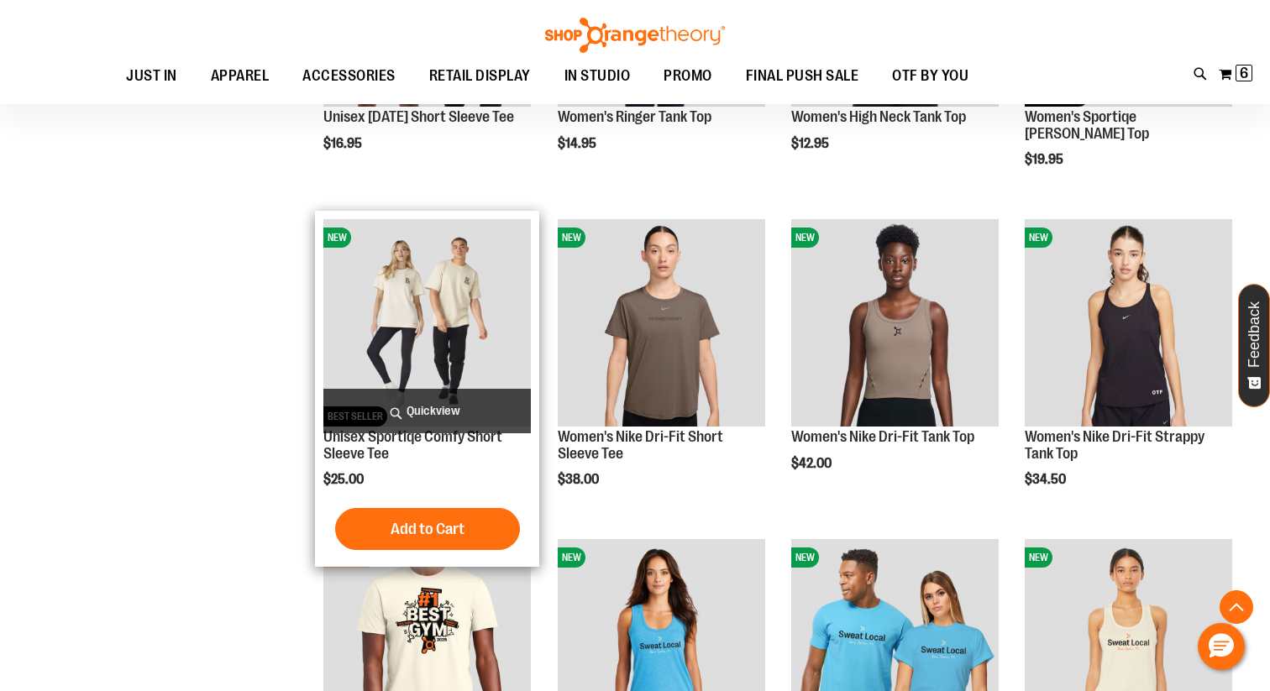
click at [475, 407] on span "Quickview" at bounding box center [427, 411] width 208 height 45
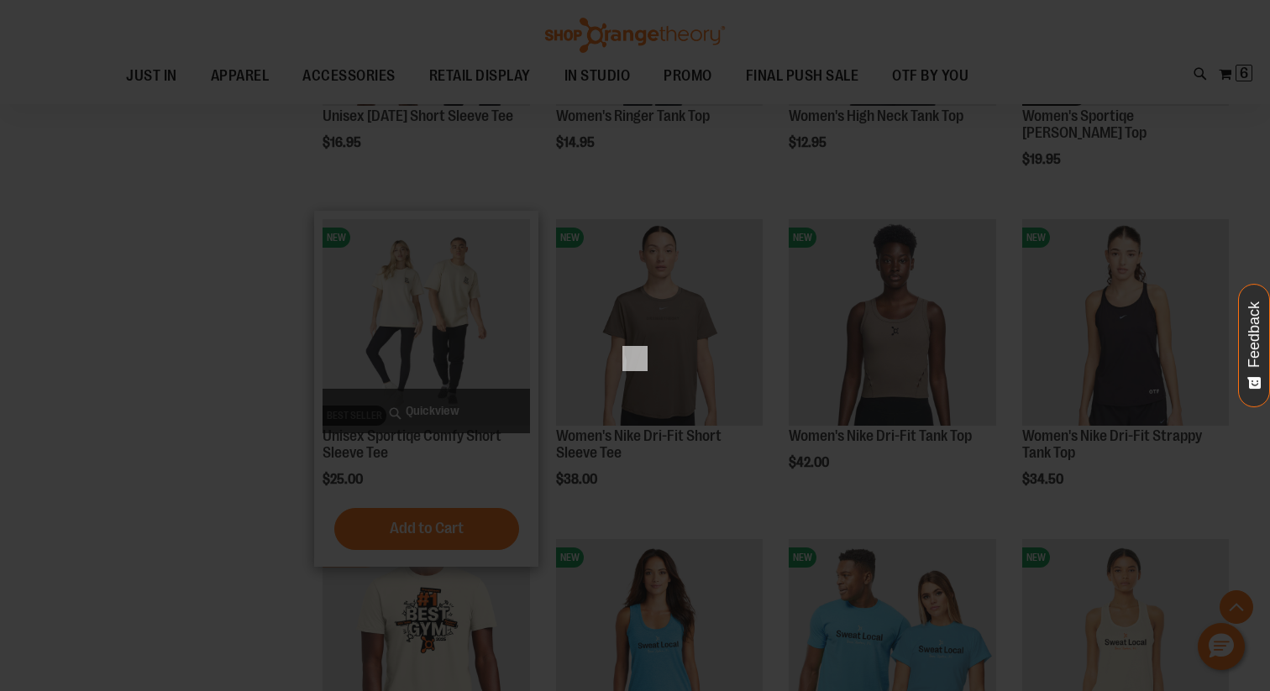
scroll to position [0, 0]
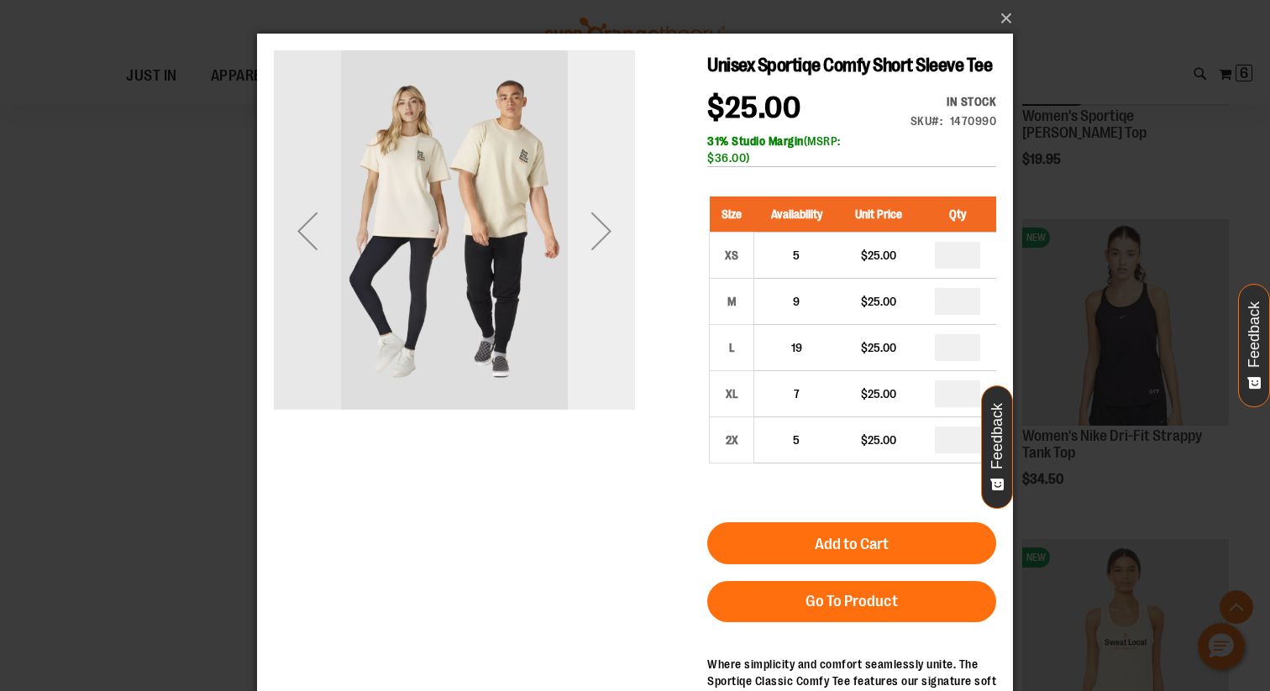
click at [597, 227] on div "Next" at bounding box center [601, 230] width 67 height 67
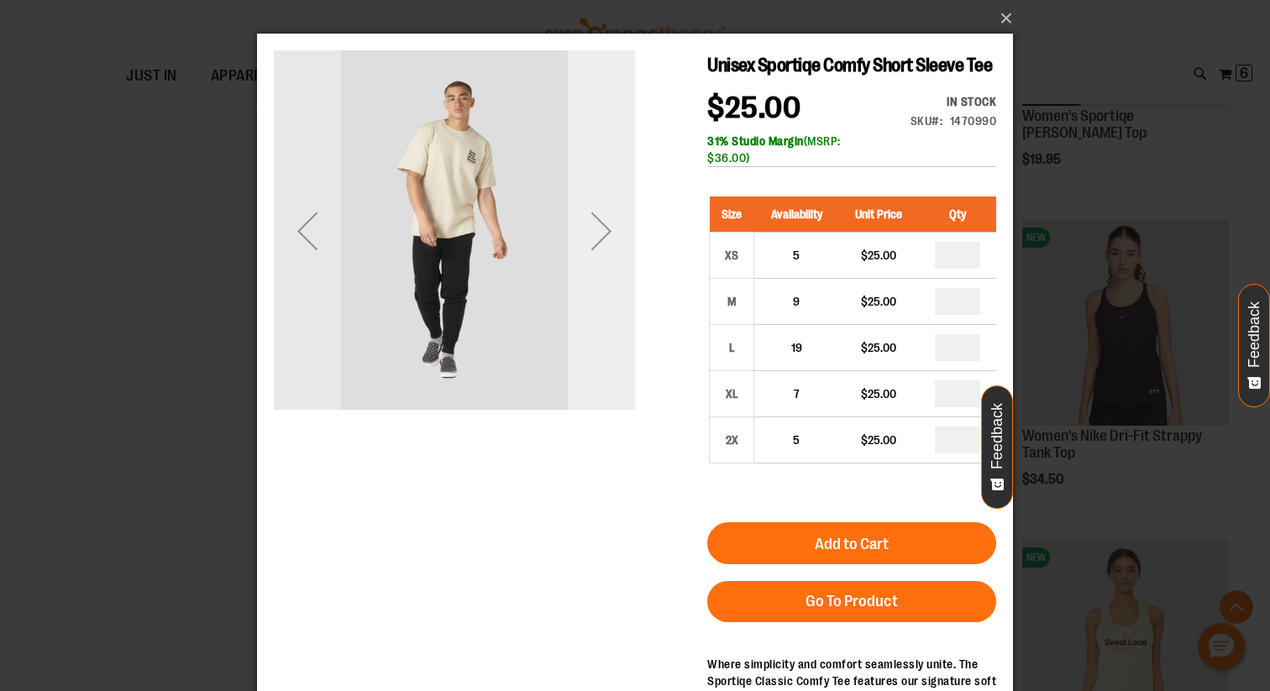
click at [597, 227] on div "Next" at bounding box center [601, 230] width 67 height 67
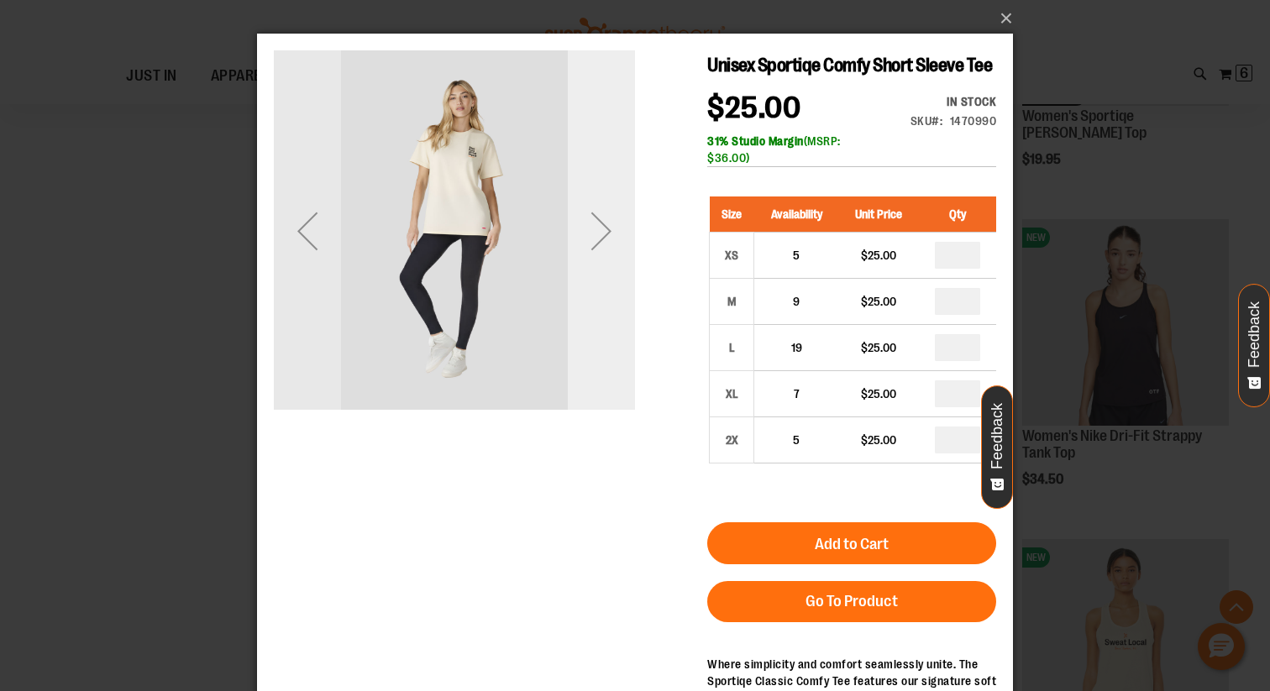
click at [597, 227] on div "Next" at bounding box center [601, 230] width 67 height 67
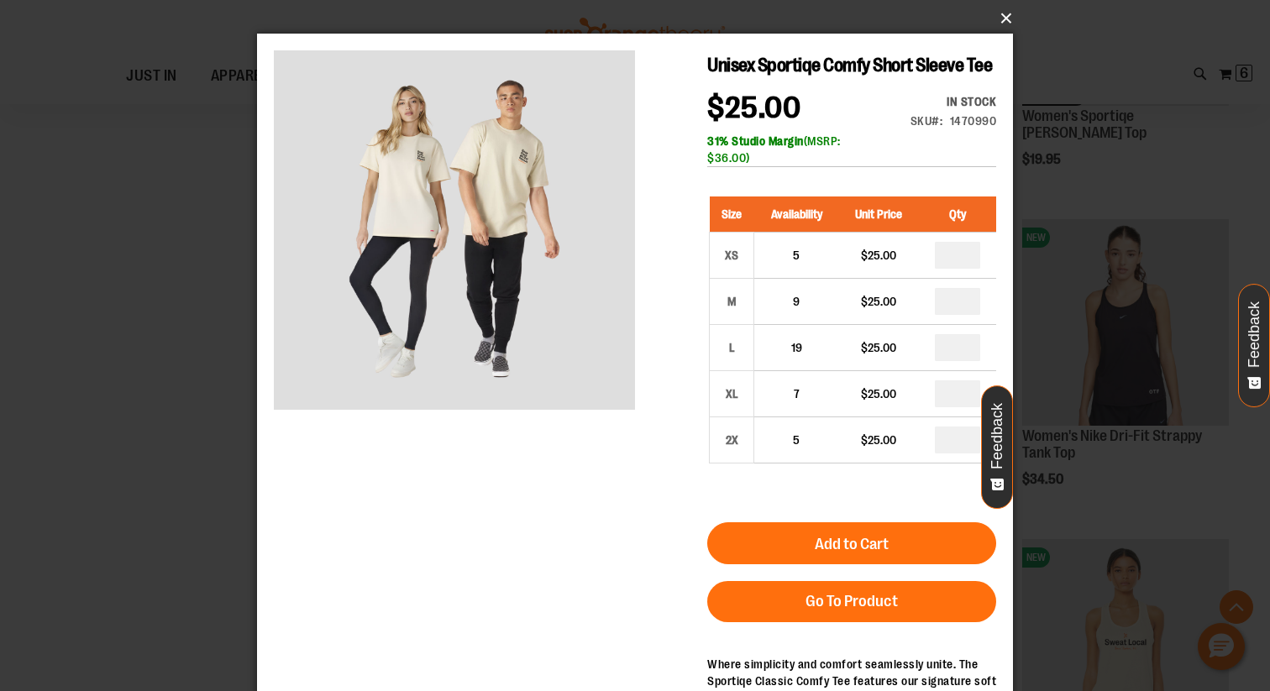
click at [994, 20] on button "×" at bounding box center [640, 18] width 756 height 37
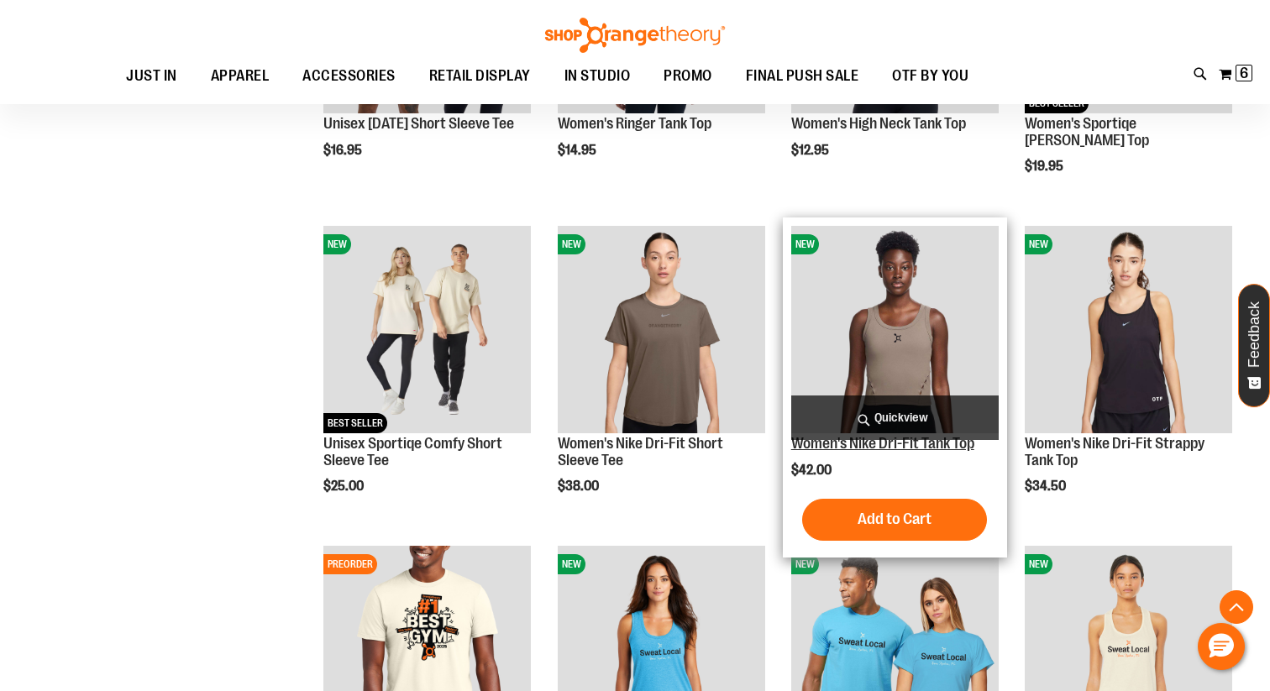
scroll to position [1067, 0]
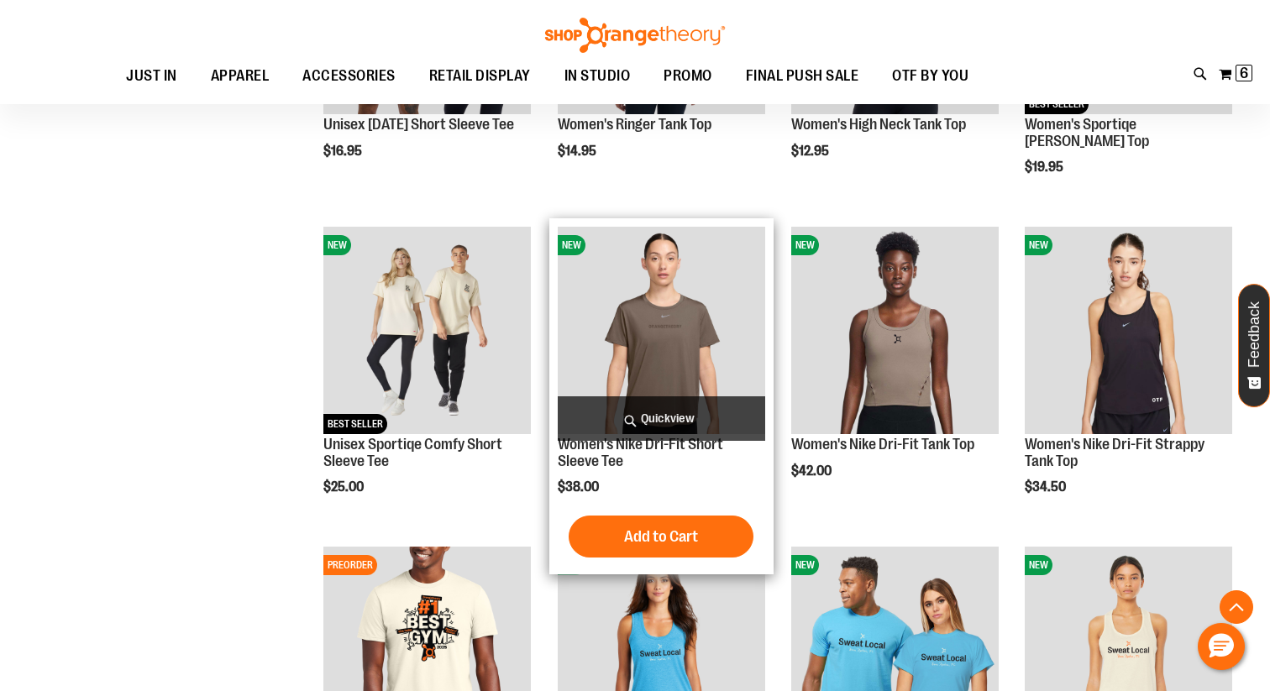
click at [681, 412] on span "Quickview" at bounding box center [662, 419] width 208 height 45
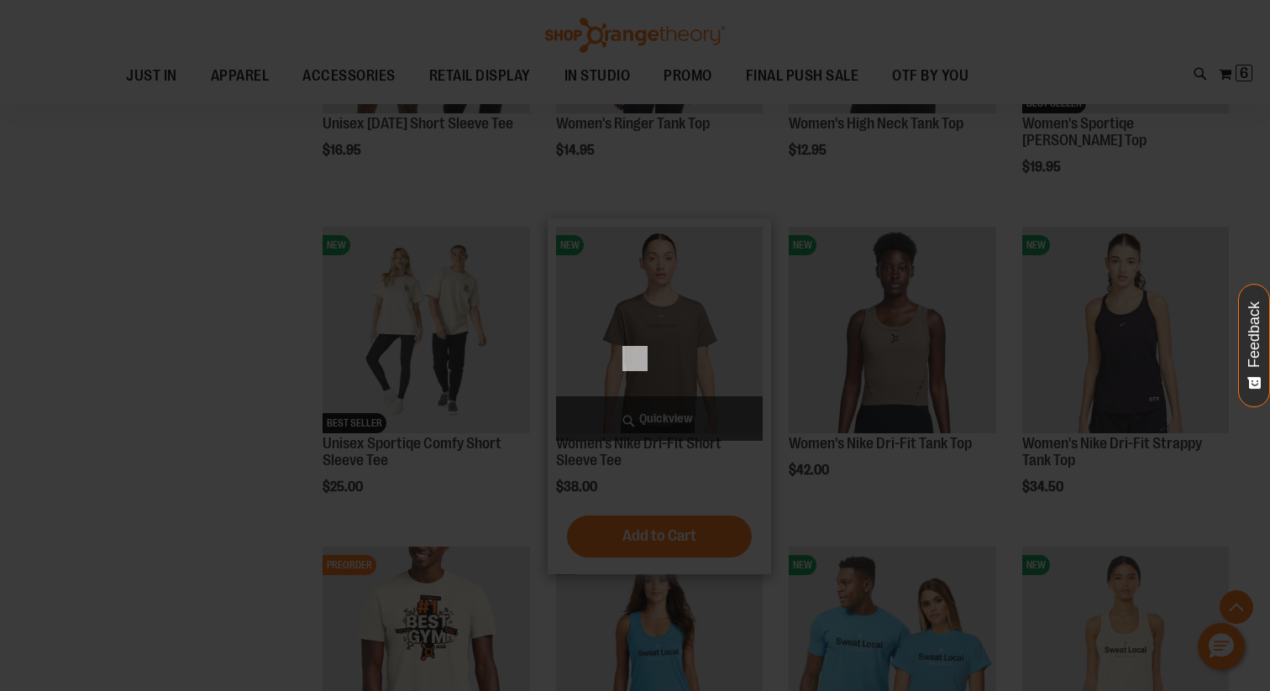
scroll to position [0, 0]
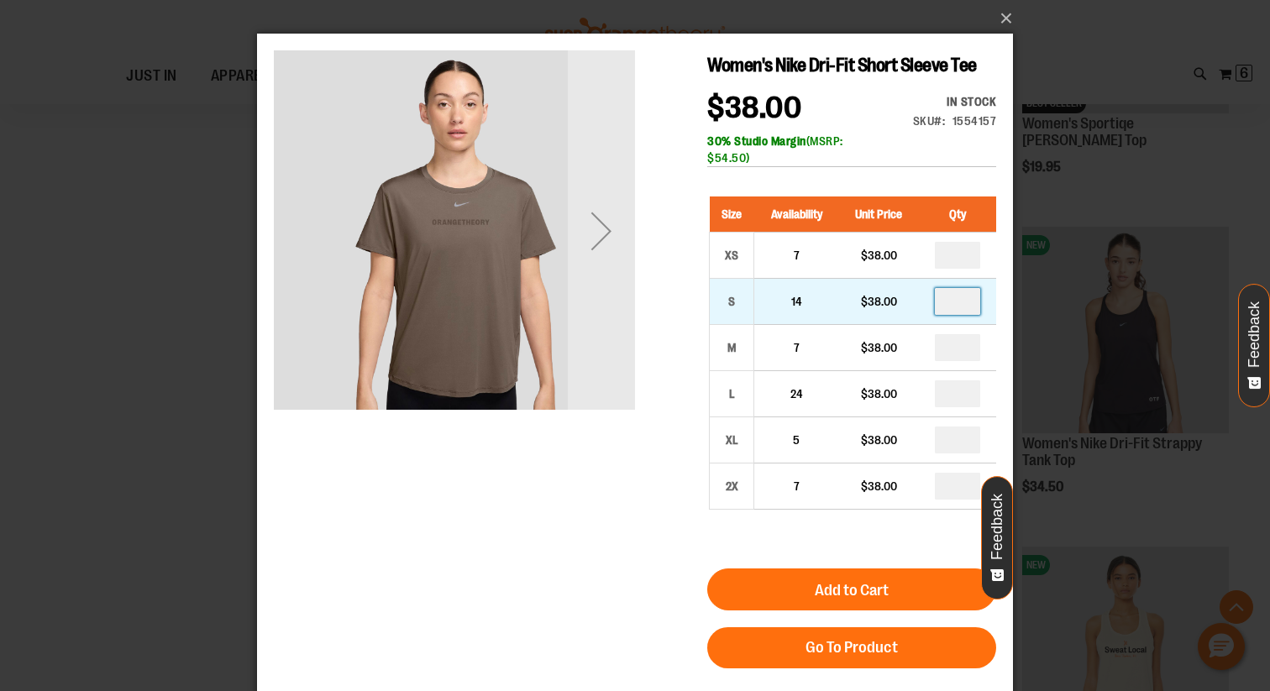
click at [970, 315] on input "number" at bounding box center [957, 301] width 45 height 27
type input "*"
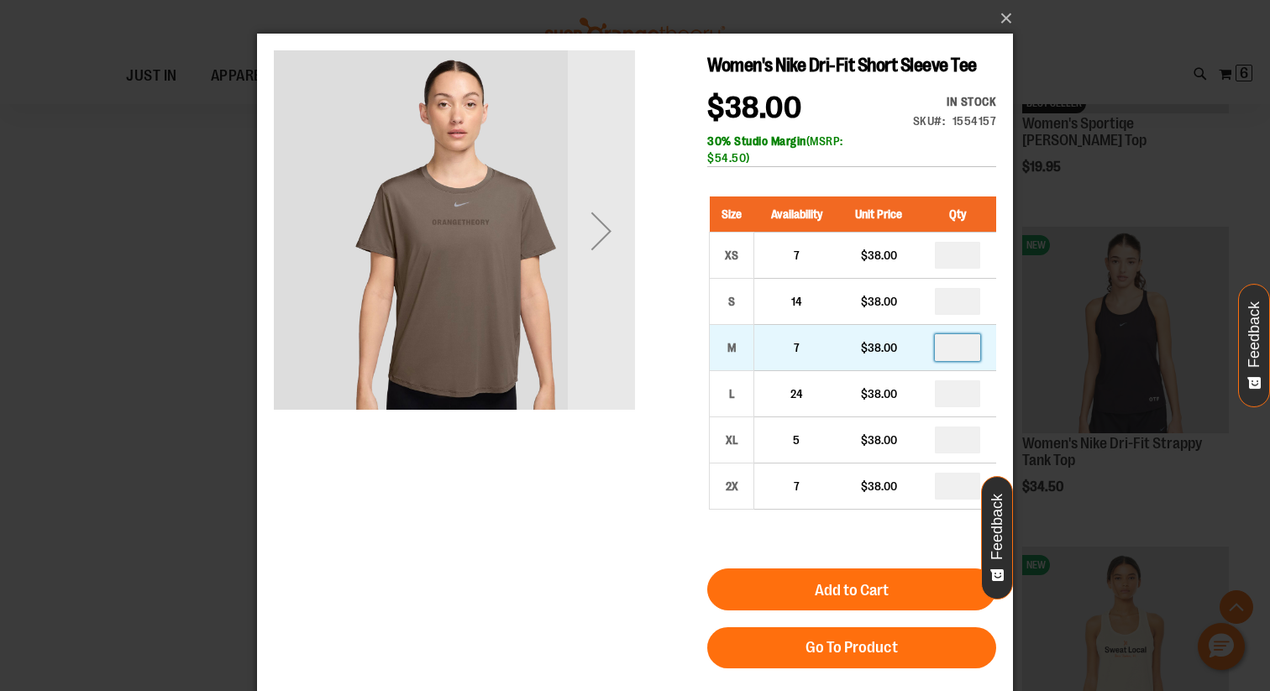
click at [970, 361] on input "number" at bounding box center [957, 347] width 45 height 27
type input "*"
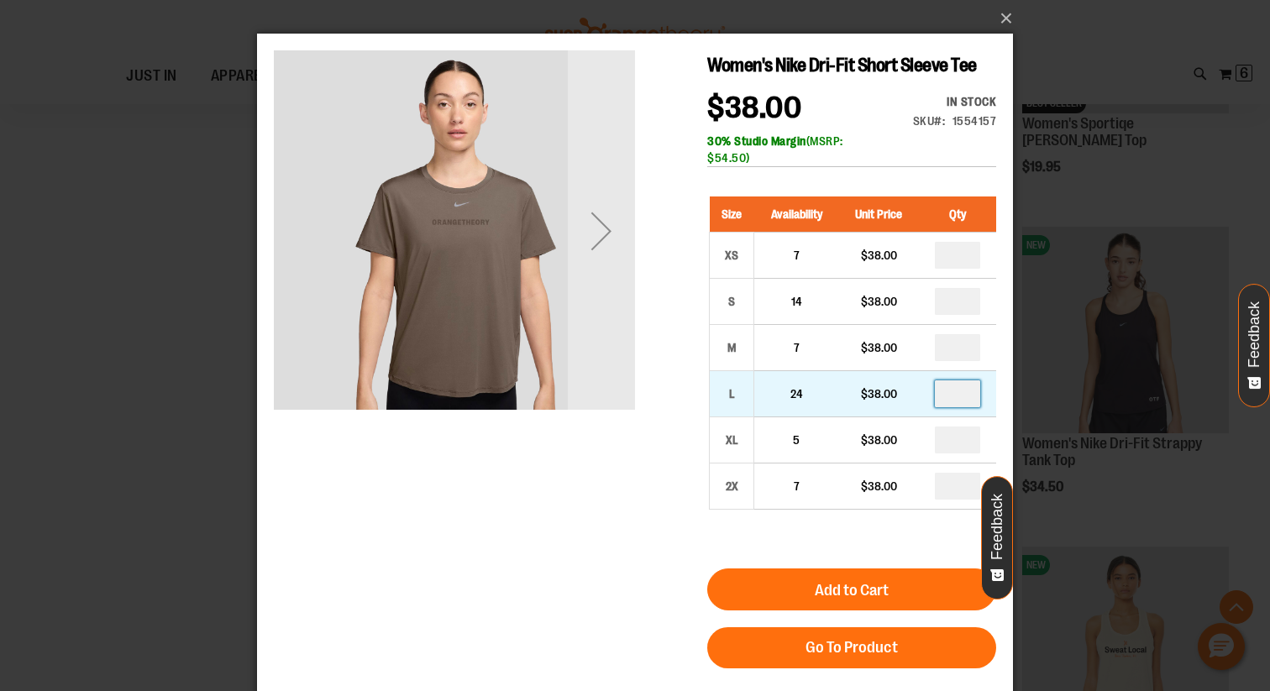
click at [968, 407] on input "number" at bounding box center [957, 394] width 45 height 27
type input "*"
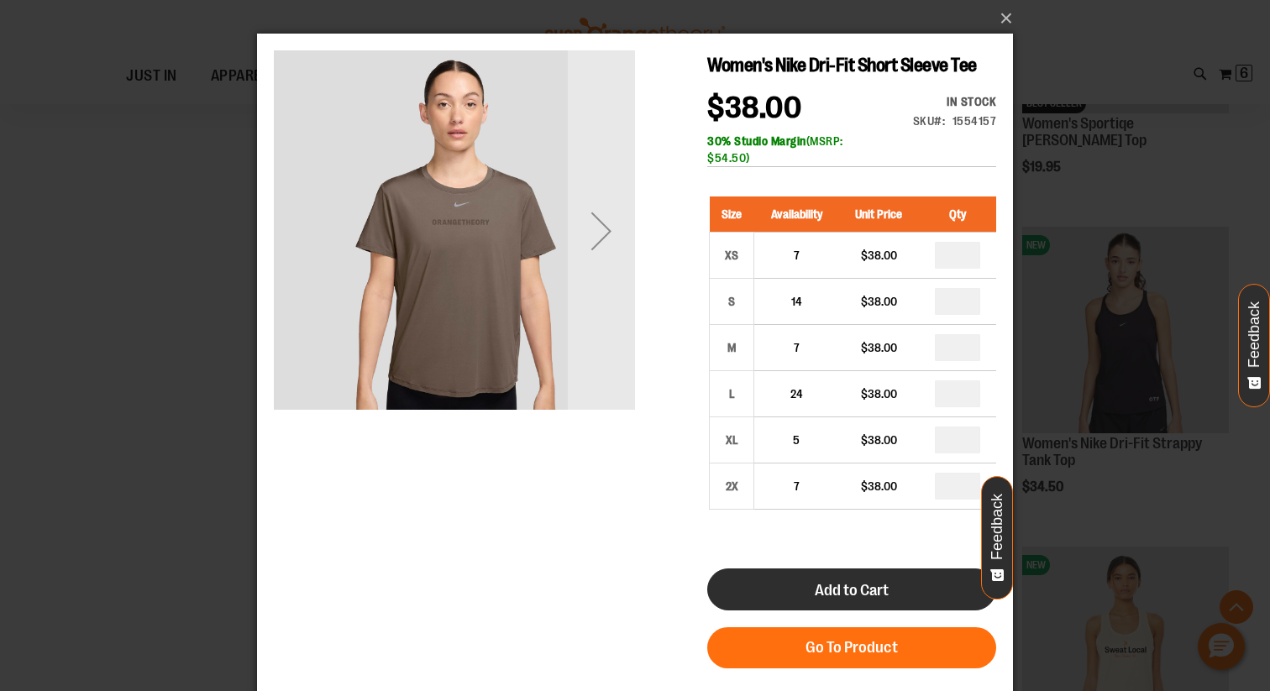
click at [896, 611] on button "Add to Cart" at bounding box center [851, 590] width 289 height 42
